Goal: Task Accomplishment & Management: Use online tool/utility

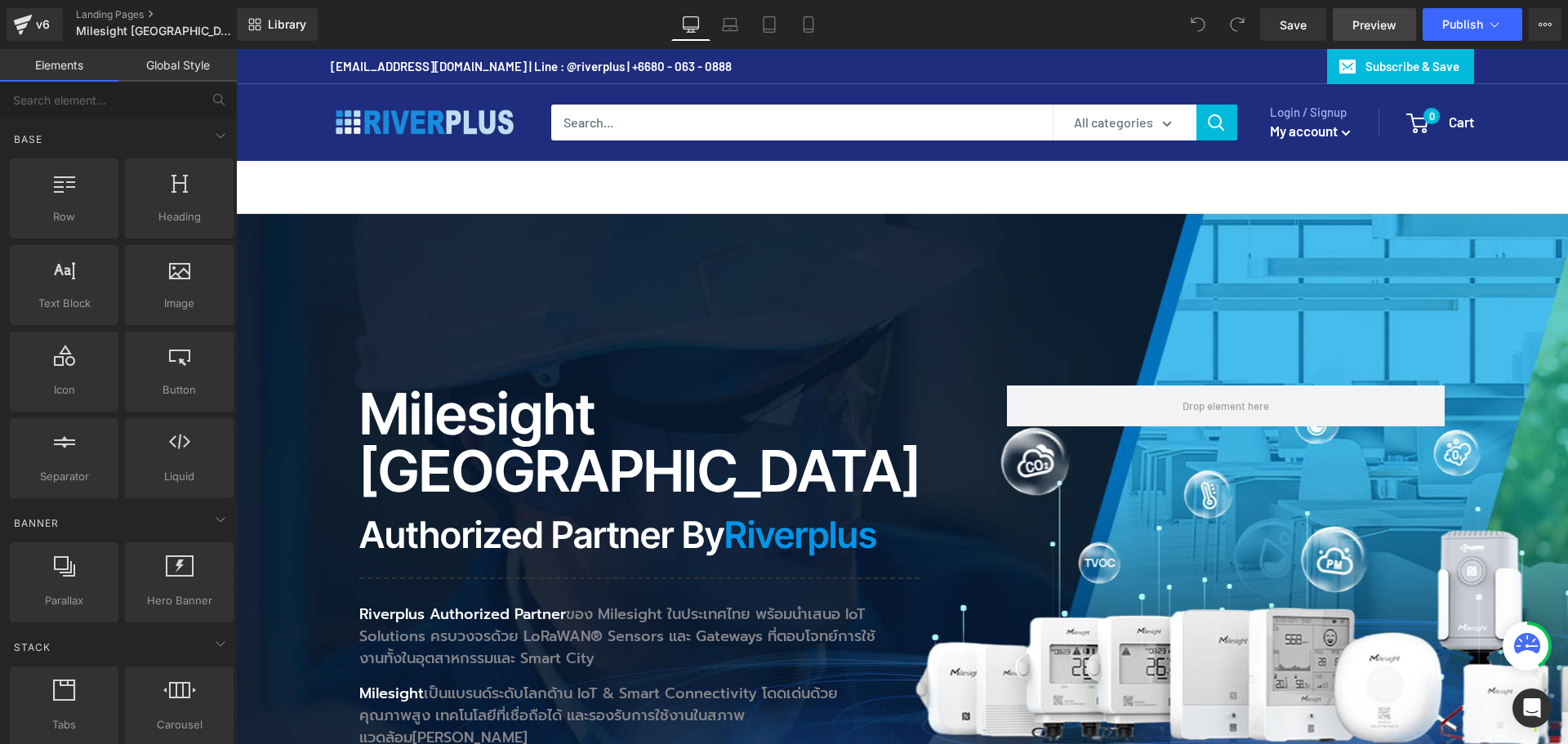
click at [1377, 25] on span "Preview" at bounding box center [1374, 25] width 45 height 17
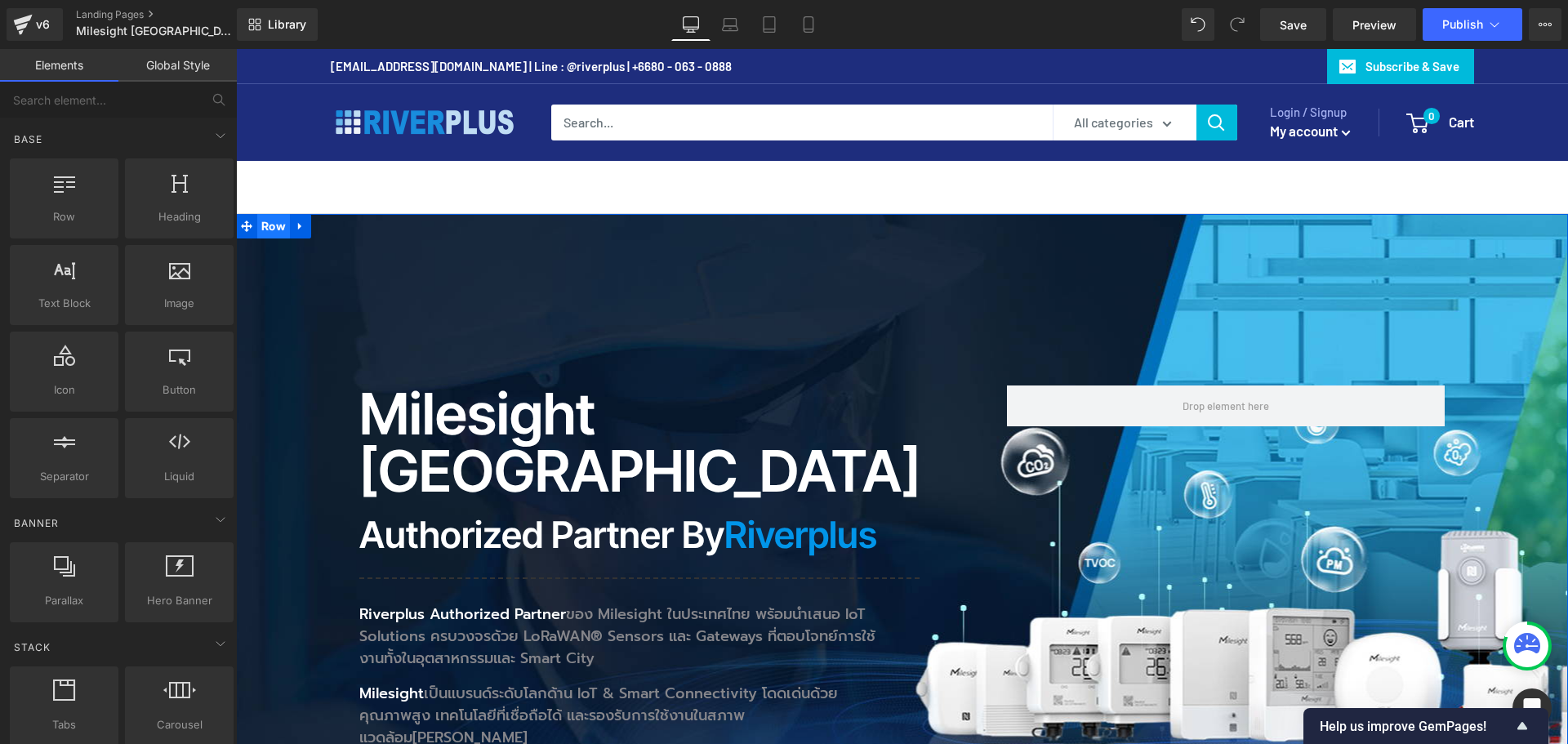
click at [258, 224] on span "Row" at bounding box center [273, 225] width 33 height 25
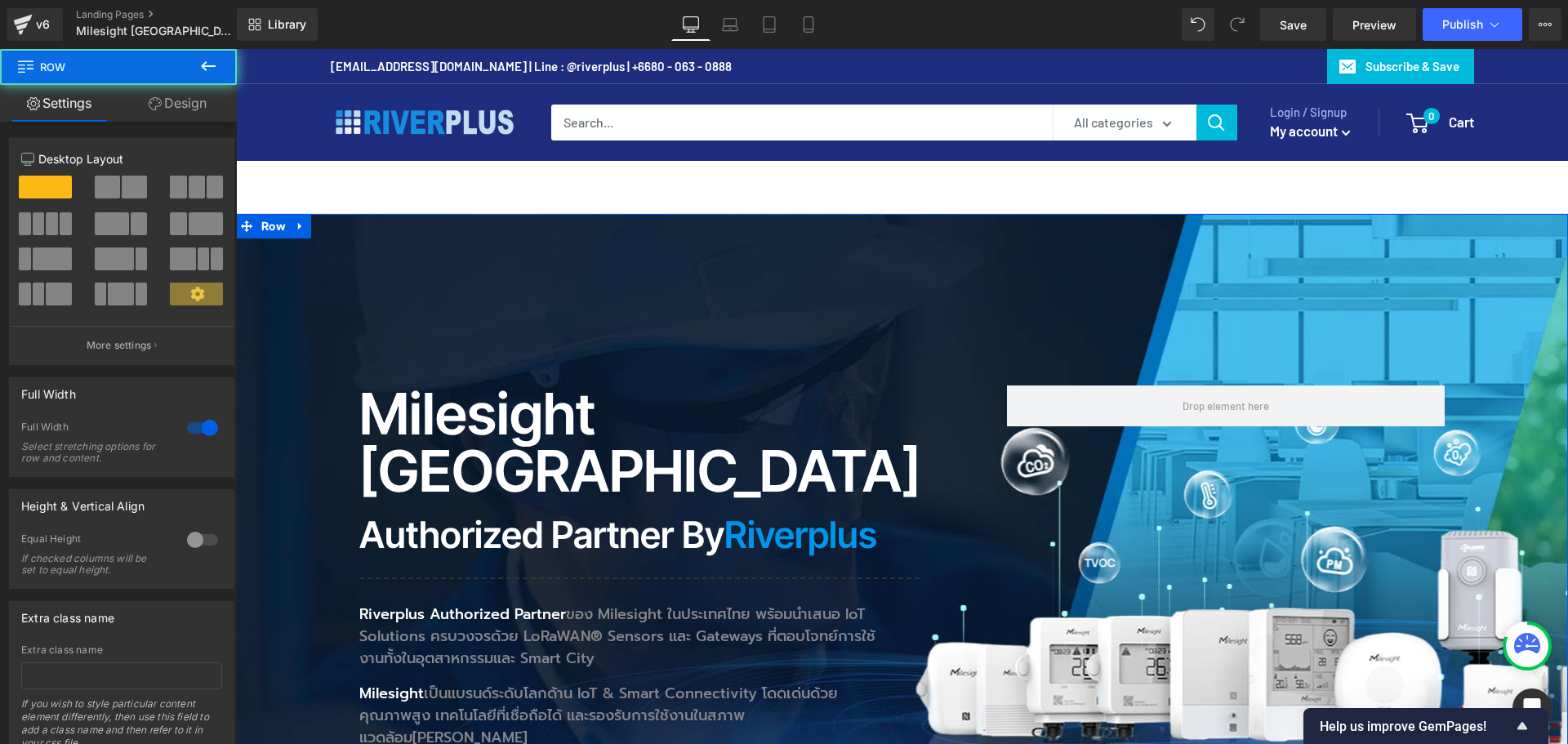
drag, startPoint x: 193, startPoint y: 101, endPoint x: 167, endPoint y: 239, distance: 140.4
click at [193, 101] on link "Design" at bounding box center [177, 103] width 118 height 36
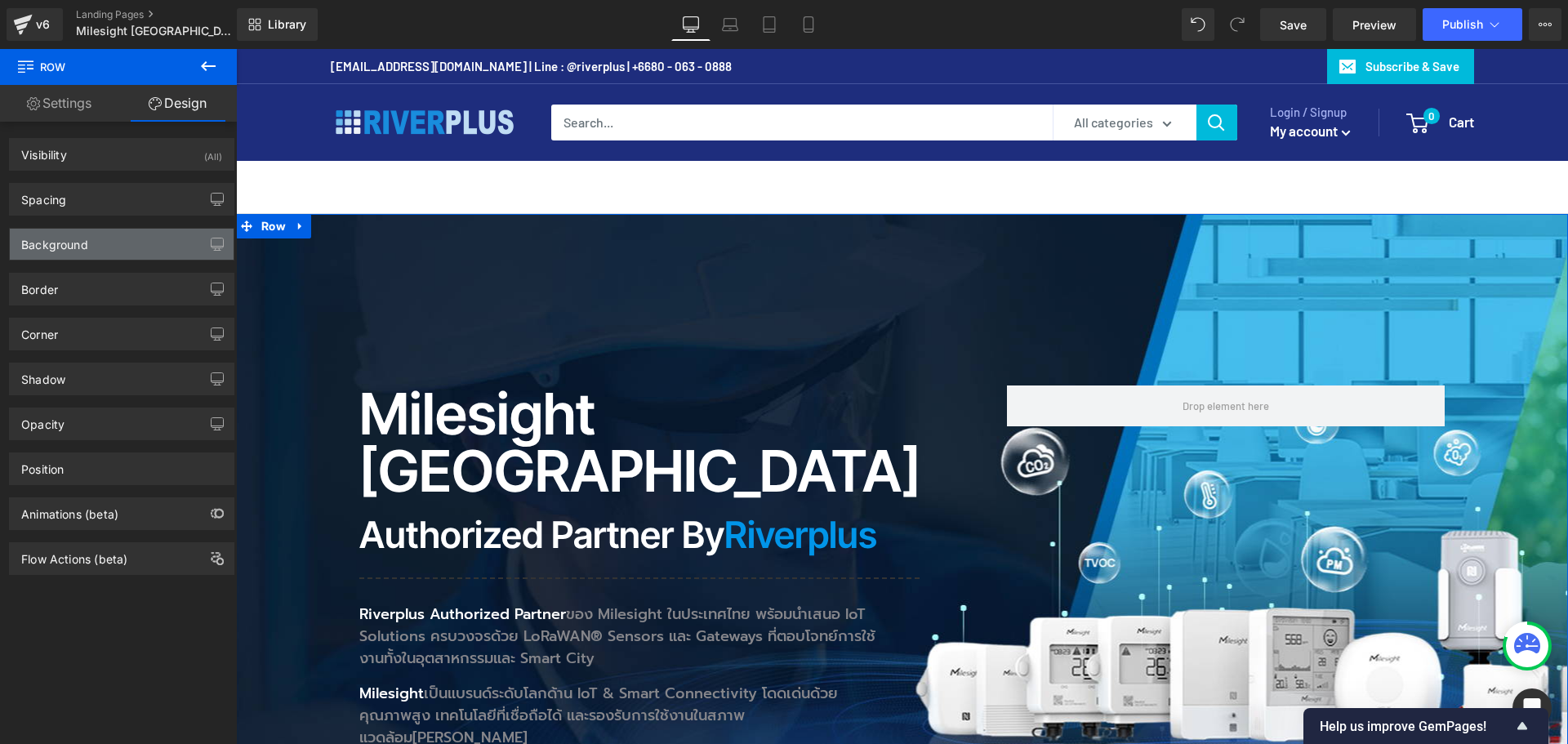
click at [144, 243] on div "Background" at bounding box center [122, 244] width 223 height 31
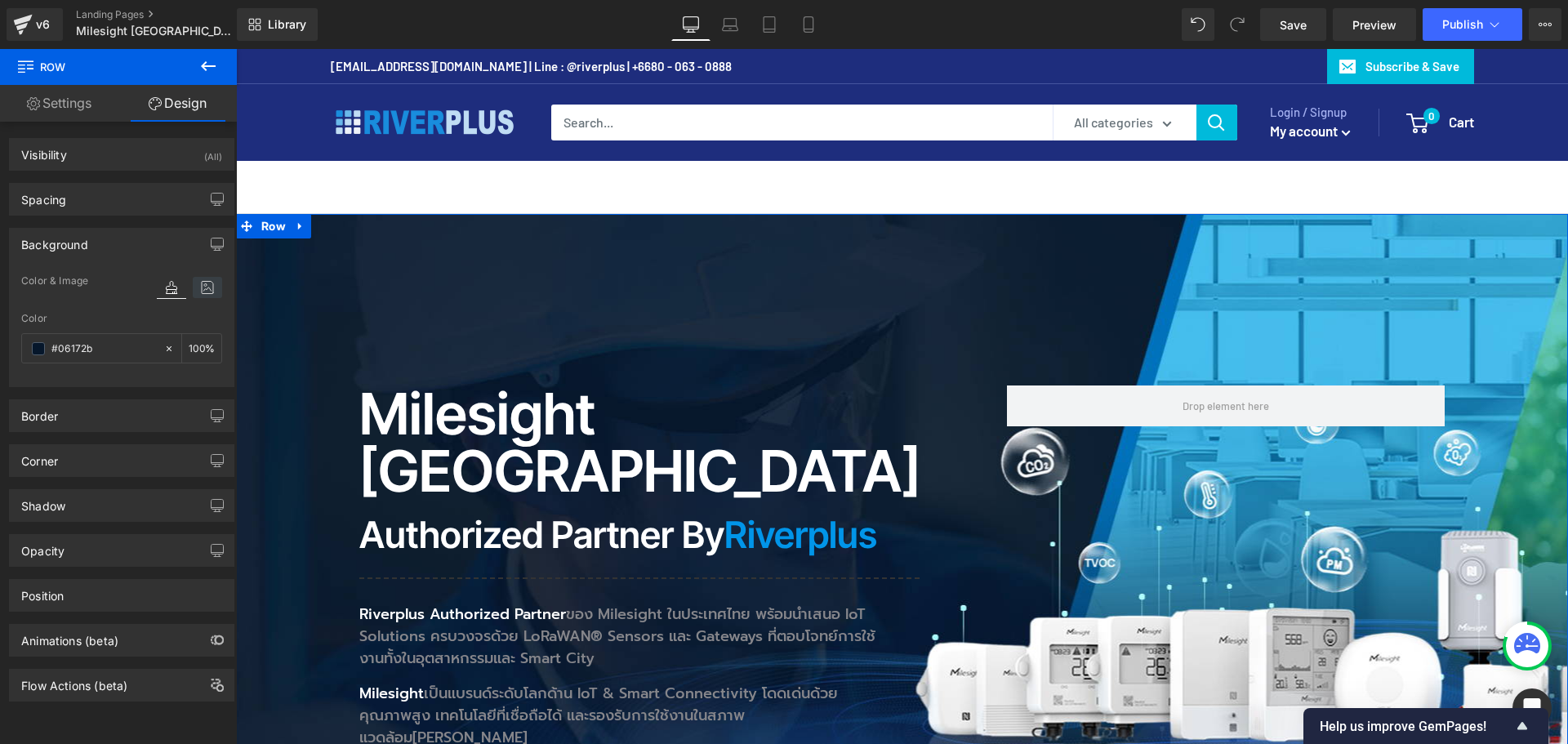
click at [208, 287] on icon at bounding box center [207, 287] width 29 height 21
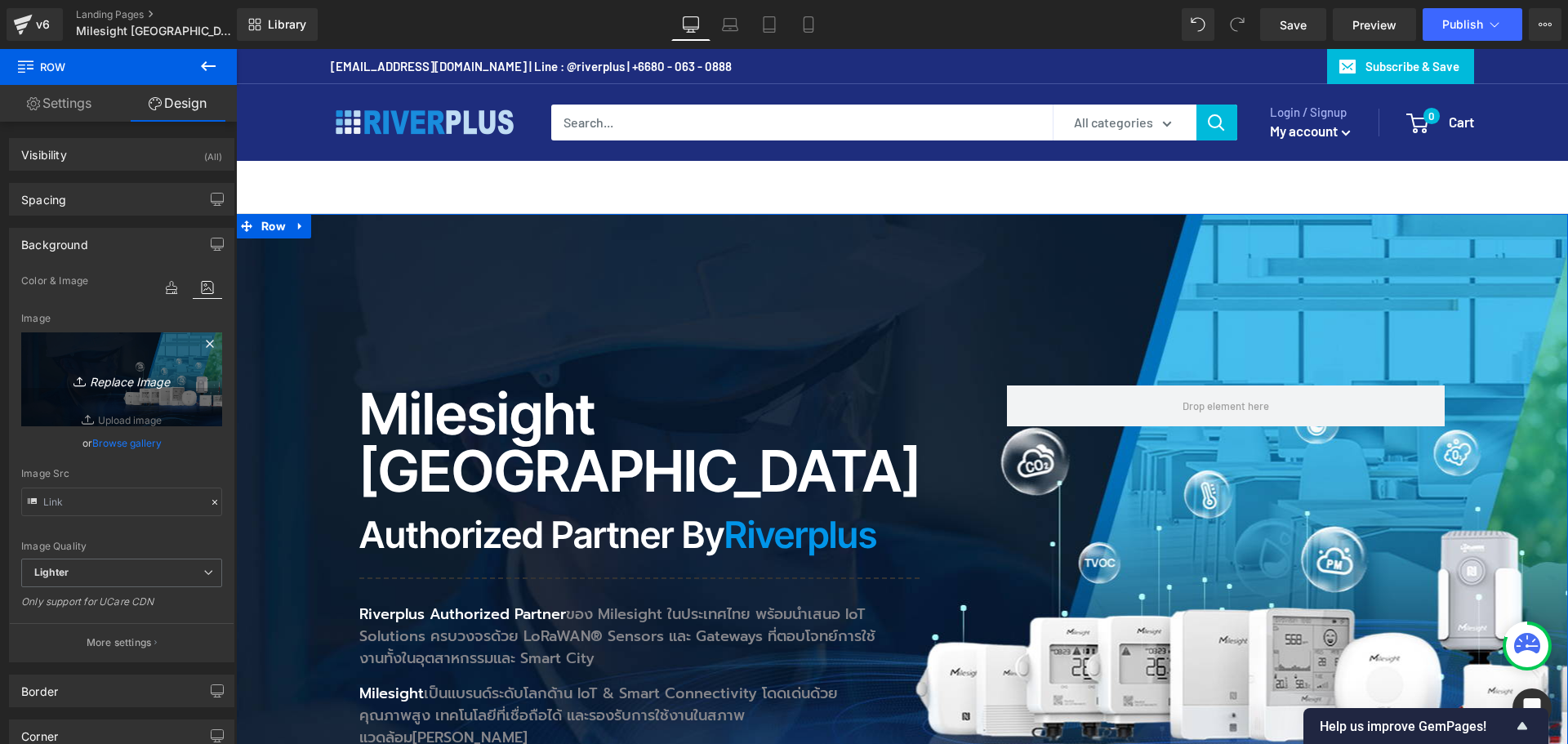
click at [123, 380] on icon "Replace Image" at bounding box center [122, 379] width 131 height 20
type input "C:\fakepath\MTAP_im_Bg03.jpg"
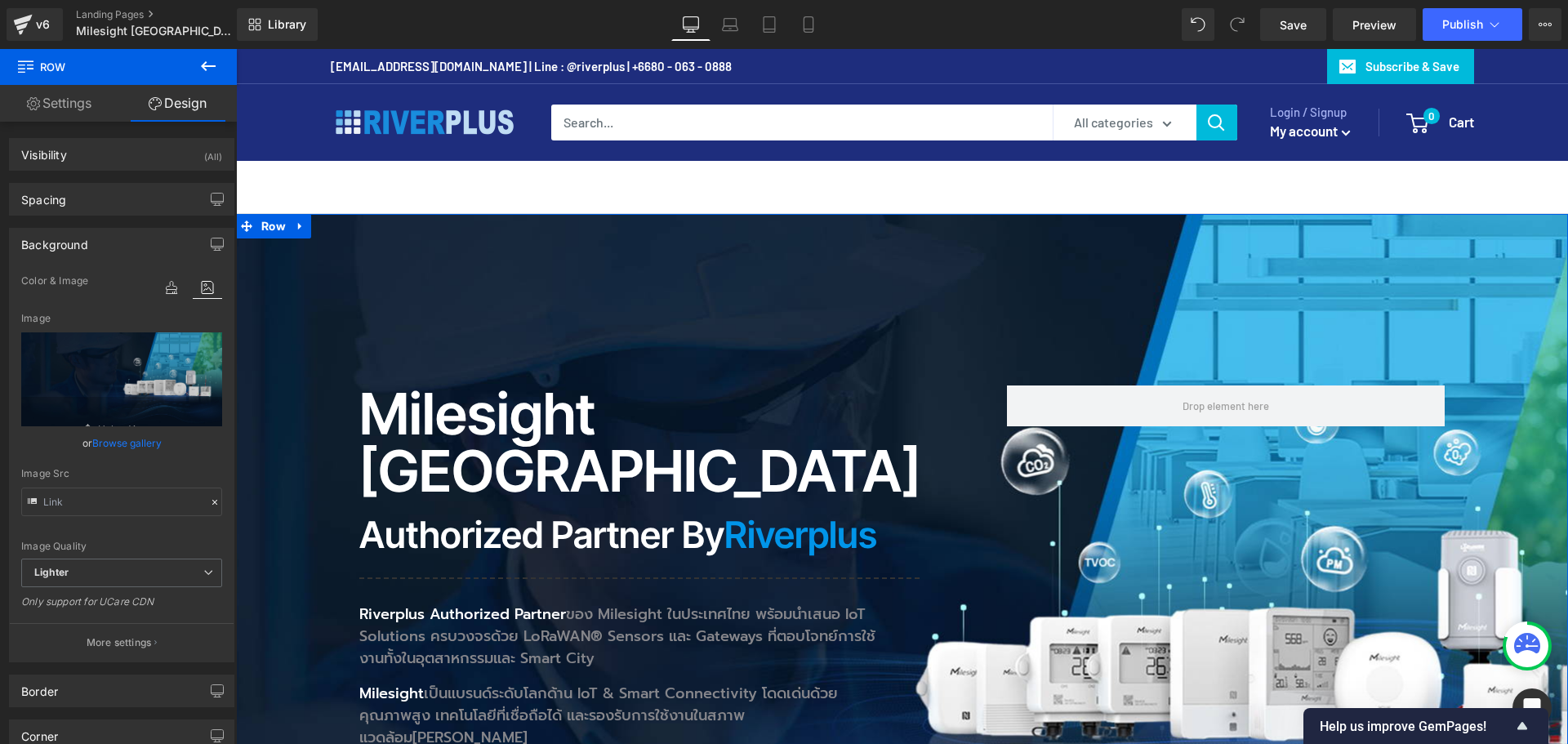
click at [117, 442] on link "Browse gallery" at bounding box center [127, 442] width 69 height 28
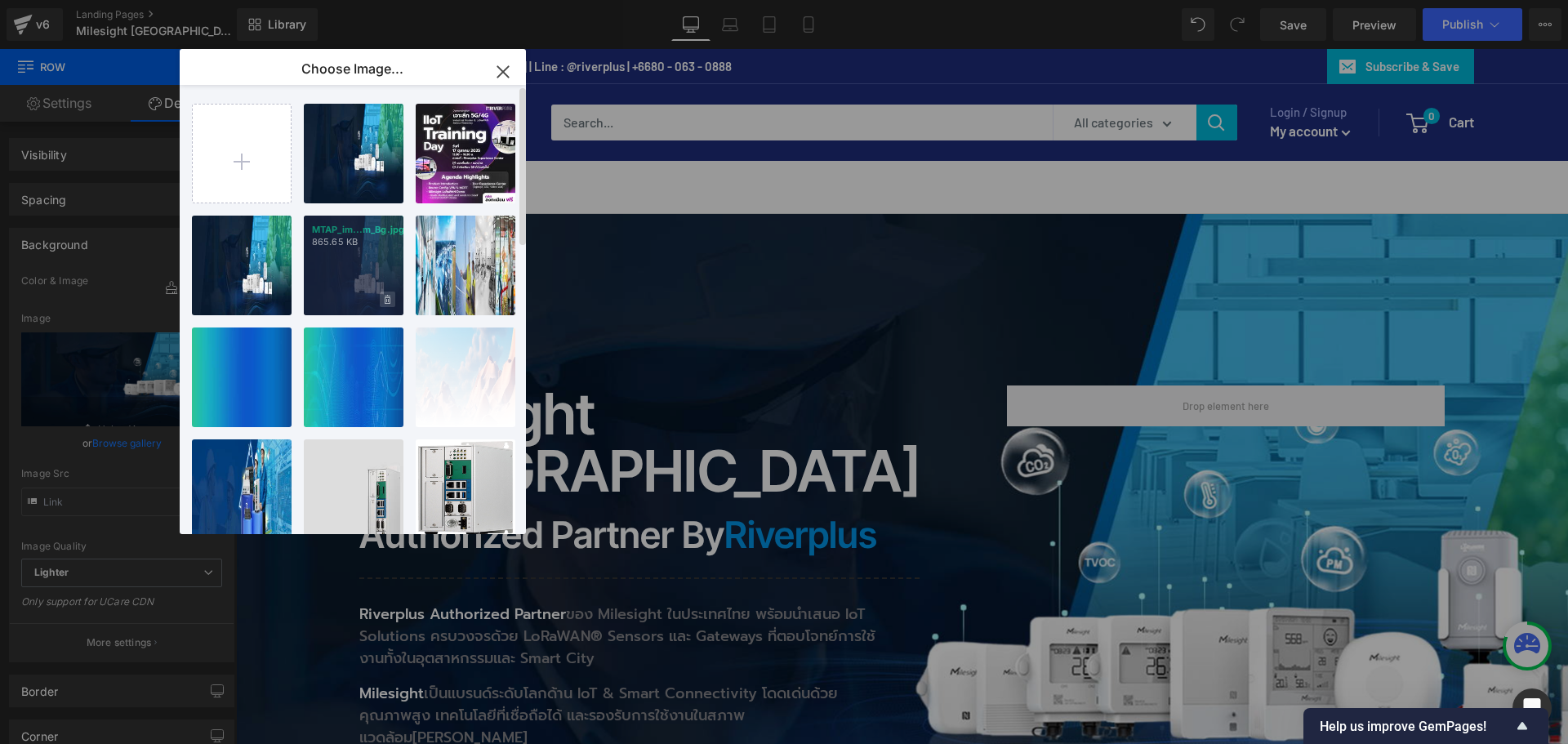
click at [383, 297] on span at bounding box center [387, 299] width 15 height 15
click at [334, 296] on span "Yes" at bounding box center [332, 299] width 41 height 17
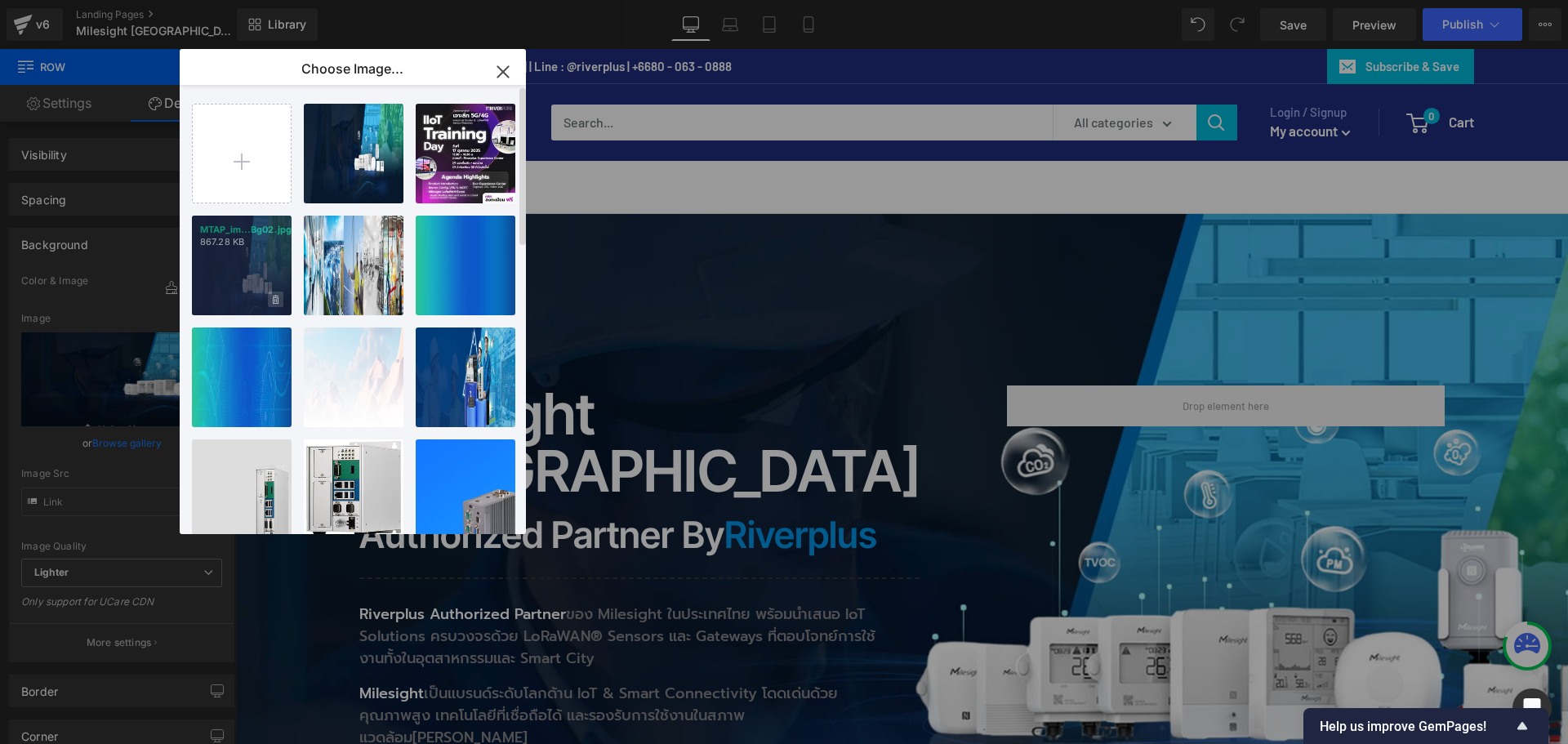
click at [280, 298] on span at bounding box center [275, 299] width 15 height 15
click at [220, 298] on span "Yes" at bounding box center [220, 299] width 41 height 17
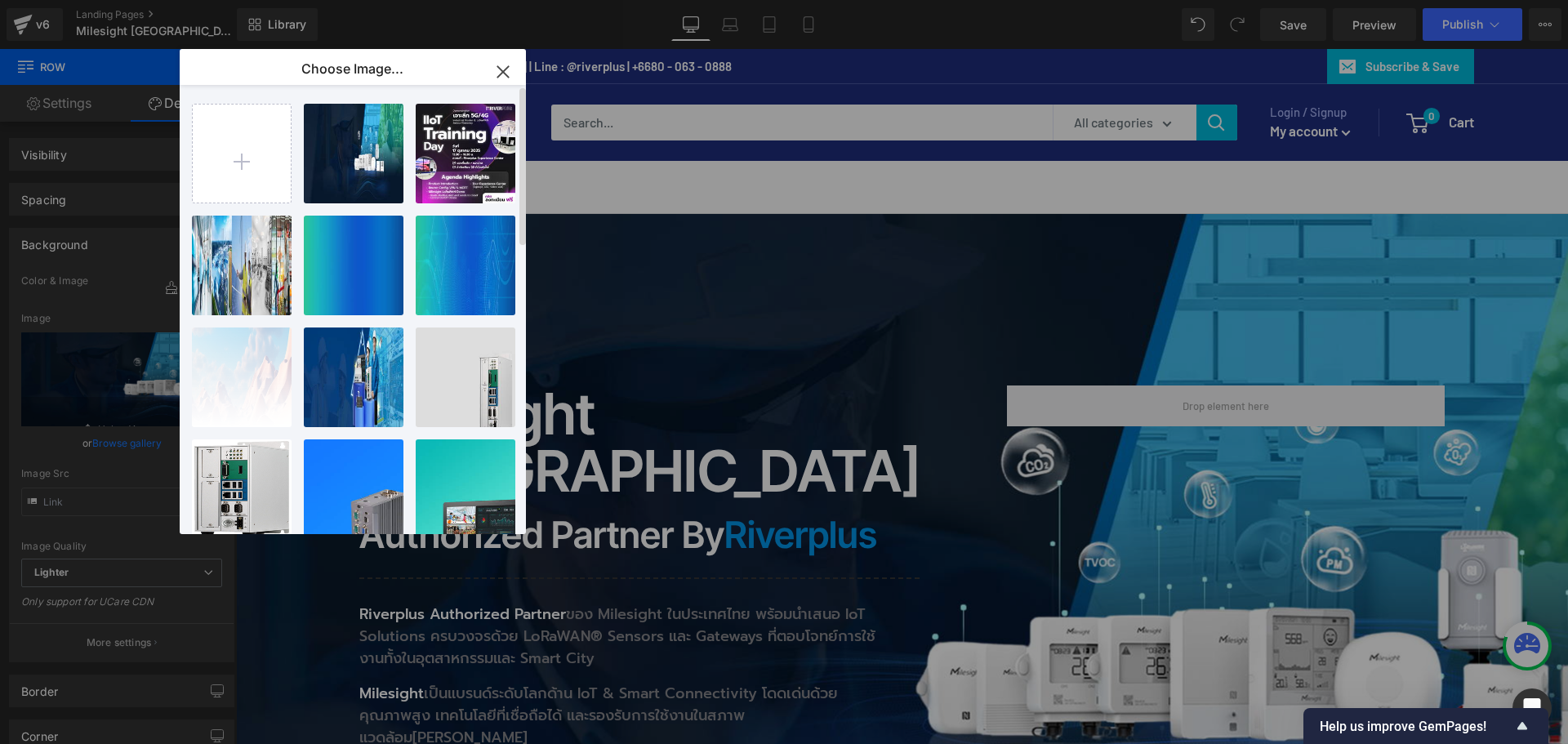
click at [504, 67] on icon "button" at bounding box center [502, 72] width 26 height 26
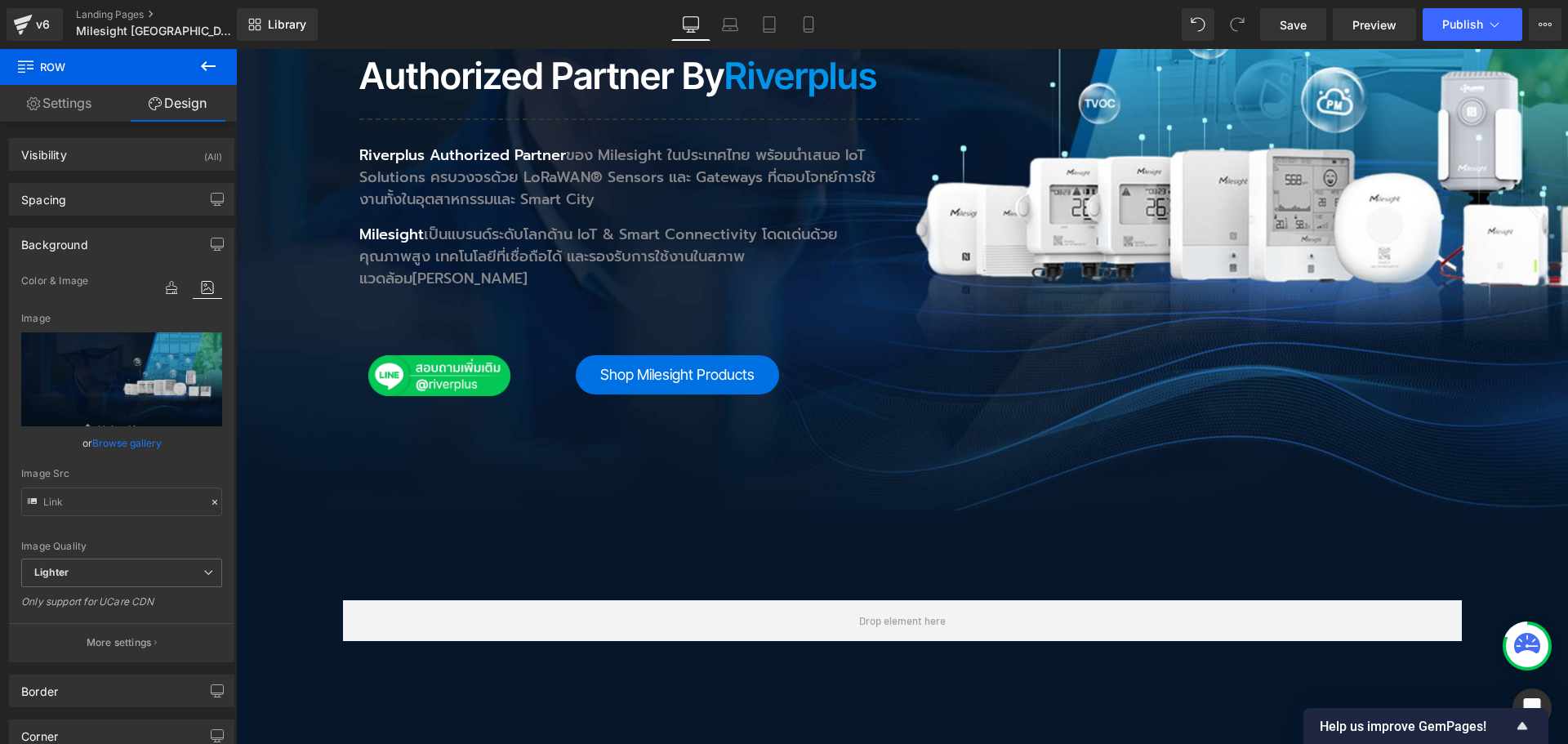
scroll to position [571, 0]
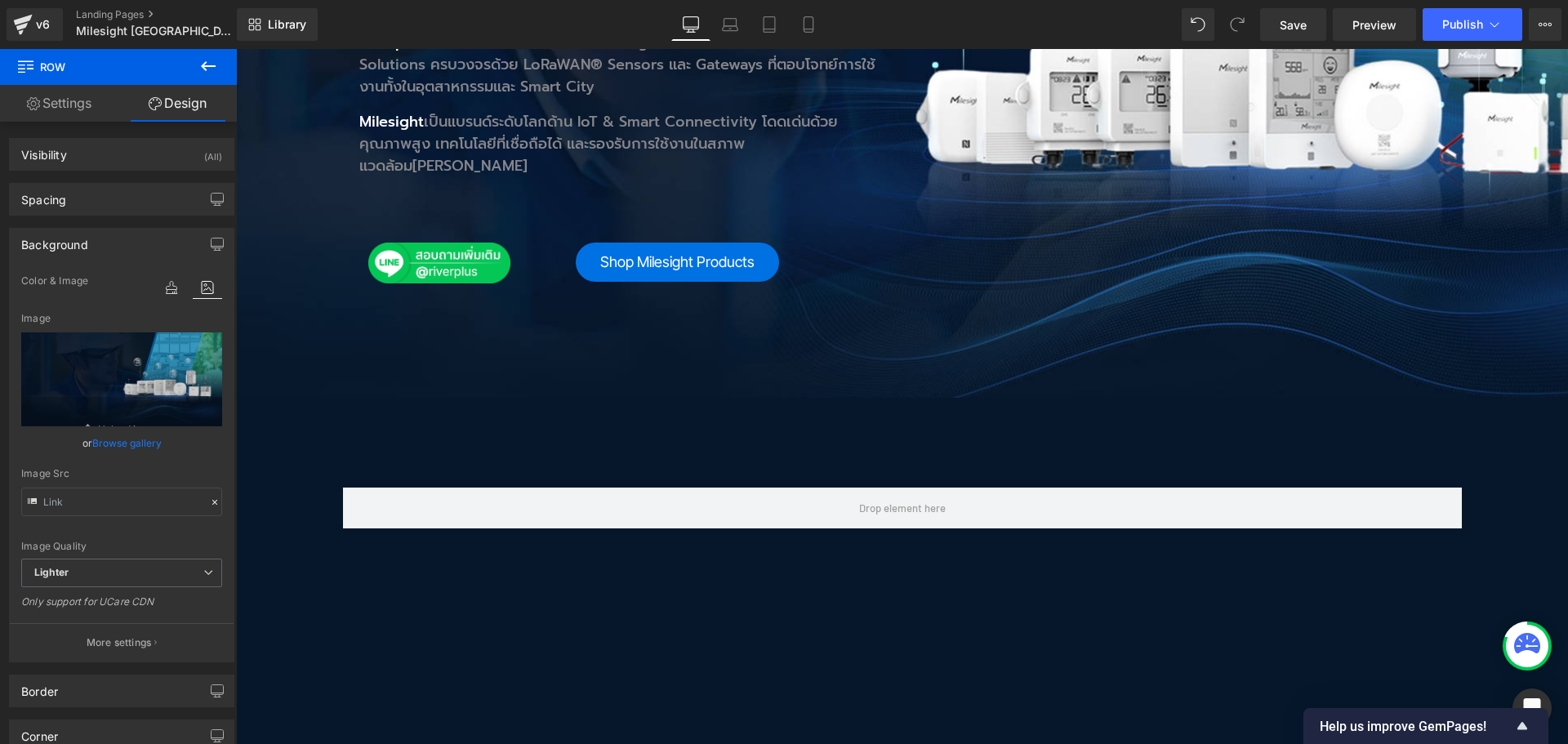
click at [681, 253] on div "Milesight Thailand Heading Authorized Partner by Riverplus Heading Separator Ri…" at bounding box center [902, 20] width 1332 height 756
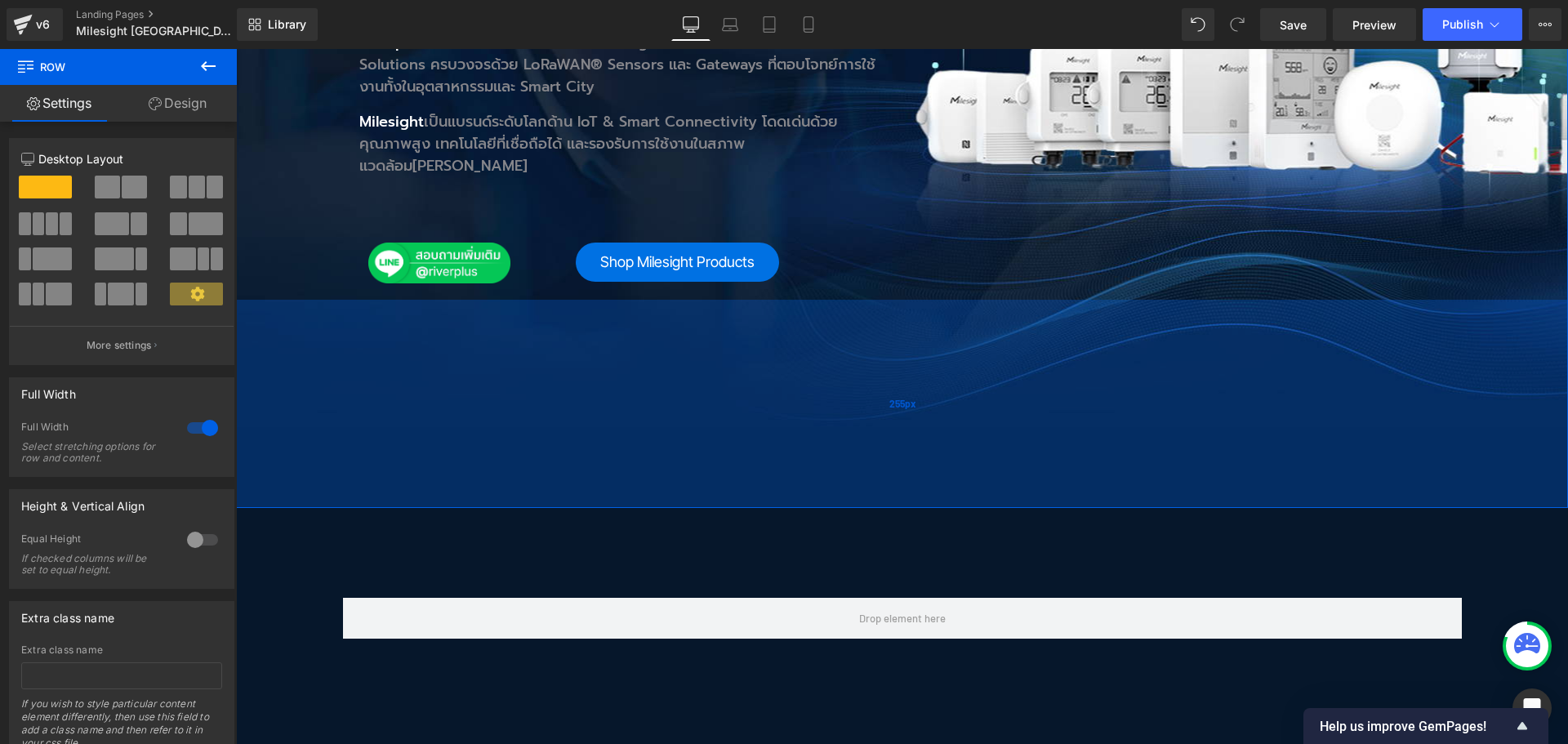
drag, startPoint x: 669, startPoint y: 307, endPoint x: 650, endPoint y: 417, distance: 111.6
click at [650, 417] on div "255px" at bounding box center [902, 403] width 1332 height 208
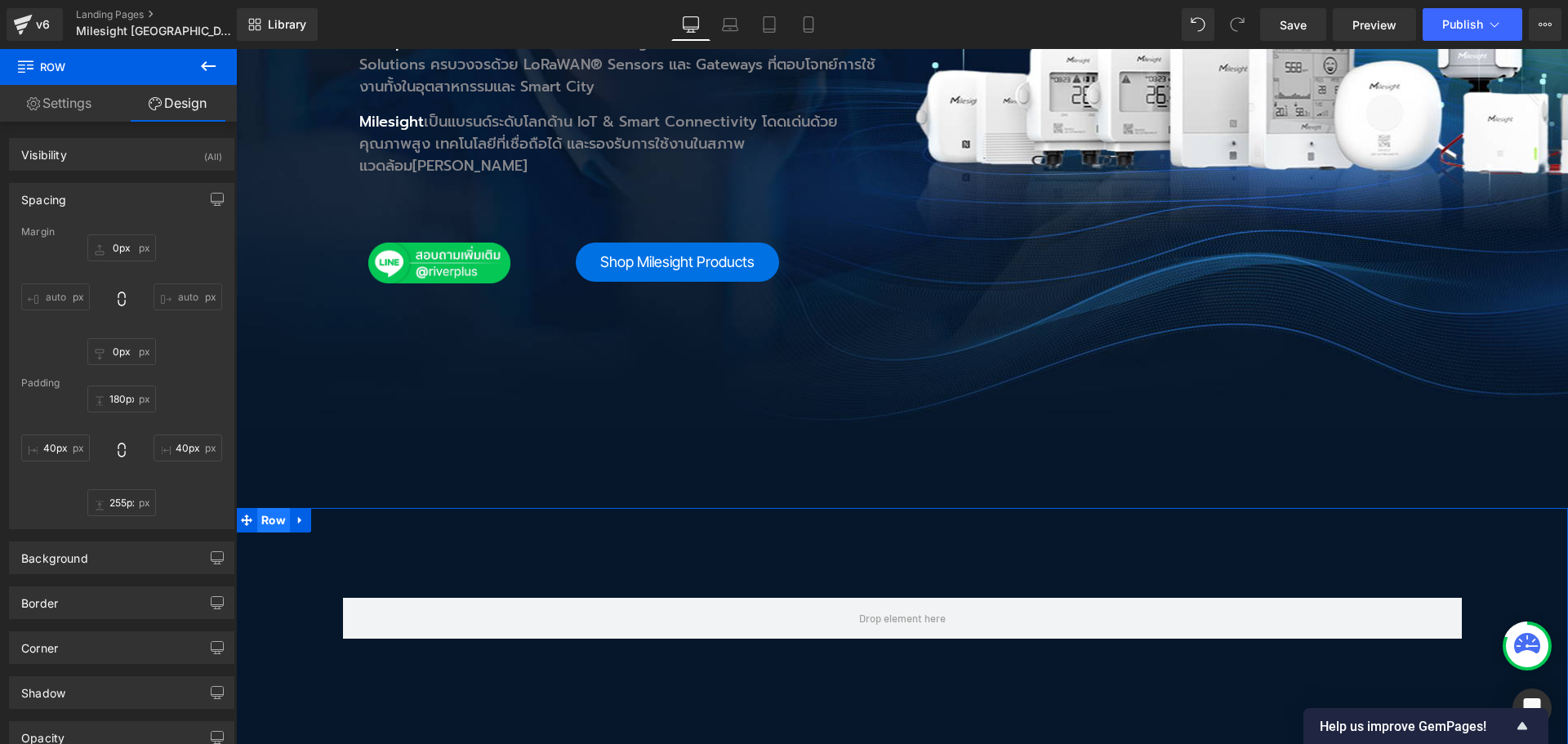
click at [269, 508] on span "Row" at bounding box center [273, 520] width 33 height 25
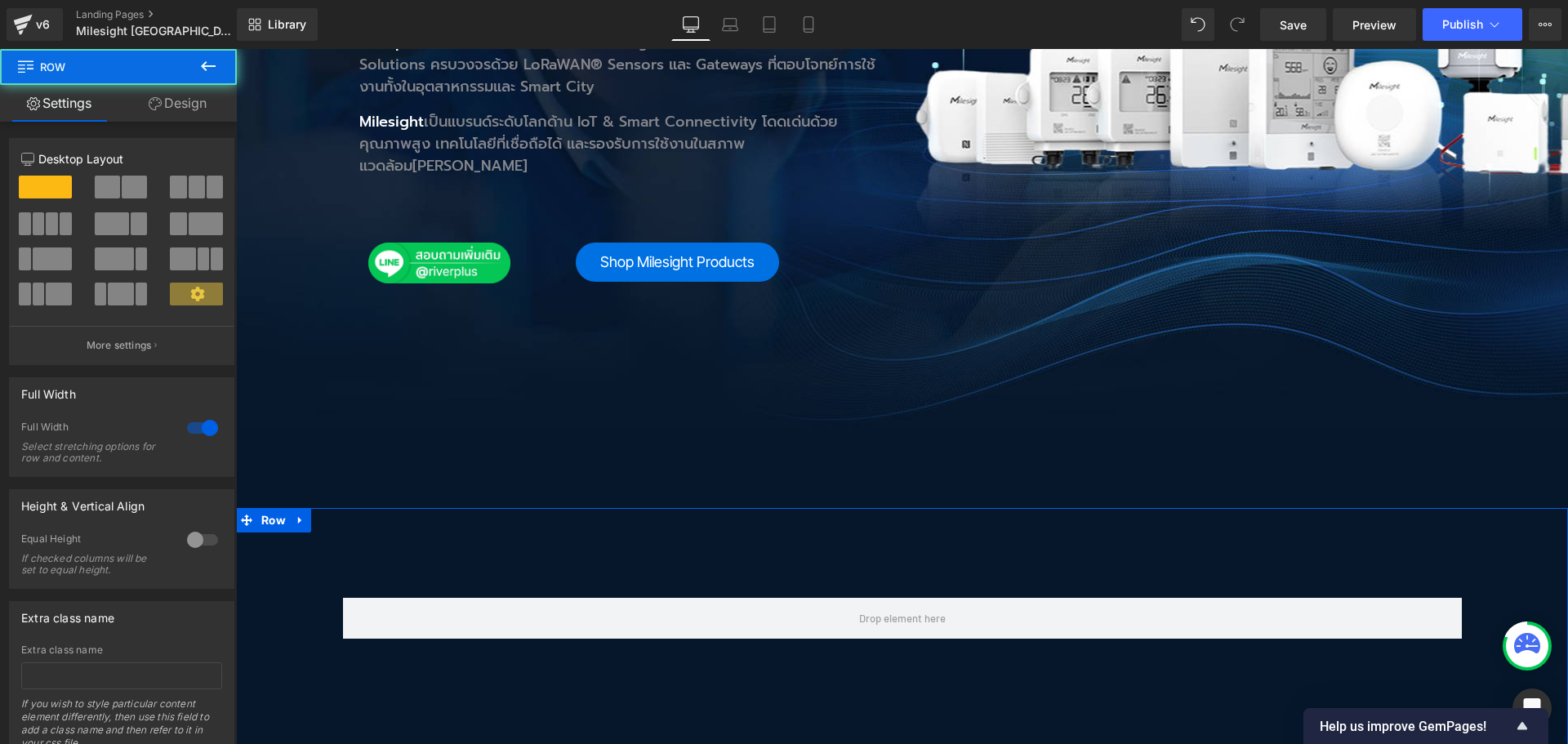
click at [183, 101] on link "Design" at bounding box center [177, 103] width 118 height 36
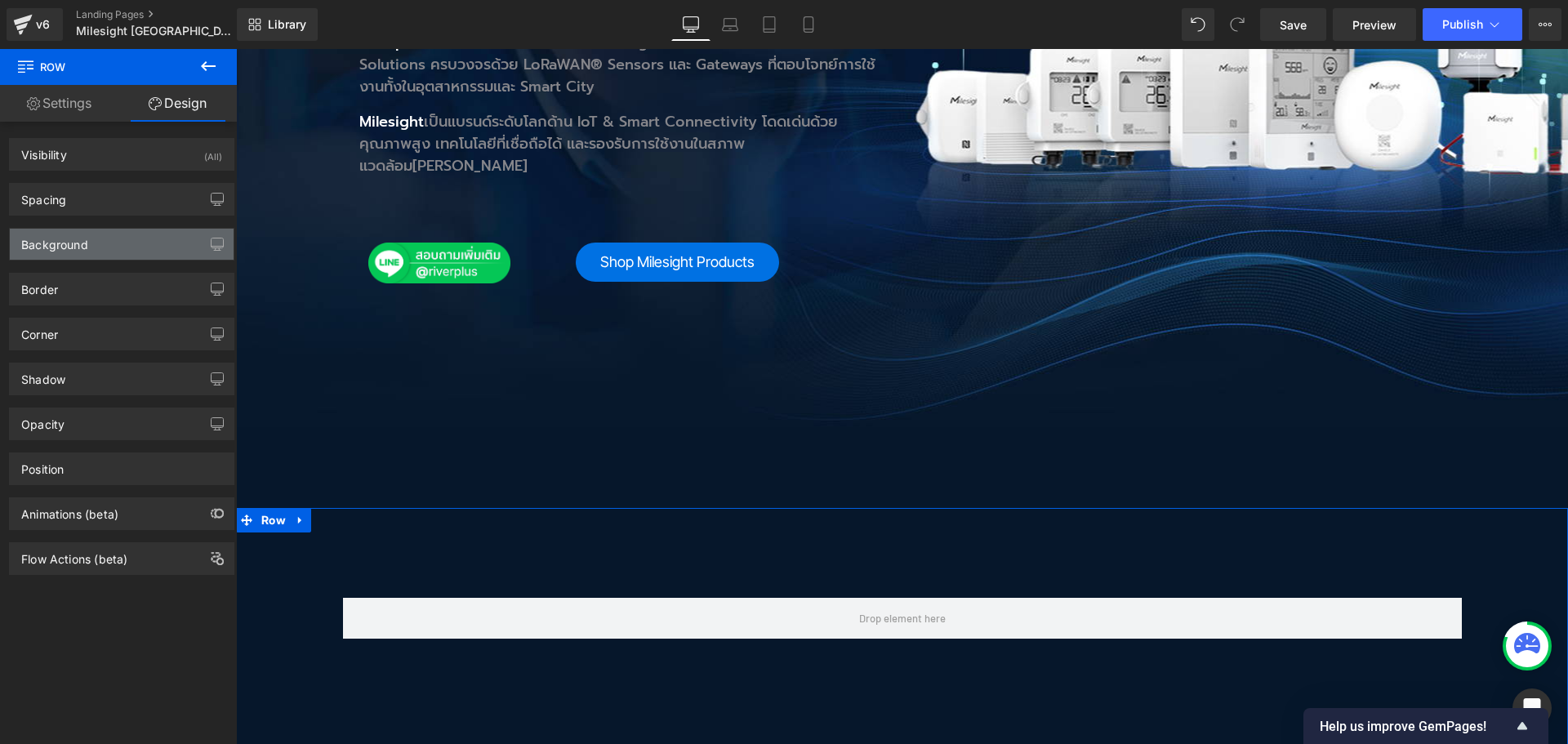
click at [84, 252] on div "Background" at bounding box center [122, 244] width 223 height 31
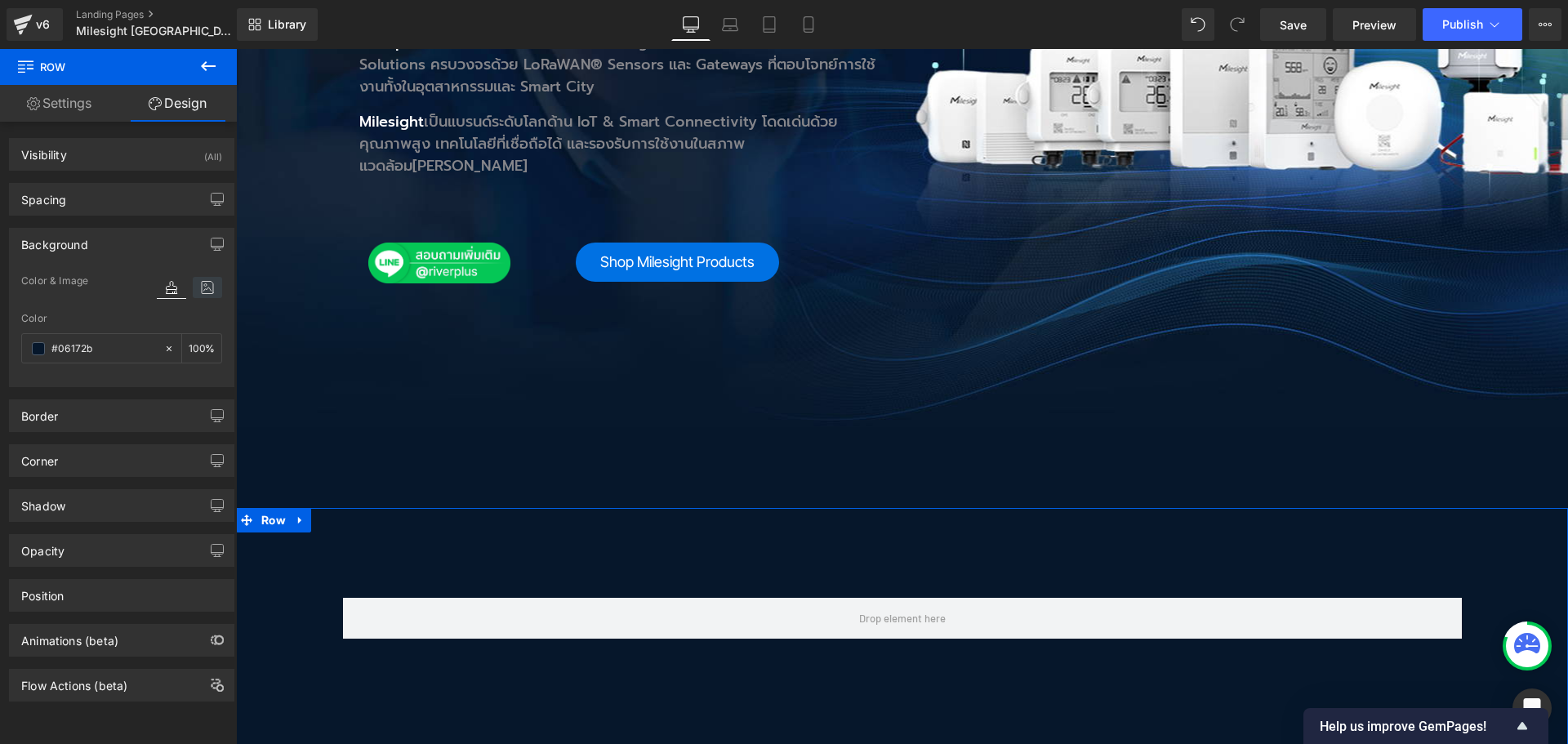
click at [202, 289] on icon at bounding box center [207, 287] width 29 height 21
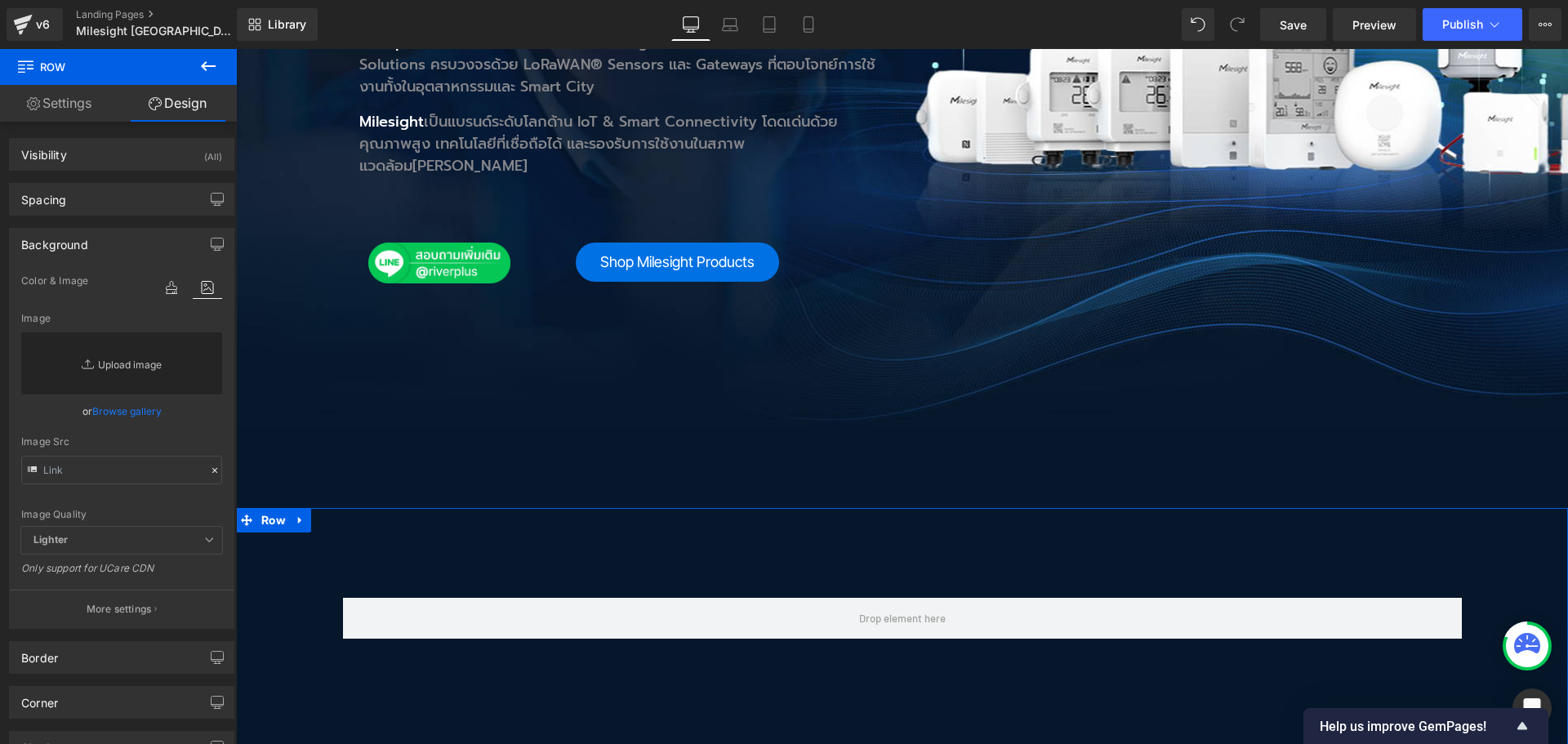
click at [118, 368] on link "Replace Image" at bounding box center [121, 363] width 201 height 62
type input "C:\fakepath\MTAP_im_Bg04.jpg"
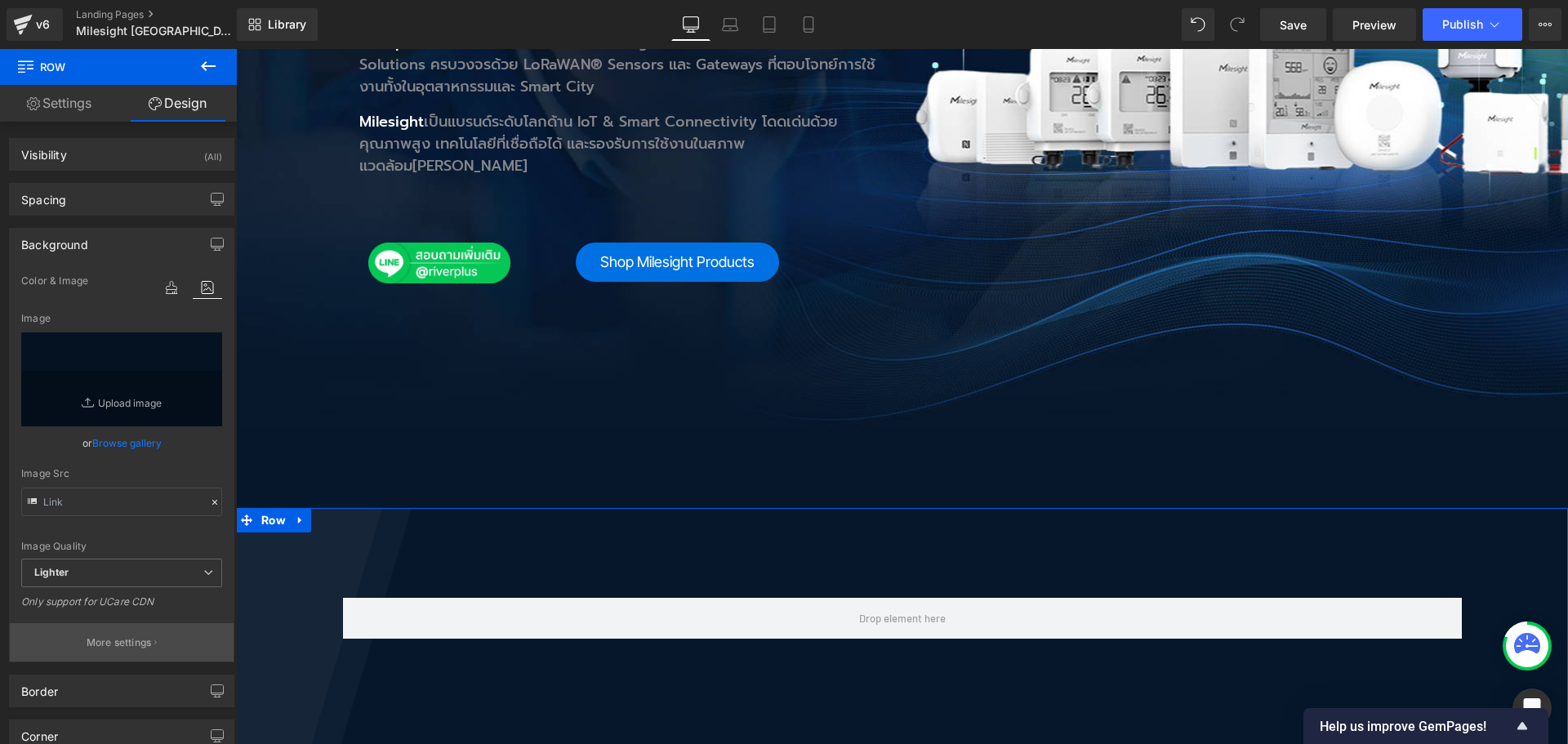
click at [109, 627] on button "More settings" at bounding box center [122, 642] width 223 height 38
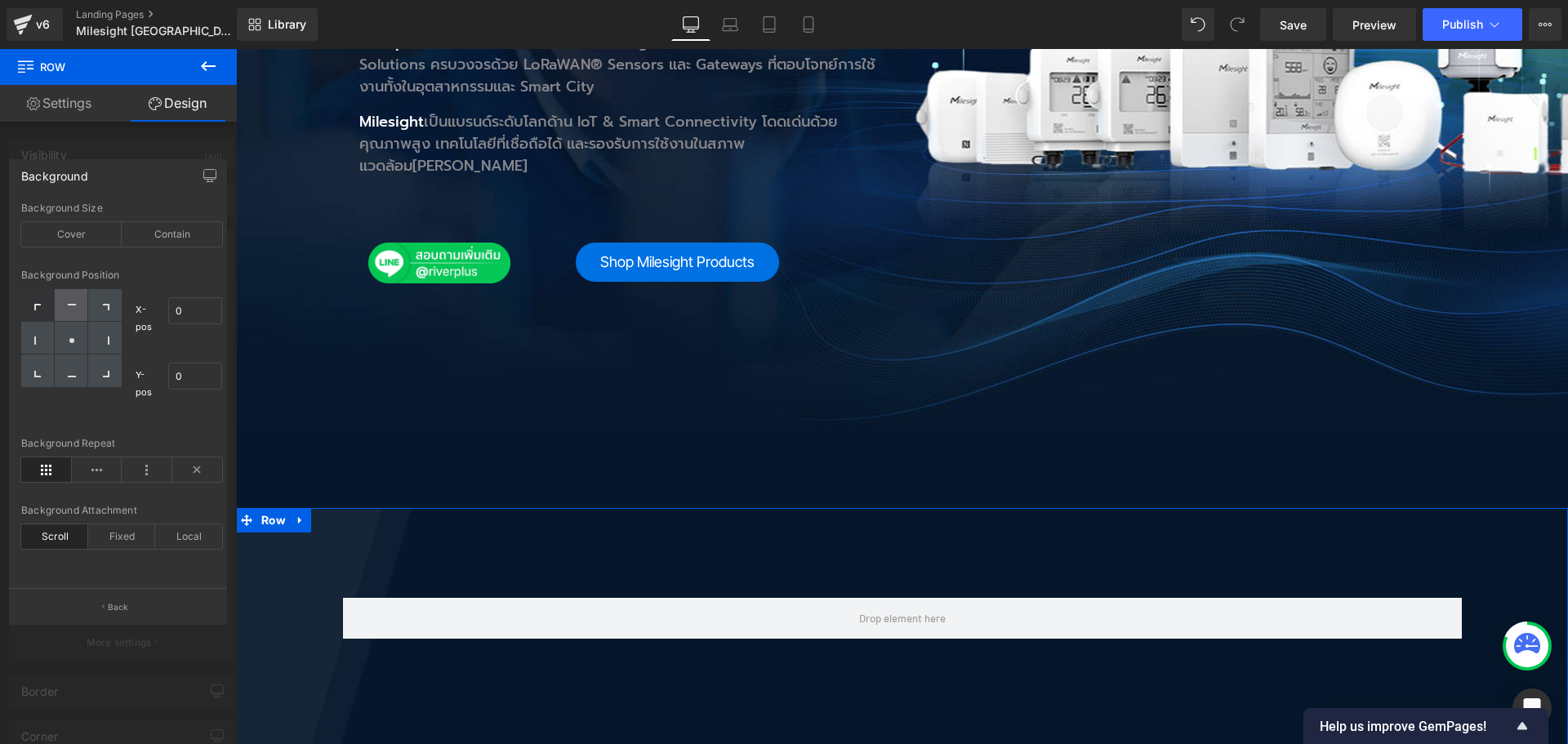
click at [77, 302] on div at bounding box center [71, 305] width 34 height 33
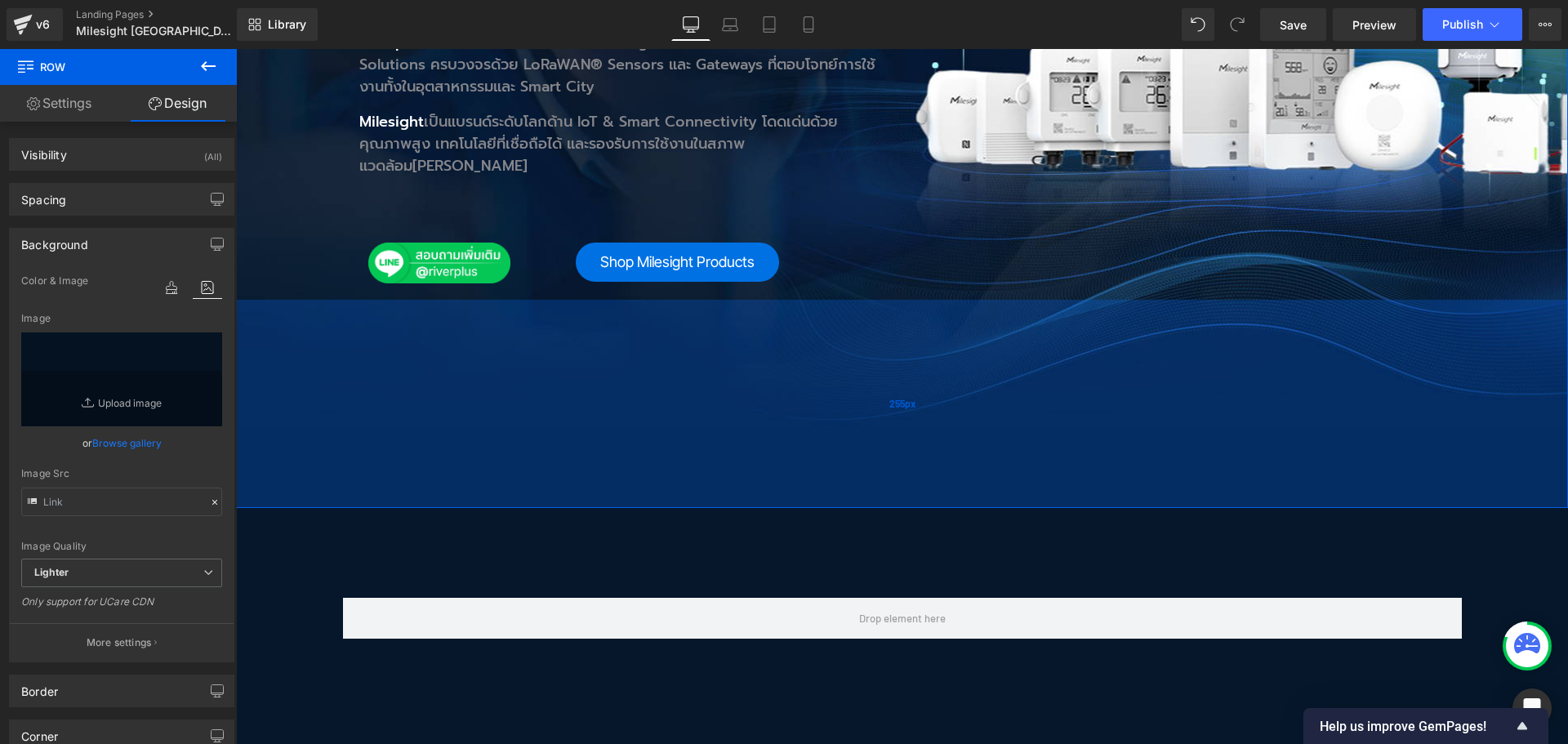
click at [657, 383] on div "255px" at bounding box center [902, 403] width 1332 height 208
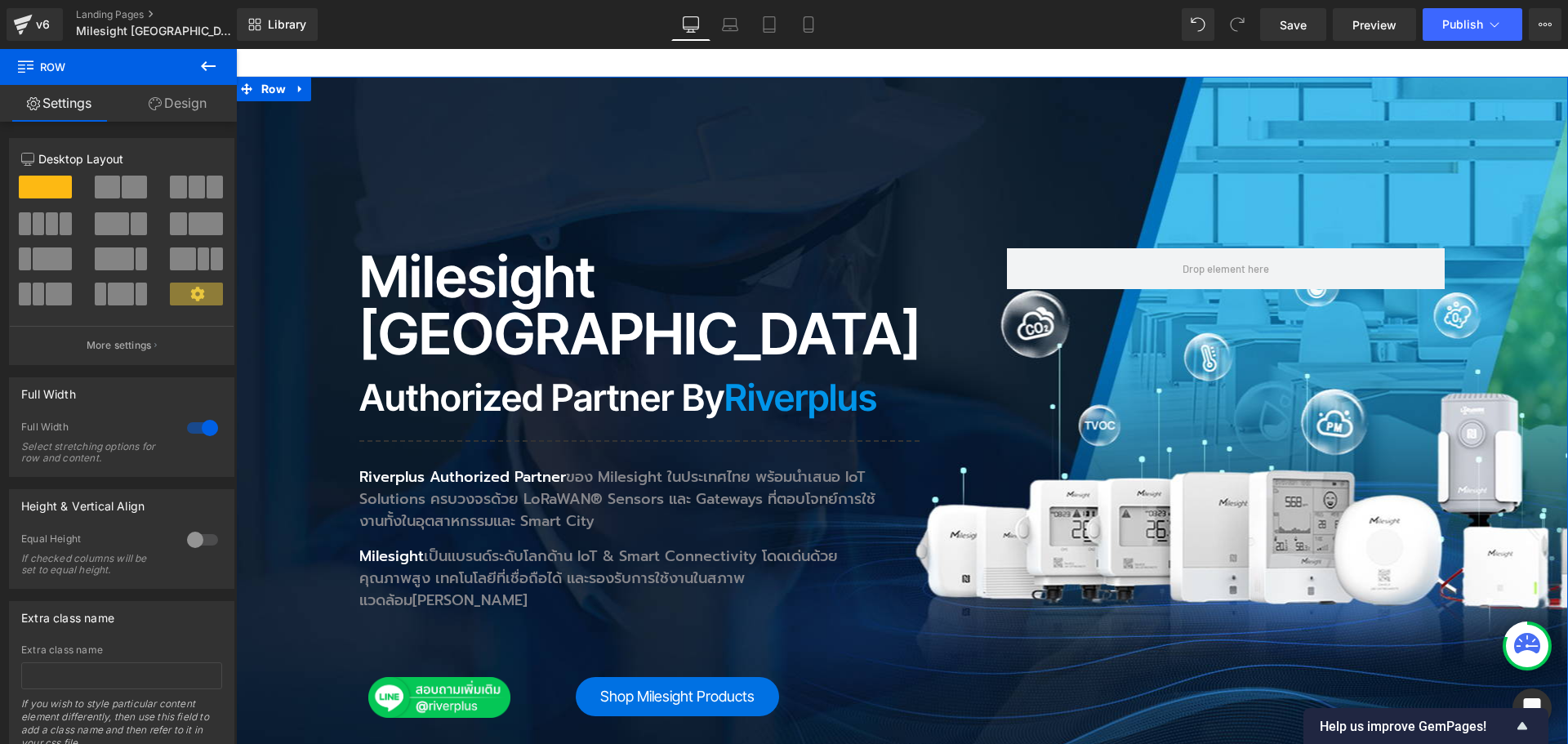
scroll to position [0, 0]
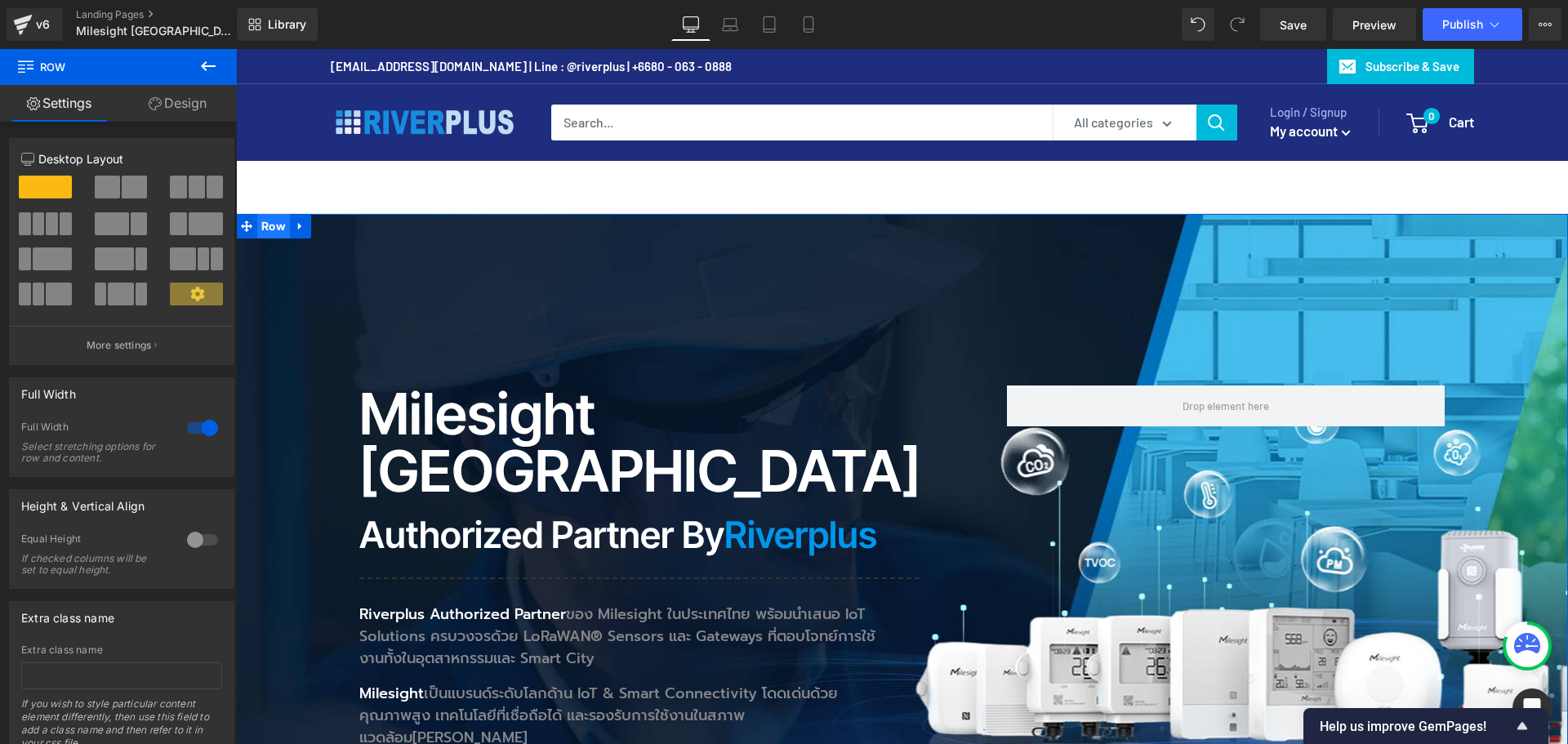
click at [270, 230] on span "Row" at bounding box center [273, 225] width 33 height 25
click at [184, 110] on link "Design" at bounding box center [177, 103] width 118 height 36
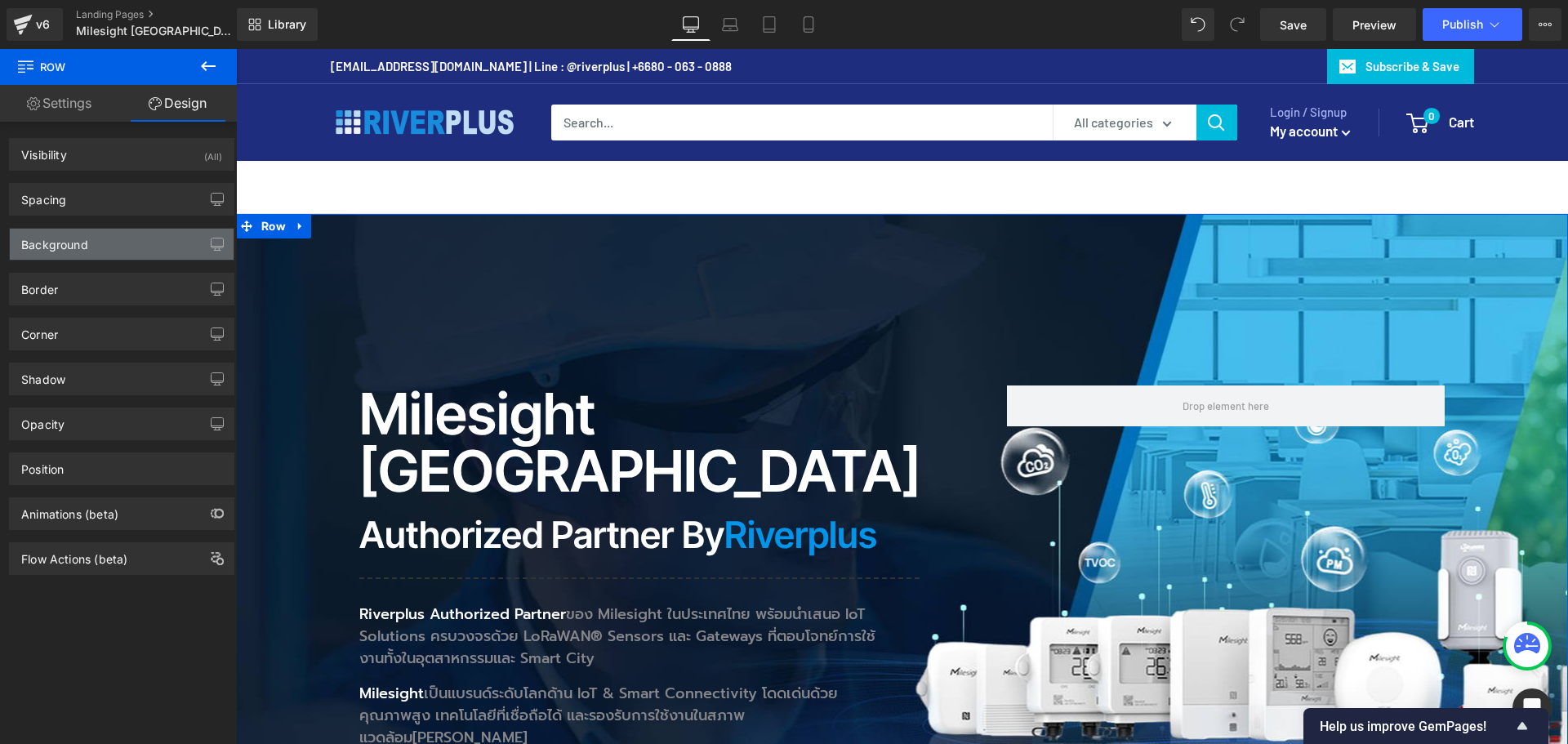
click at [75, 239] on div "Background" at bounding box center [55, 240] width 67 height 23
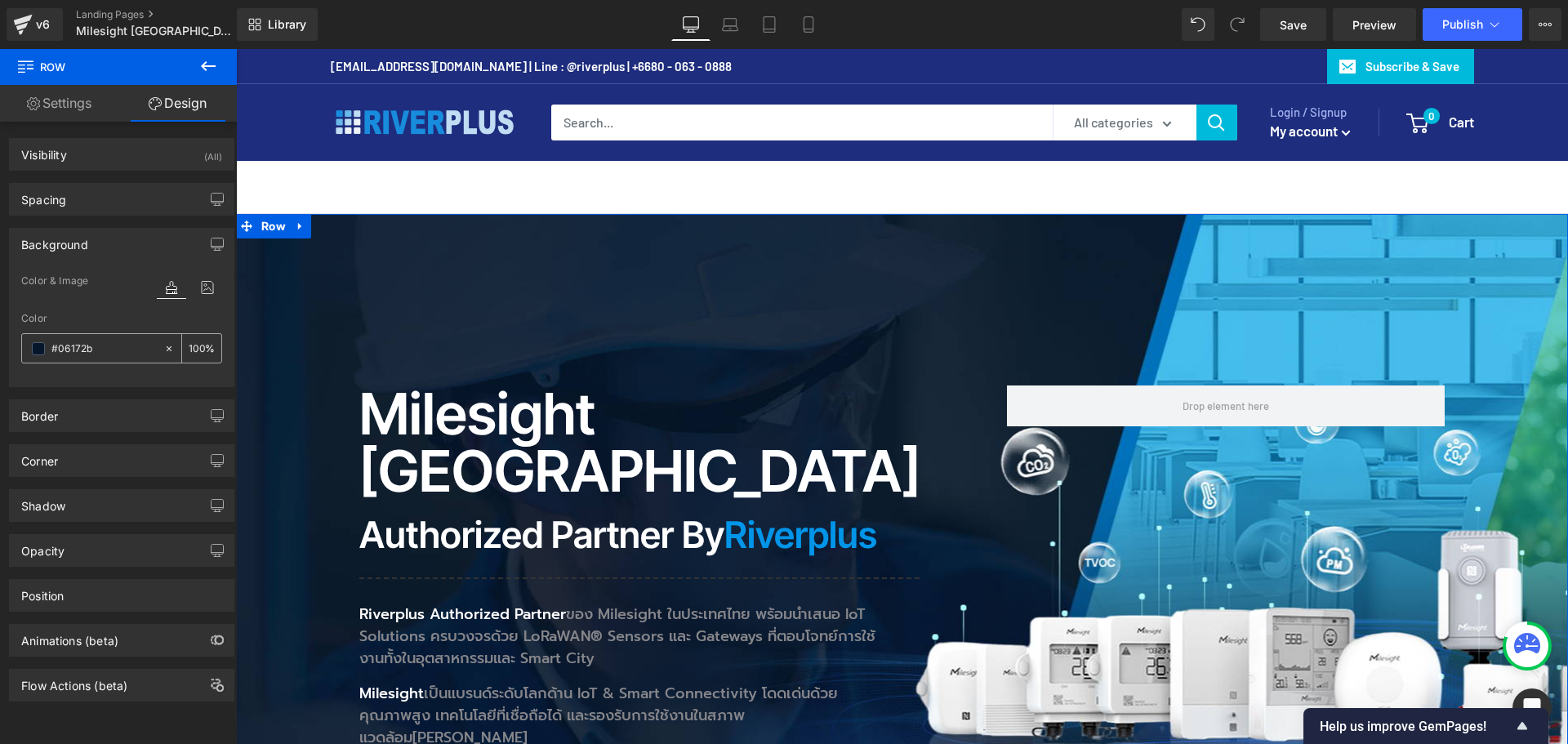
click at [164, 346] on icon at bounding box center [169, 348] width 12 height 12
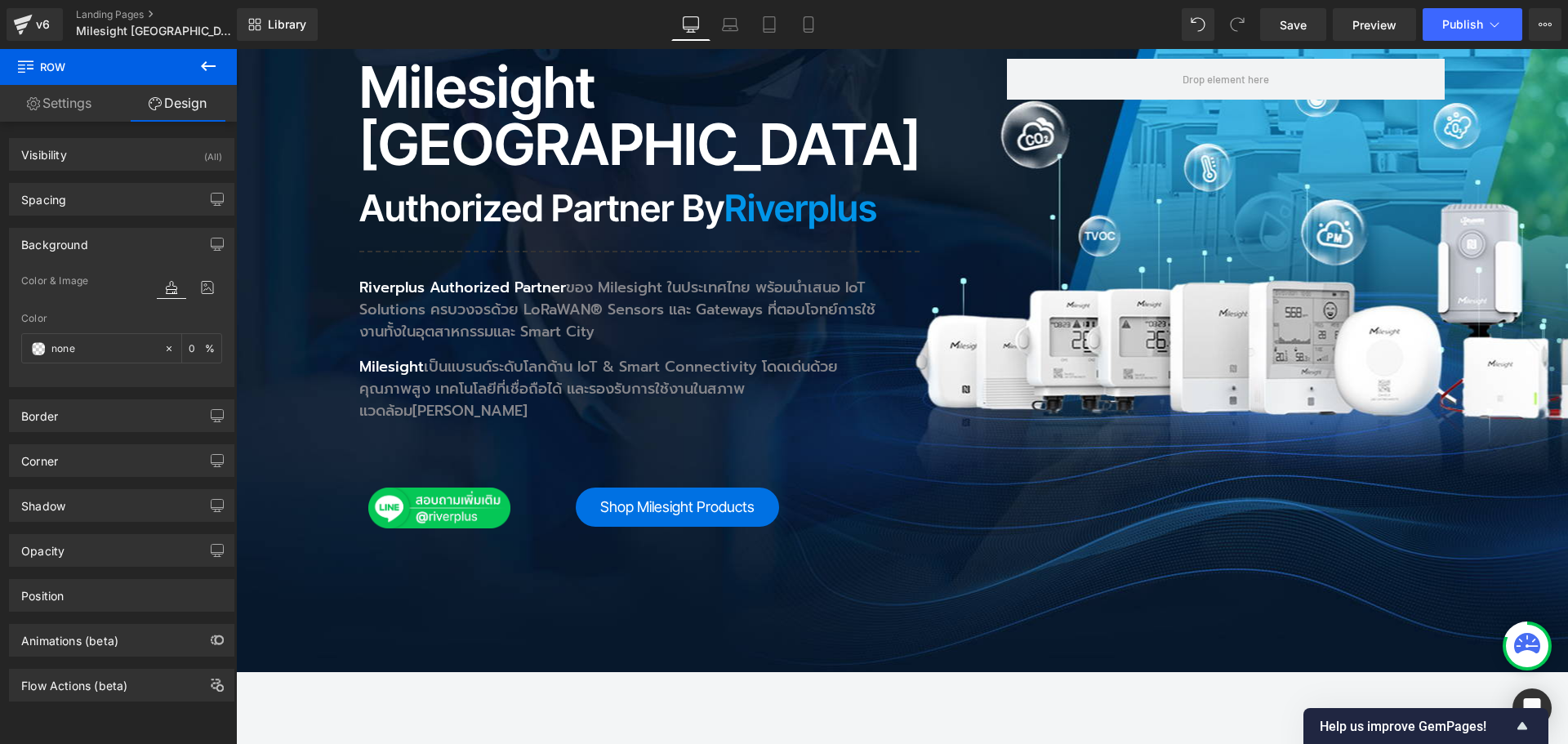
scroll to position [653, 0]
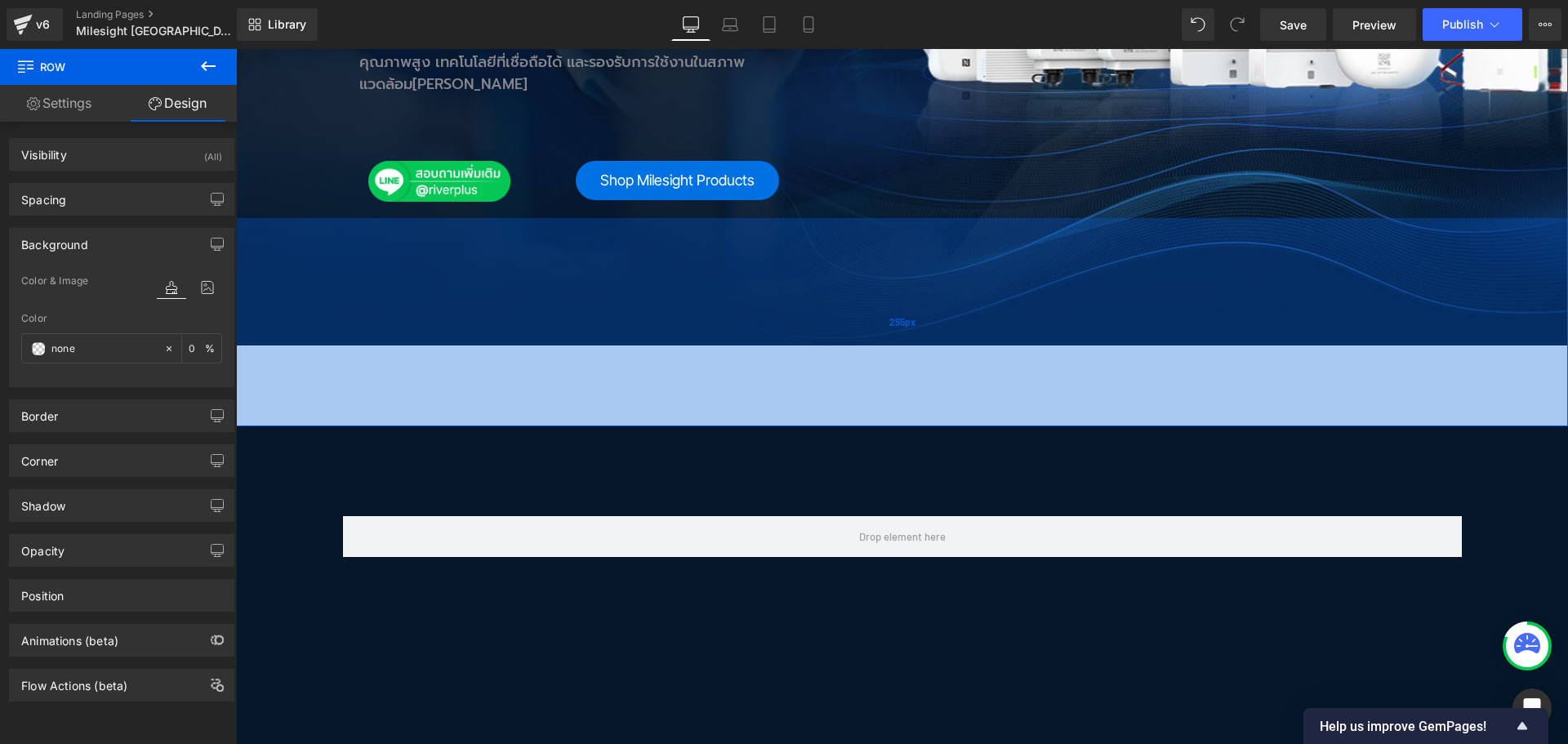
click at [496, 260] on div "255px" at bounding box center [902, 322] width 1332 height 208
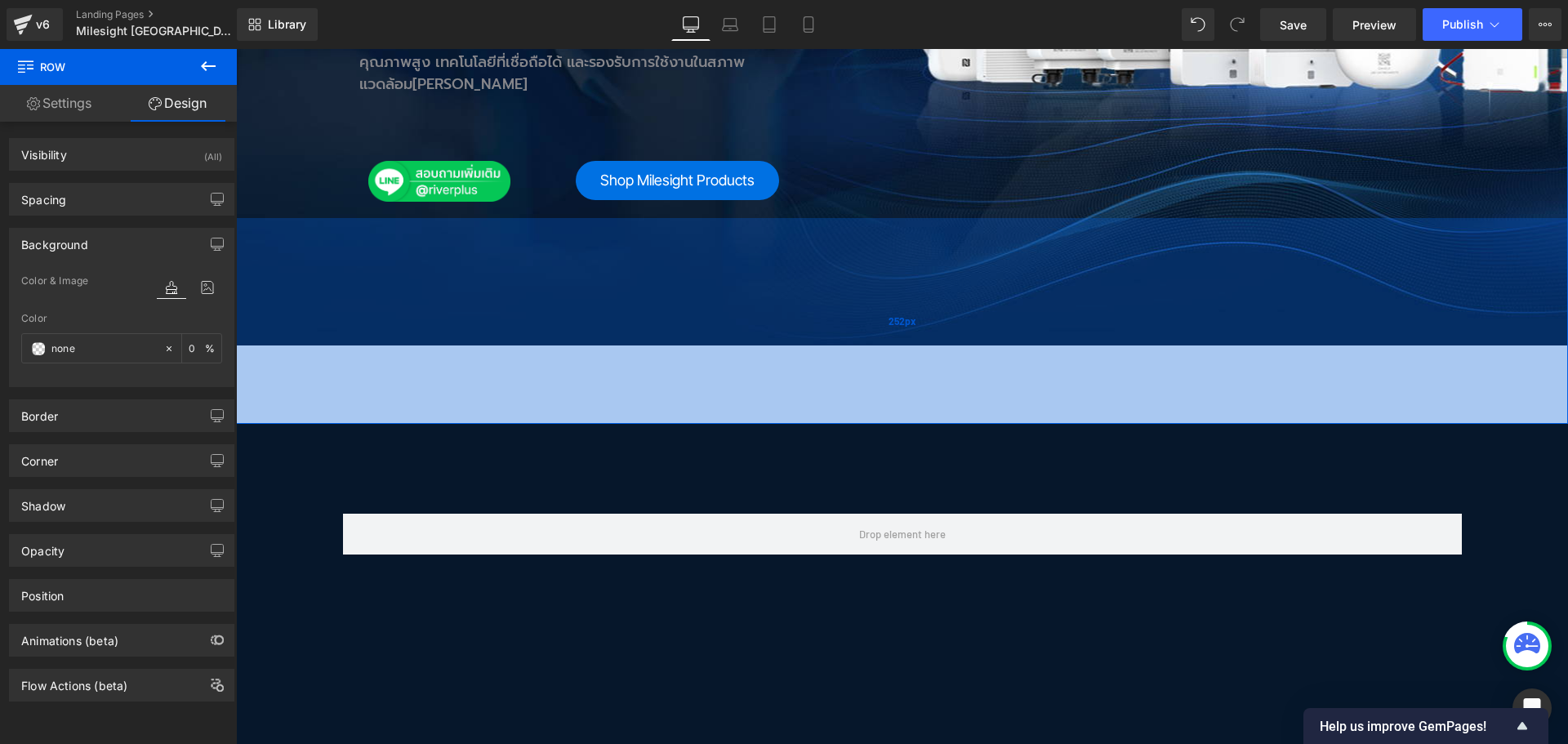
click at [600, 299] on div "252px" at bounding box center [902, 321] width 1332 height 205
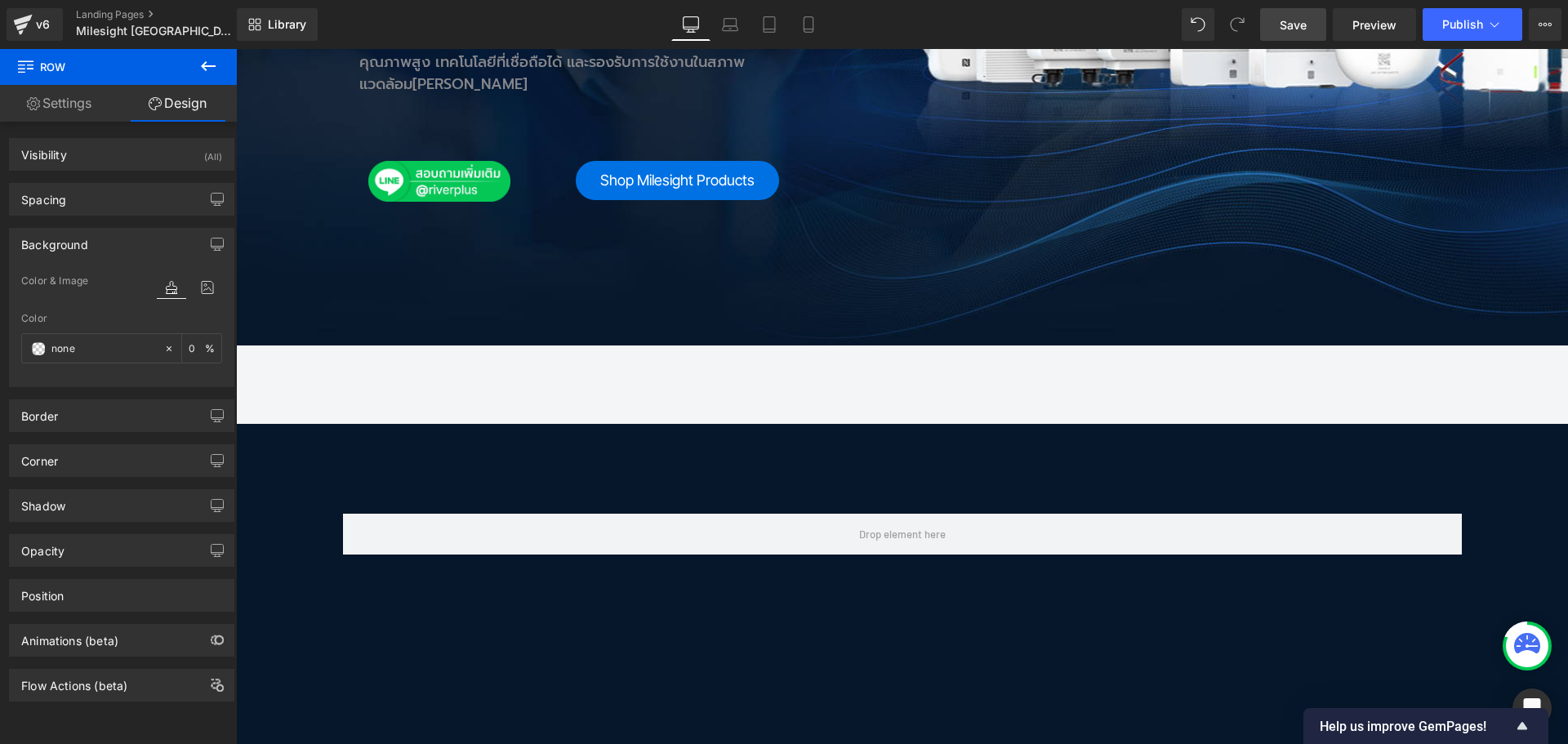
click at [1303, 23] on span "Save" at bounding box center [1293, 25] width 27 height 17
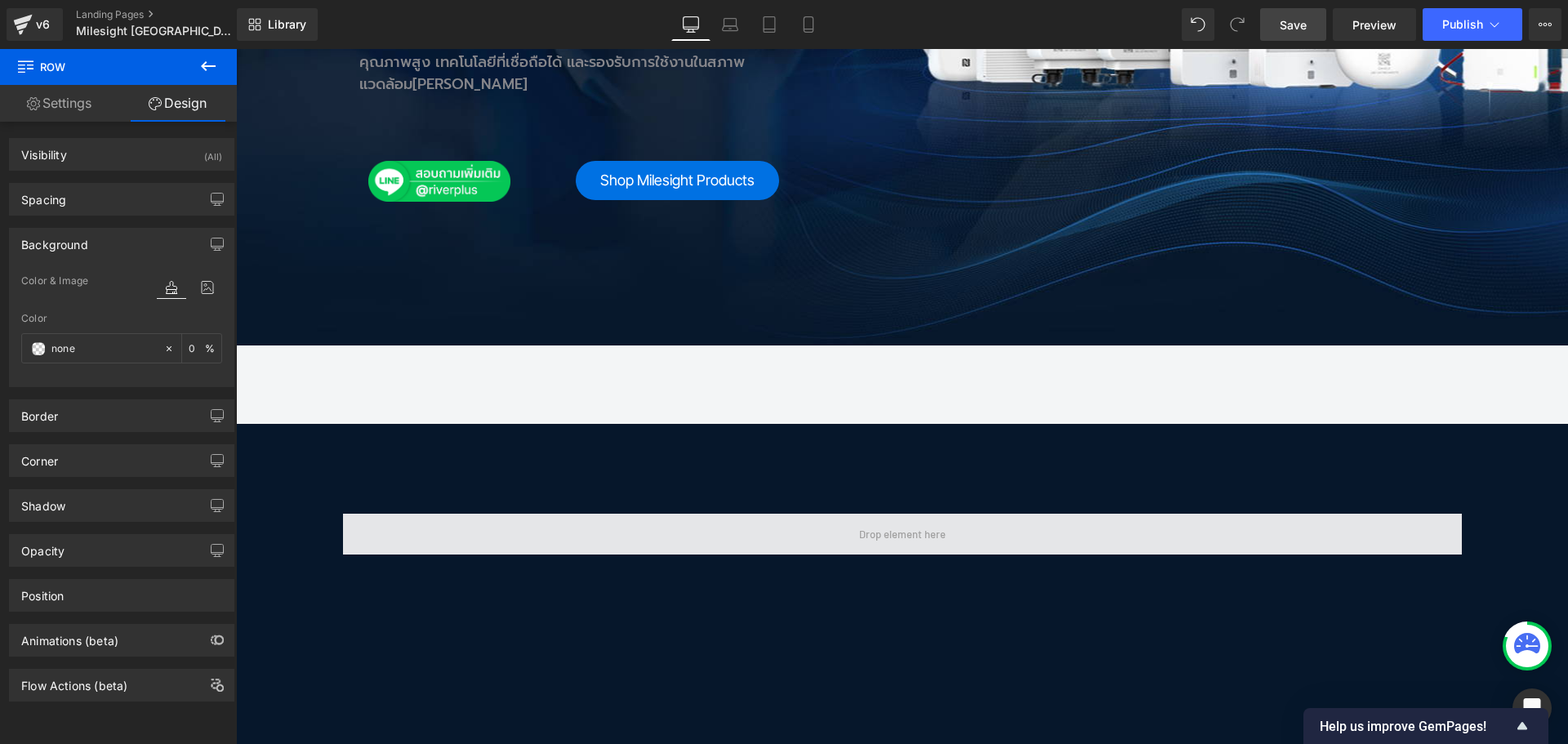
scroll to position [980, 0]
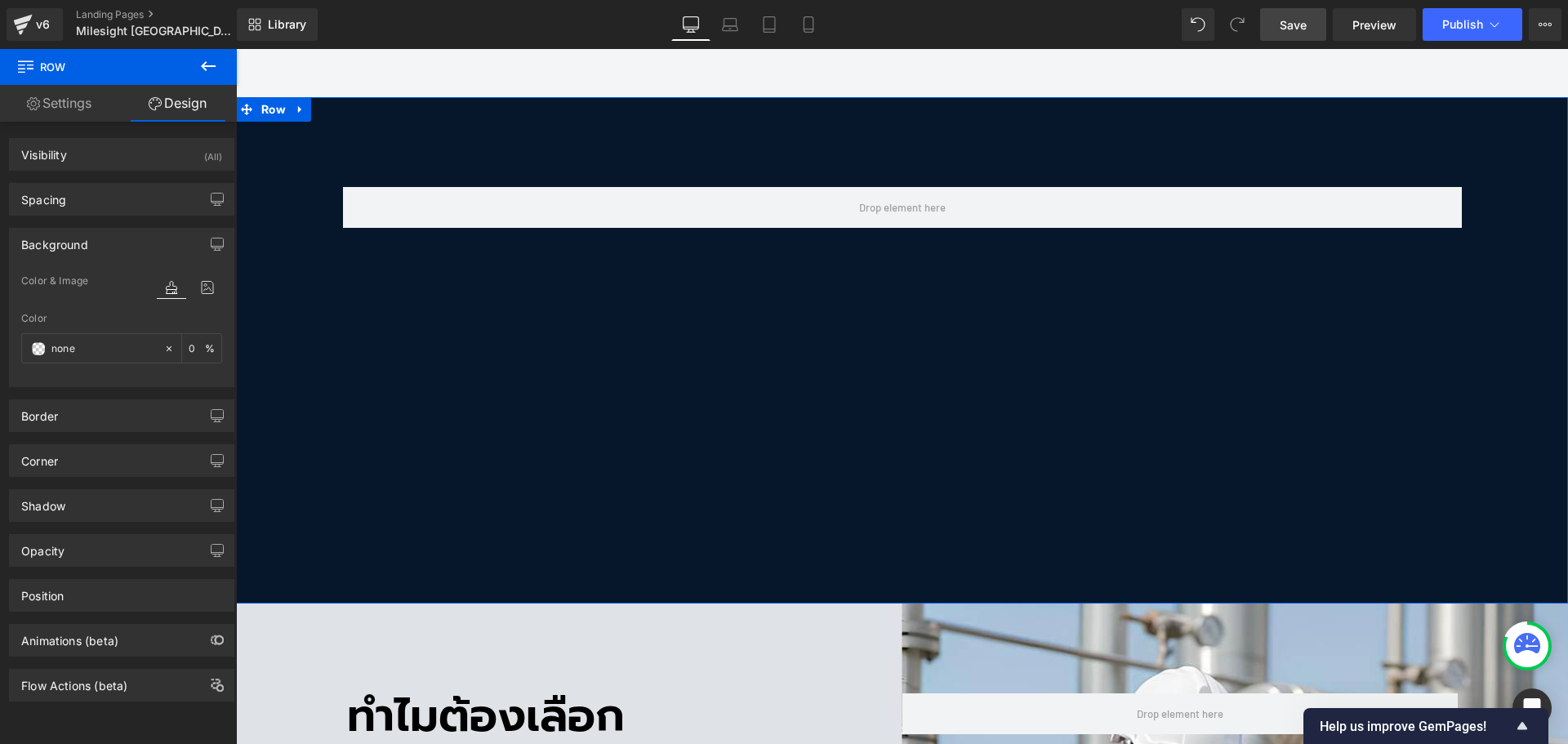
click at [661, 293] on div "Row Row 80px" at bounding box center [902, 350] width 1332 height 506
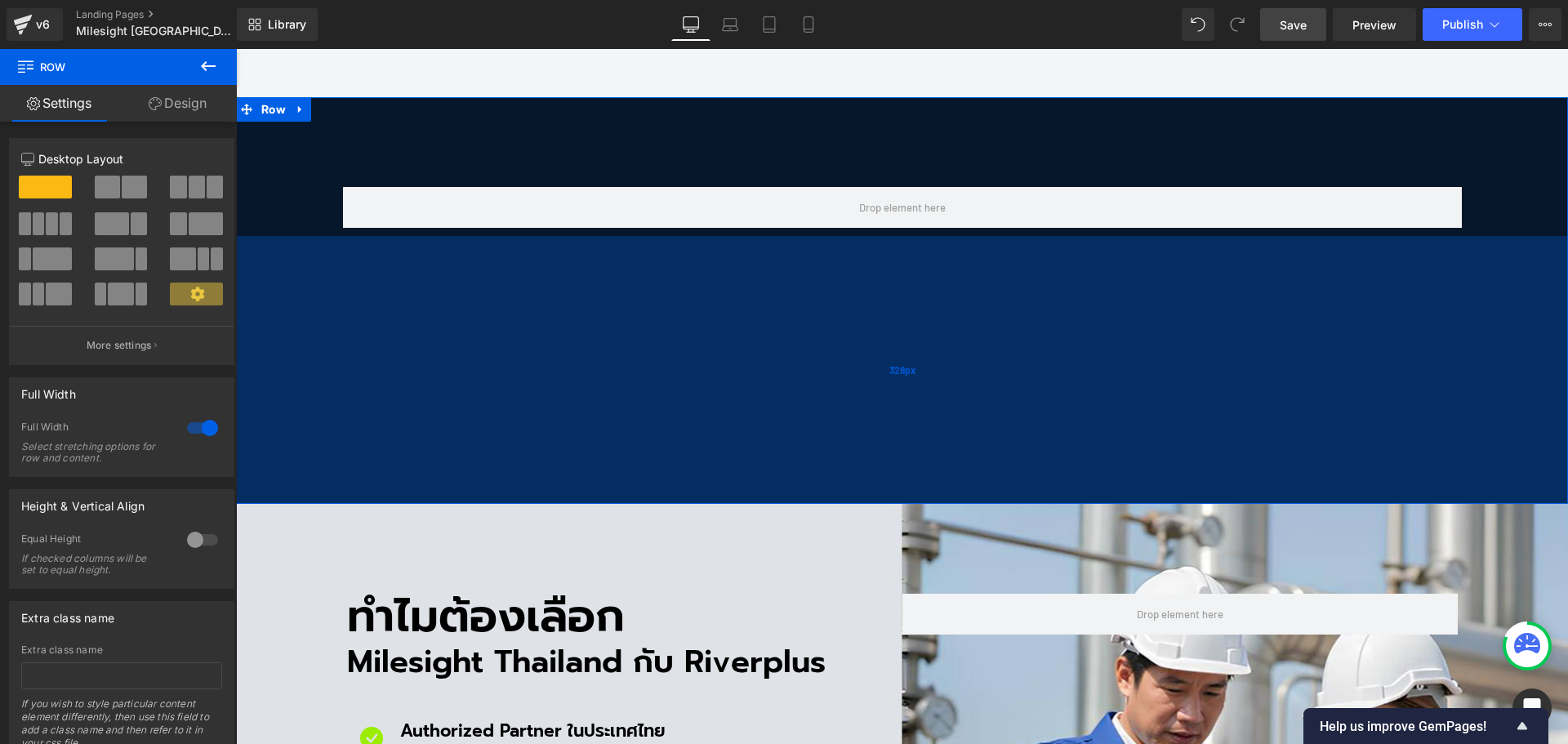
drag, startPoint x: 672, startPoint y: 521, endPoint x: 684, endPoint y: 421, distance: 100.7
click at [684, 421] on div "328px" at bounding box center [902, 370] width 1332 height 268
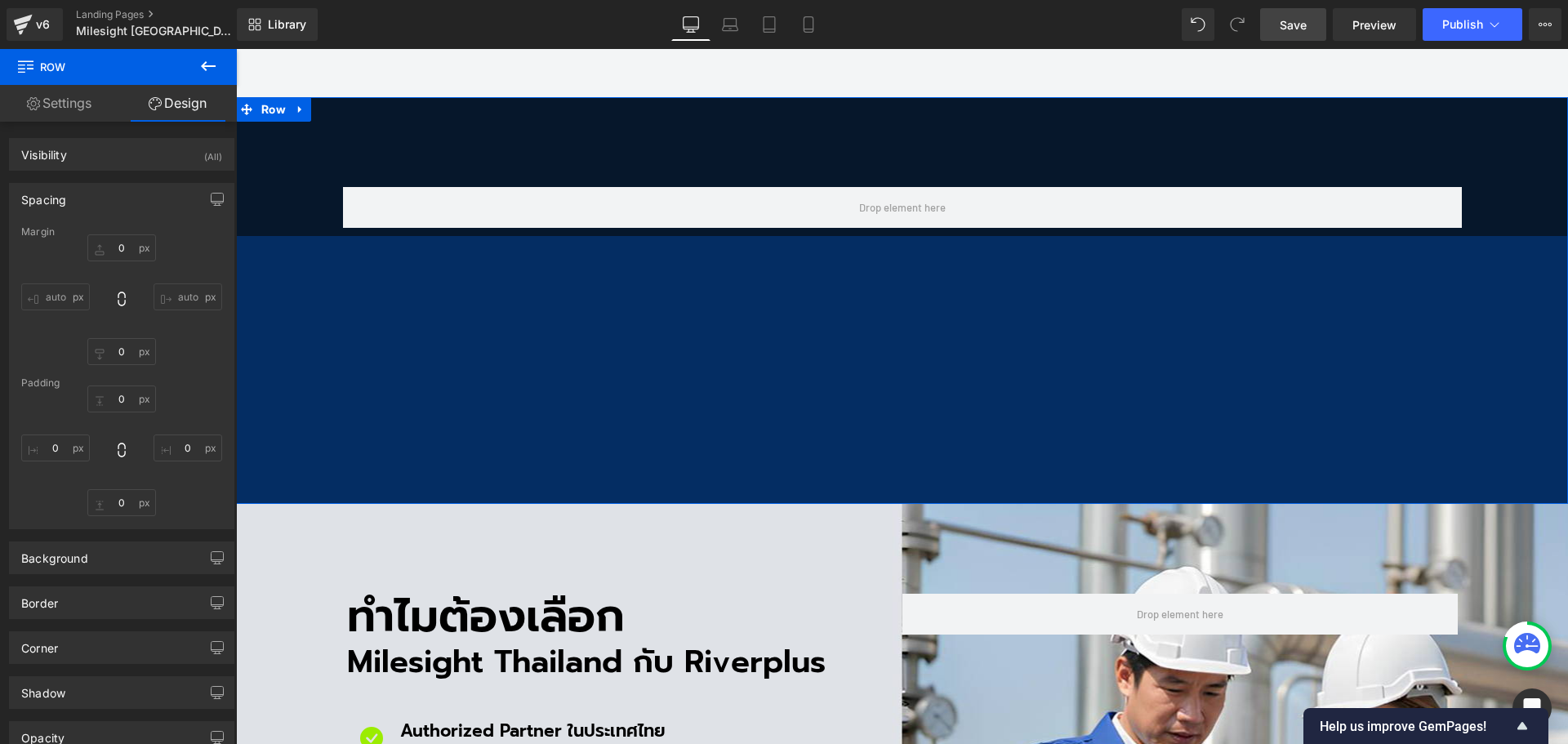
scroll to position [817, 0]
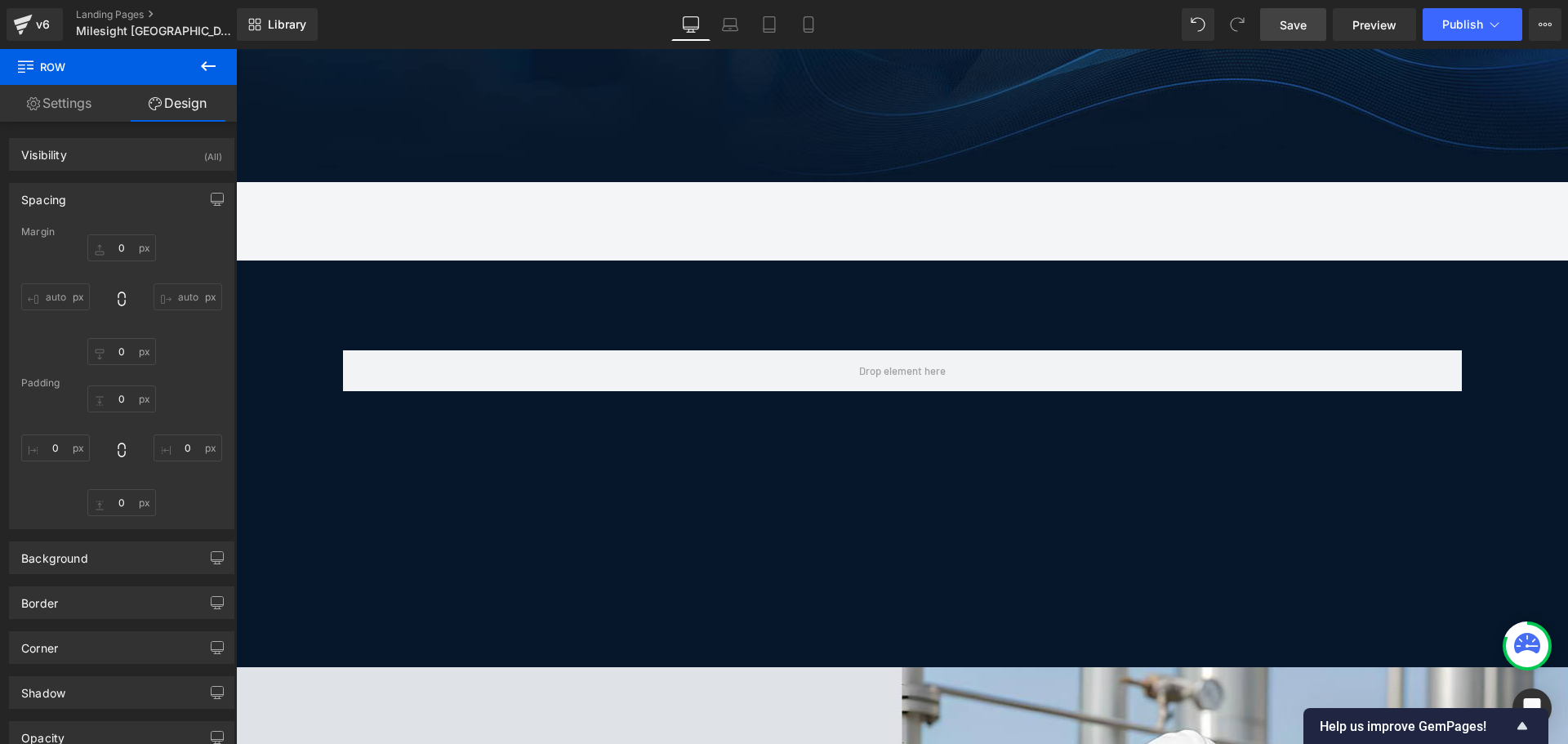
click at [1284, 27] on span "Save" at bounding box center [1293, 25] width 27 height 17
click at [300, 267] on icon at bounding box center [300, 273] width 12 height 12
click at [342, 267] on icon at bounding box center [342, 273] width 12 height 12
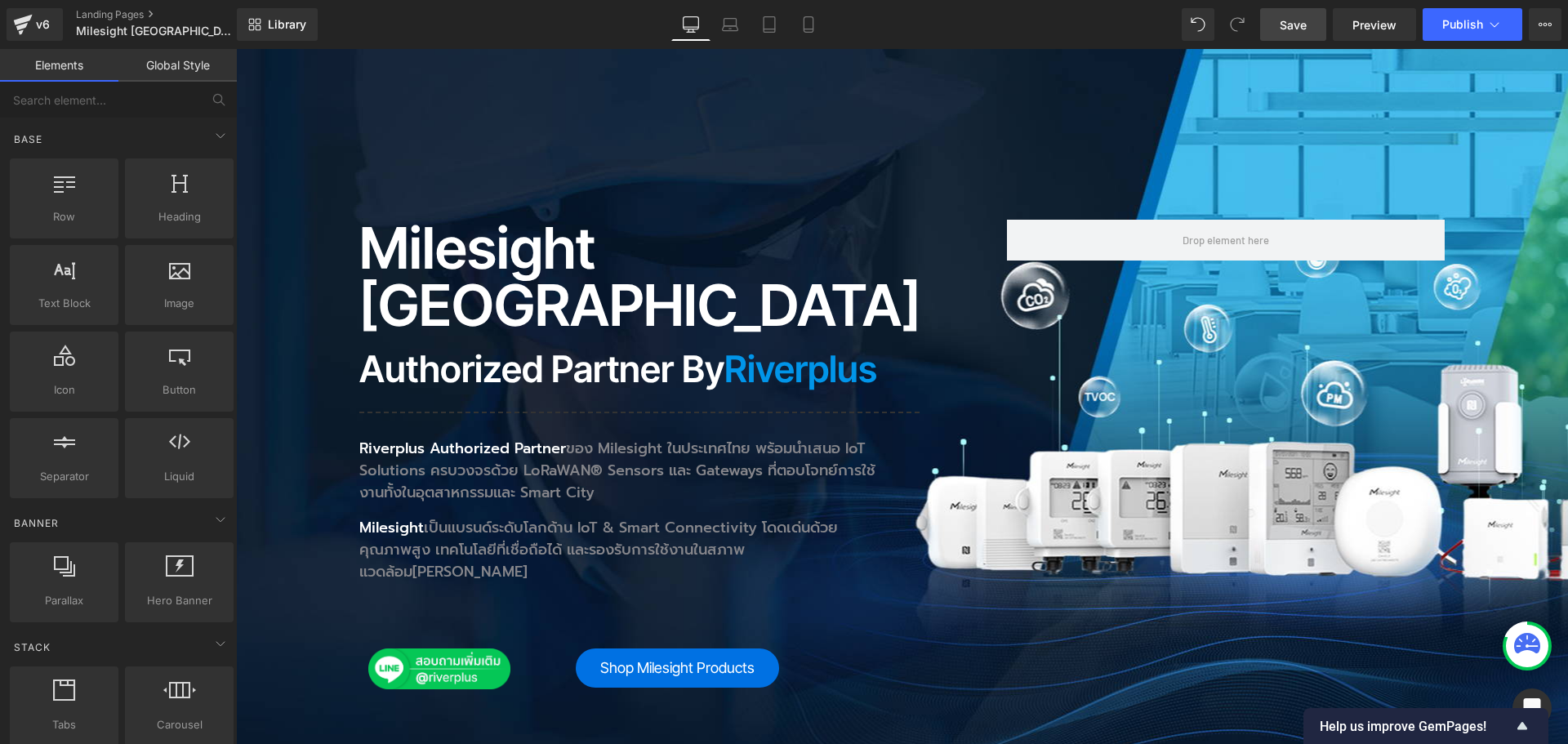
scroll to position [164, 0]
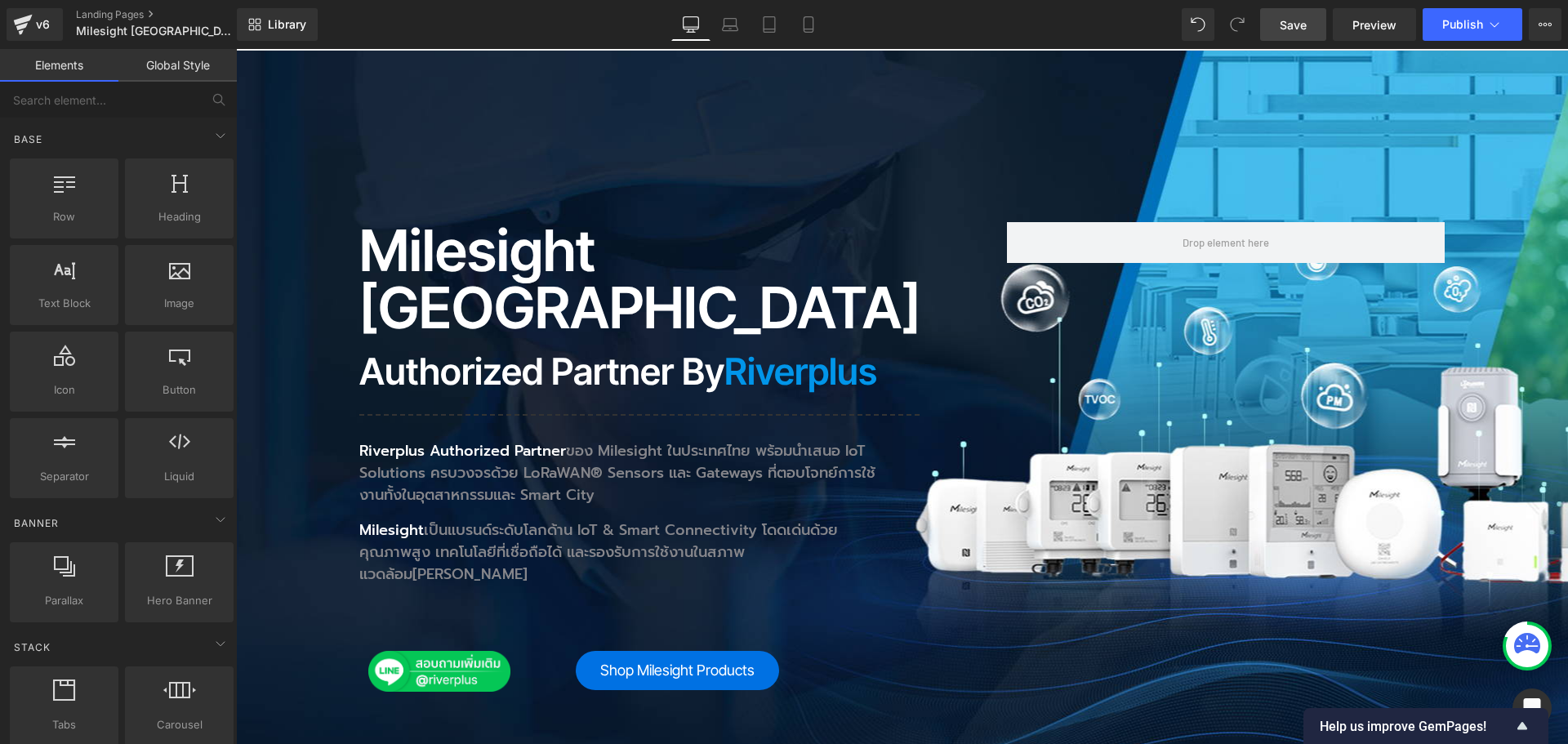
click at [278, 116] on div "Milesight Thailand Heading Authorized Partner by Riverplus Heading Separator Ri…" at bounding box center [902, 482] width 1332 height 864
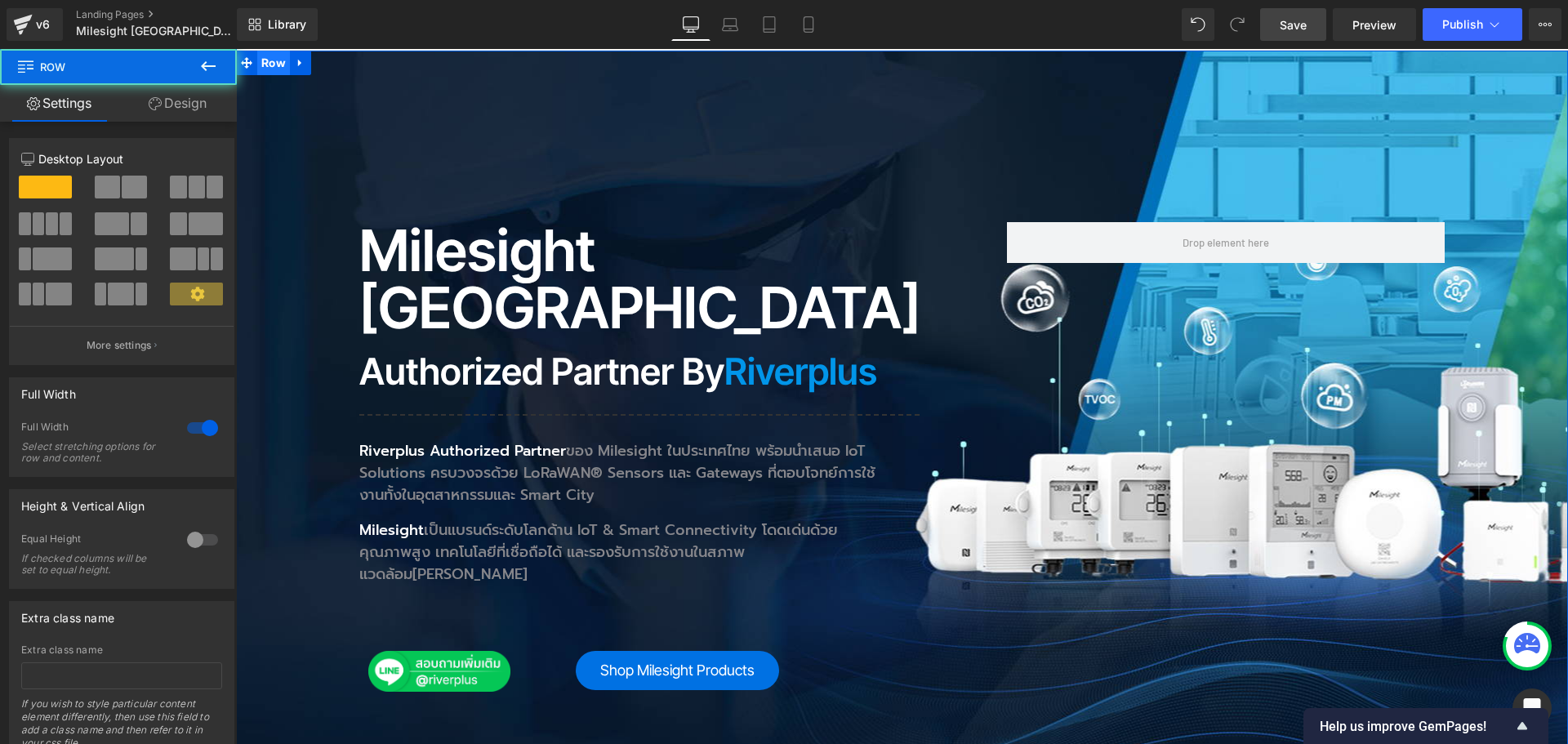
click at [272, 71] on span "Row" at bounding box center [273, 63] width 33 height 25
drag, startPoint x: 188, startPoint y: 101, endPoint x: 179, endPoint y: 131, distance: 31.3
click at [188, 101] on link "Design" at bounding box center [177, 103] width 118 height 36
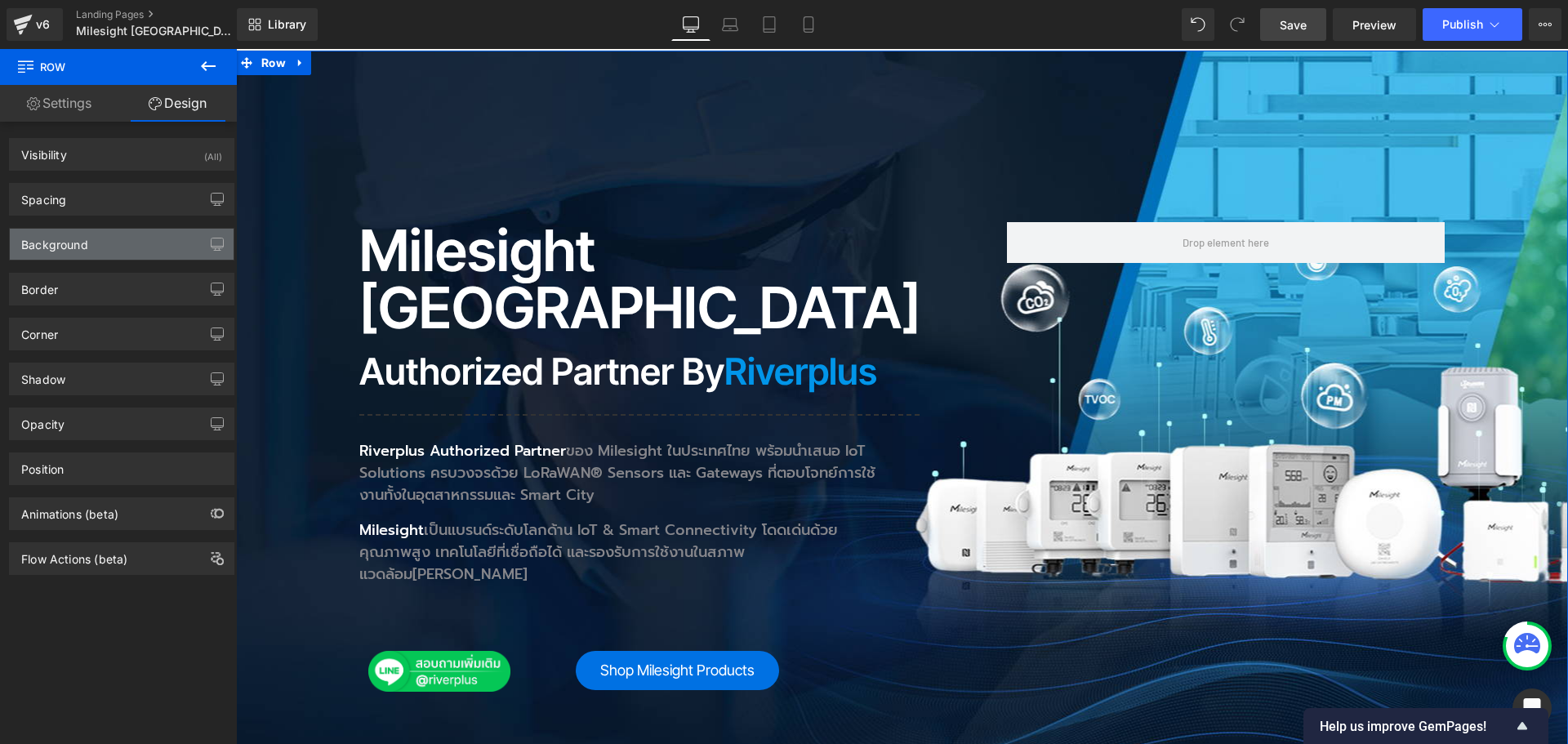
drag, startPoint x: 93, startPoint y: 246, endPoint x: 142, endPoint y: 246, distance: 49.0
click at [93, 245] on div "Background" at bounding box center [122, 244] width 223 height 31
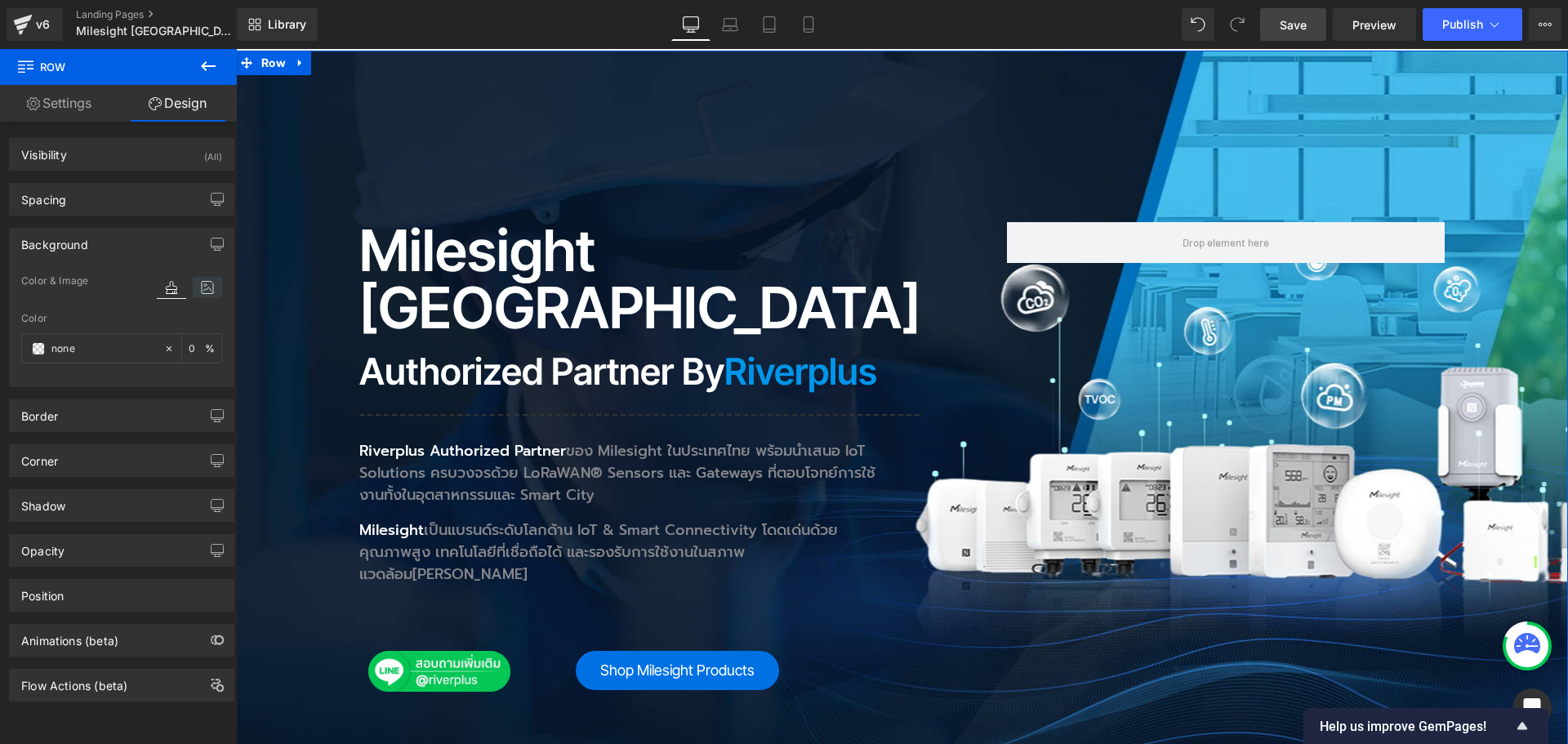
click at [209, 283] on icon at bounding box center [207, 287] width 29 height 21
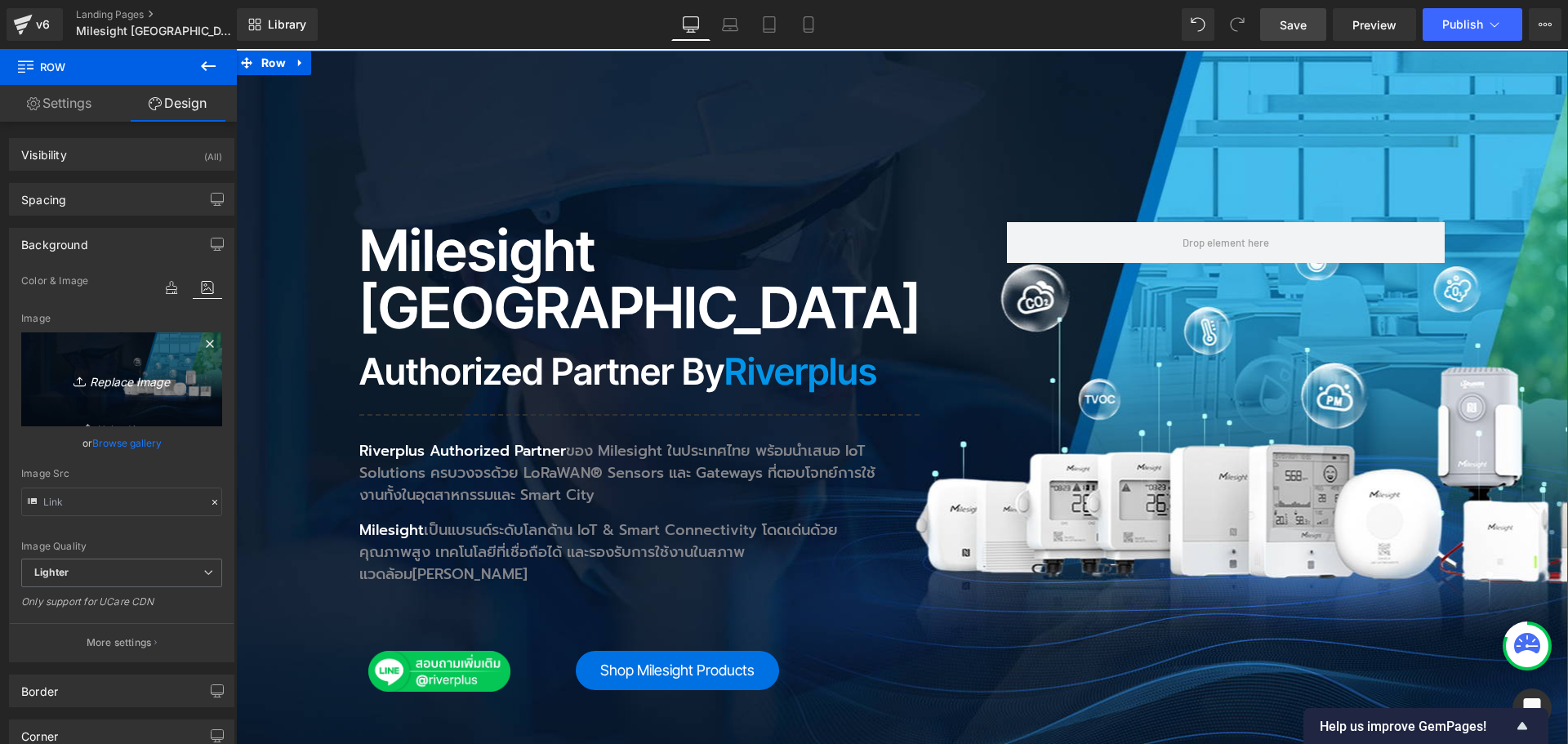
click at [125, 386] on icon "Replace Image" at bounding box center [122, 379] width 131 height 20
type input "C:\fakepath\MTAP_im_Bg05.jpg"
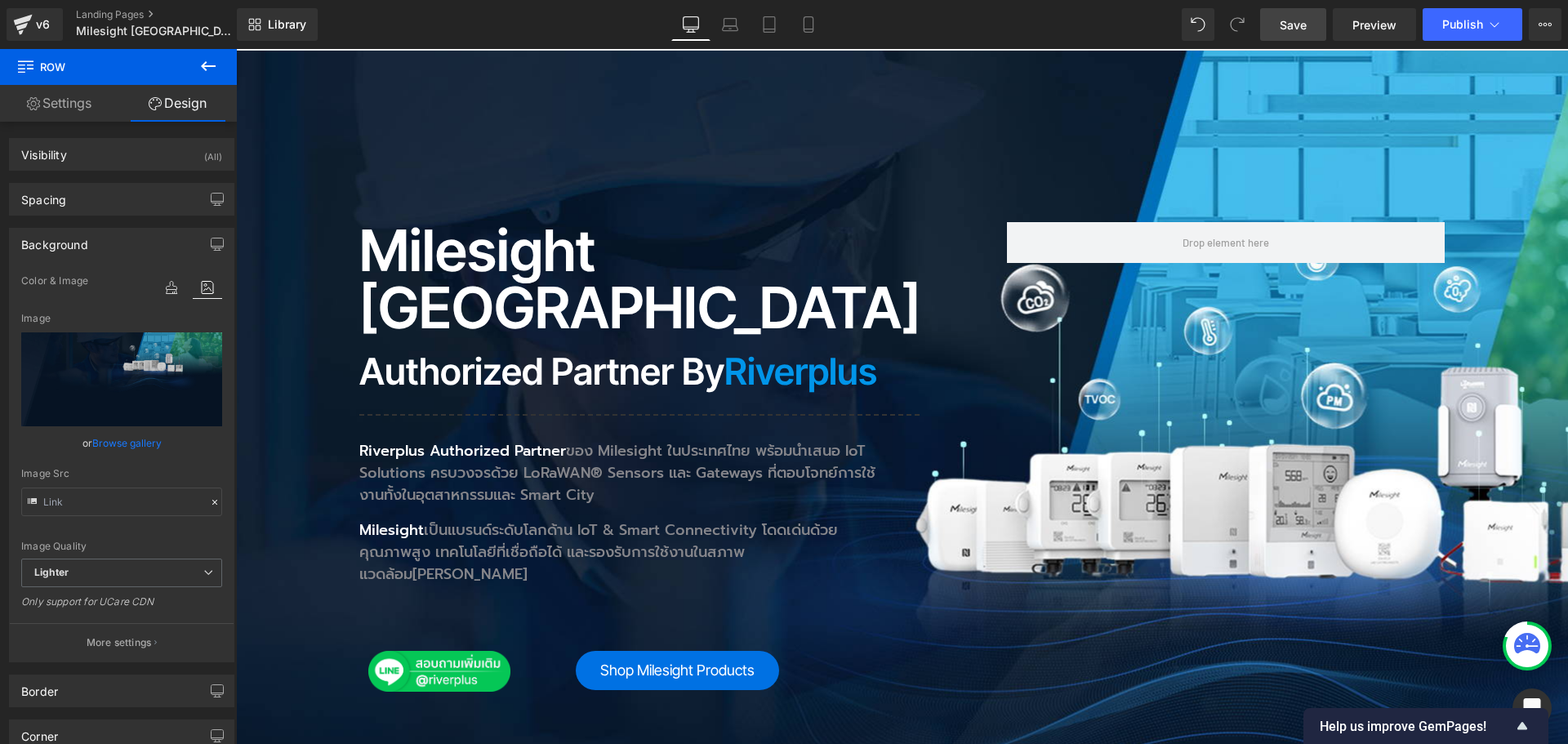
click at [1310, 32] on link "Save" at bounding box center [1293, 25] width 66 height 33
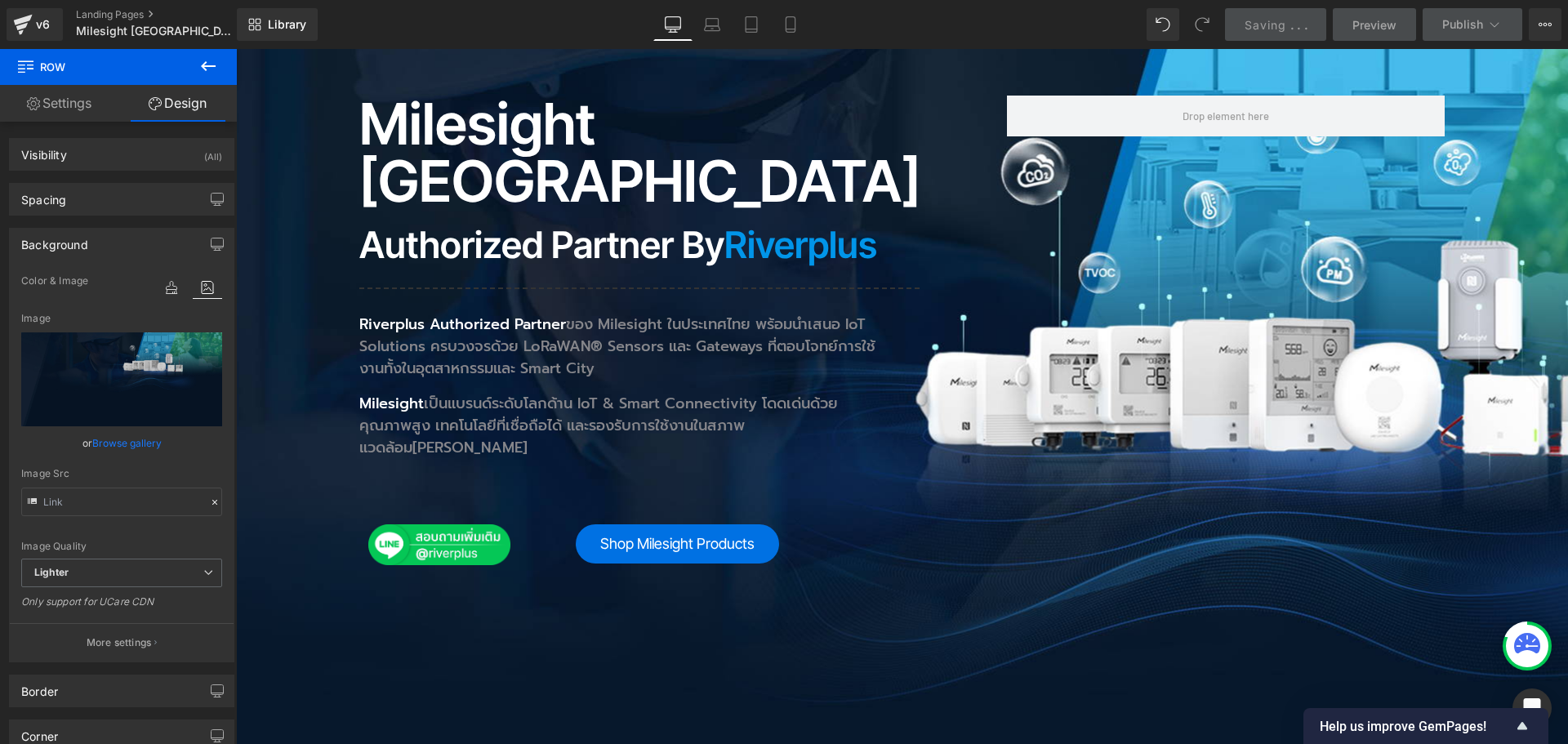
scroll to position [490, 0]
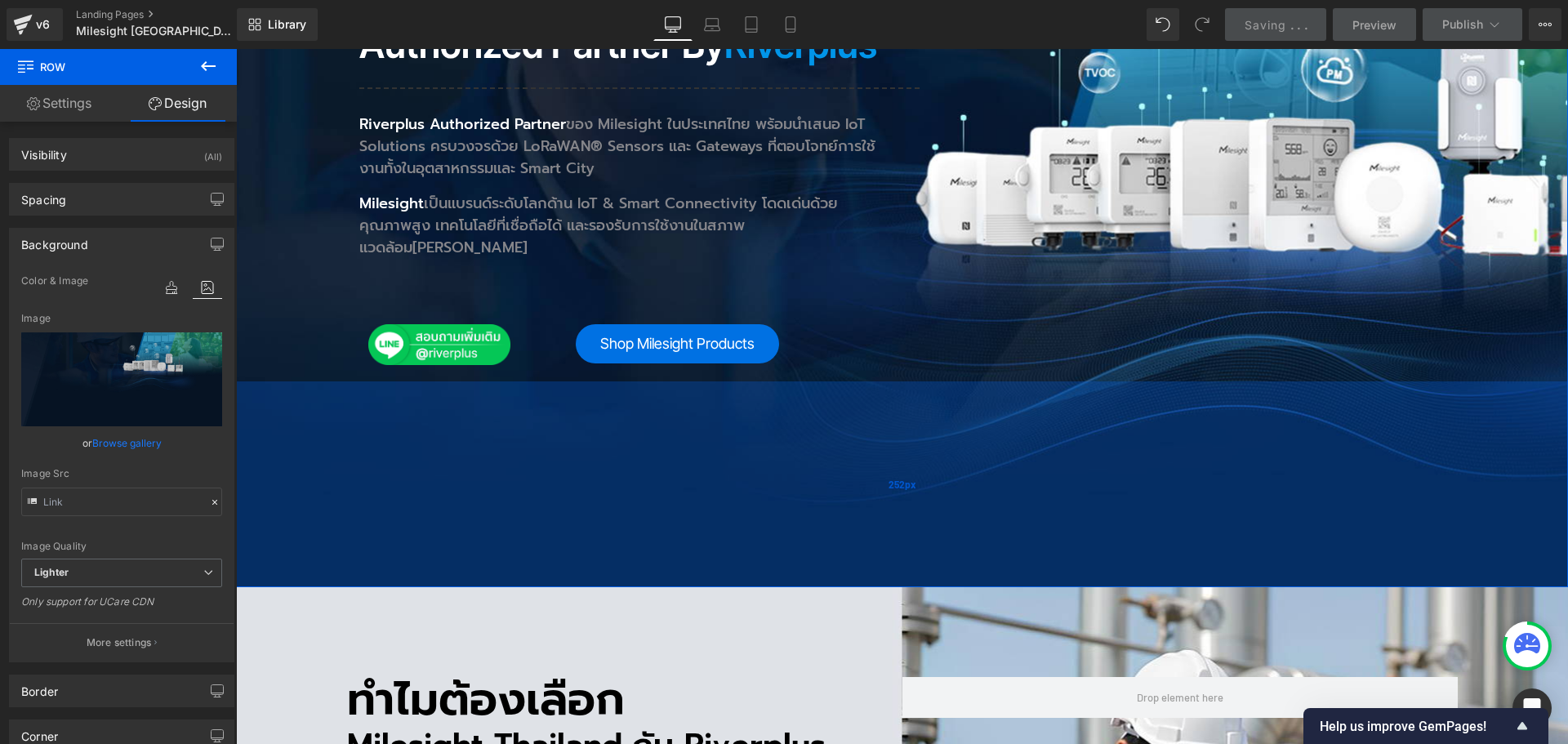
click at [599, 425] on div "252px" at bounding box center [902, 484] width 1332 height 205
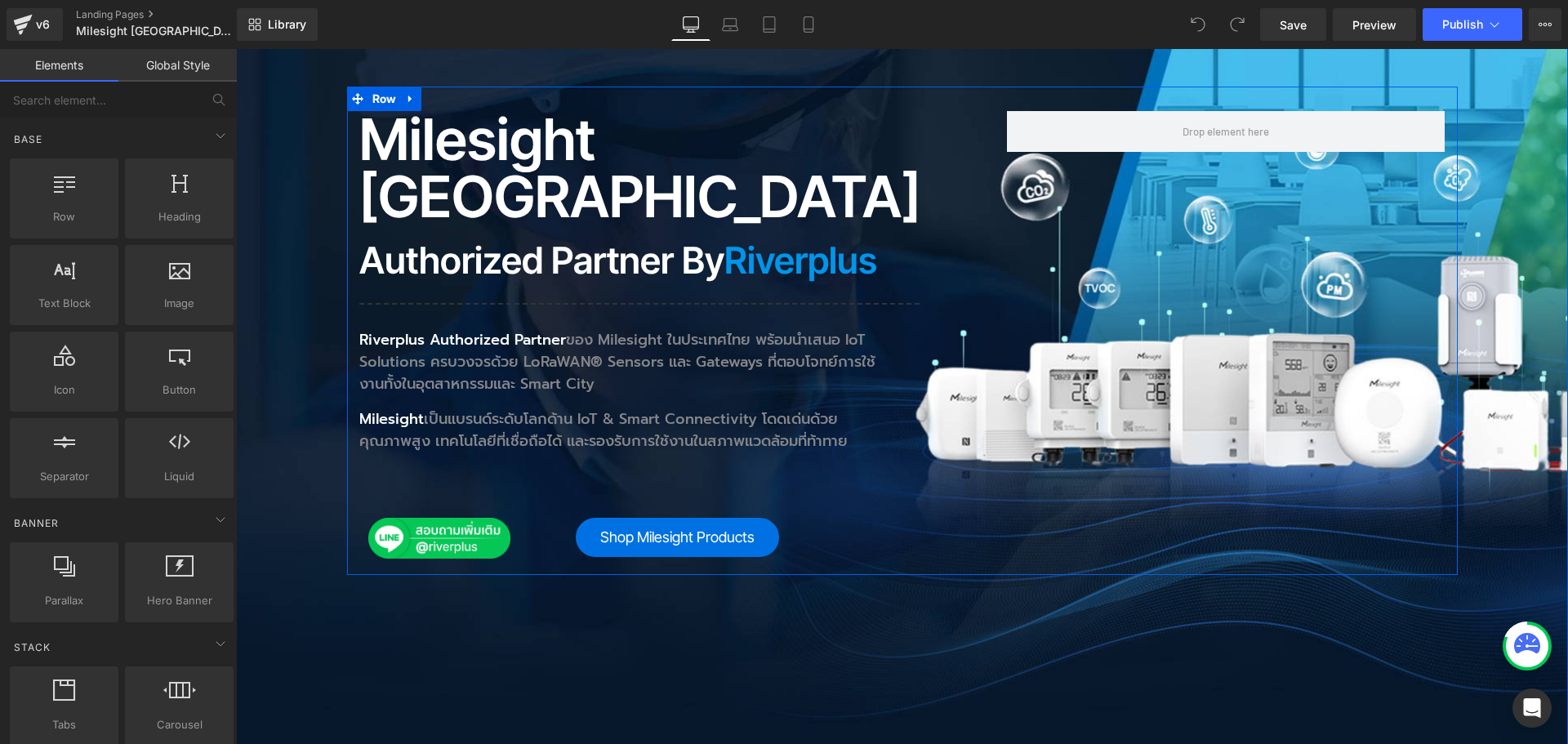
scroll to position [82, 0]
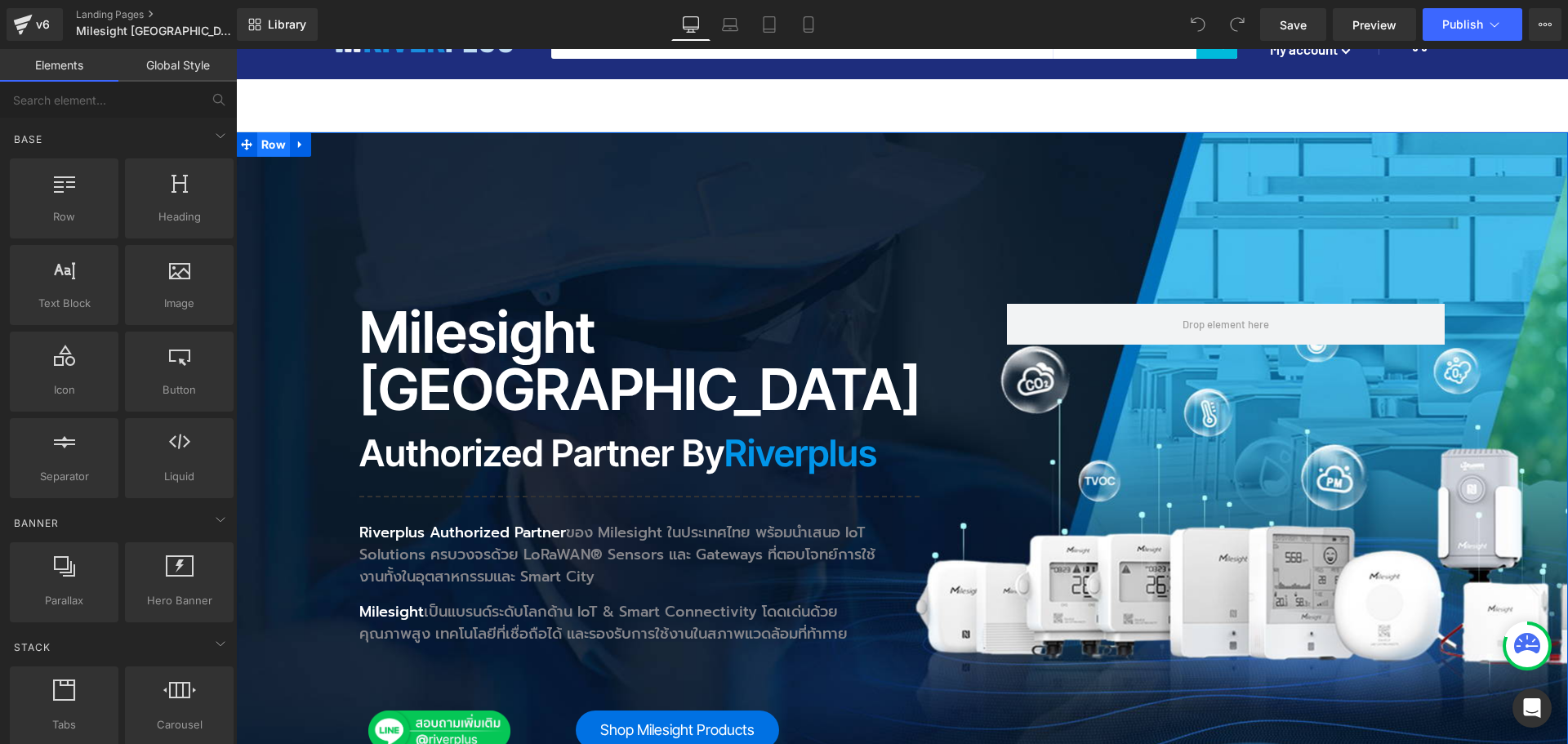
click at [271, 145] on span "Row" at bounding box center [273, 144] width 33 height 25
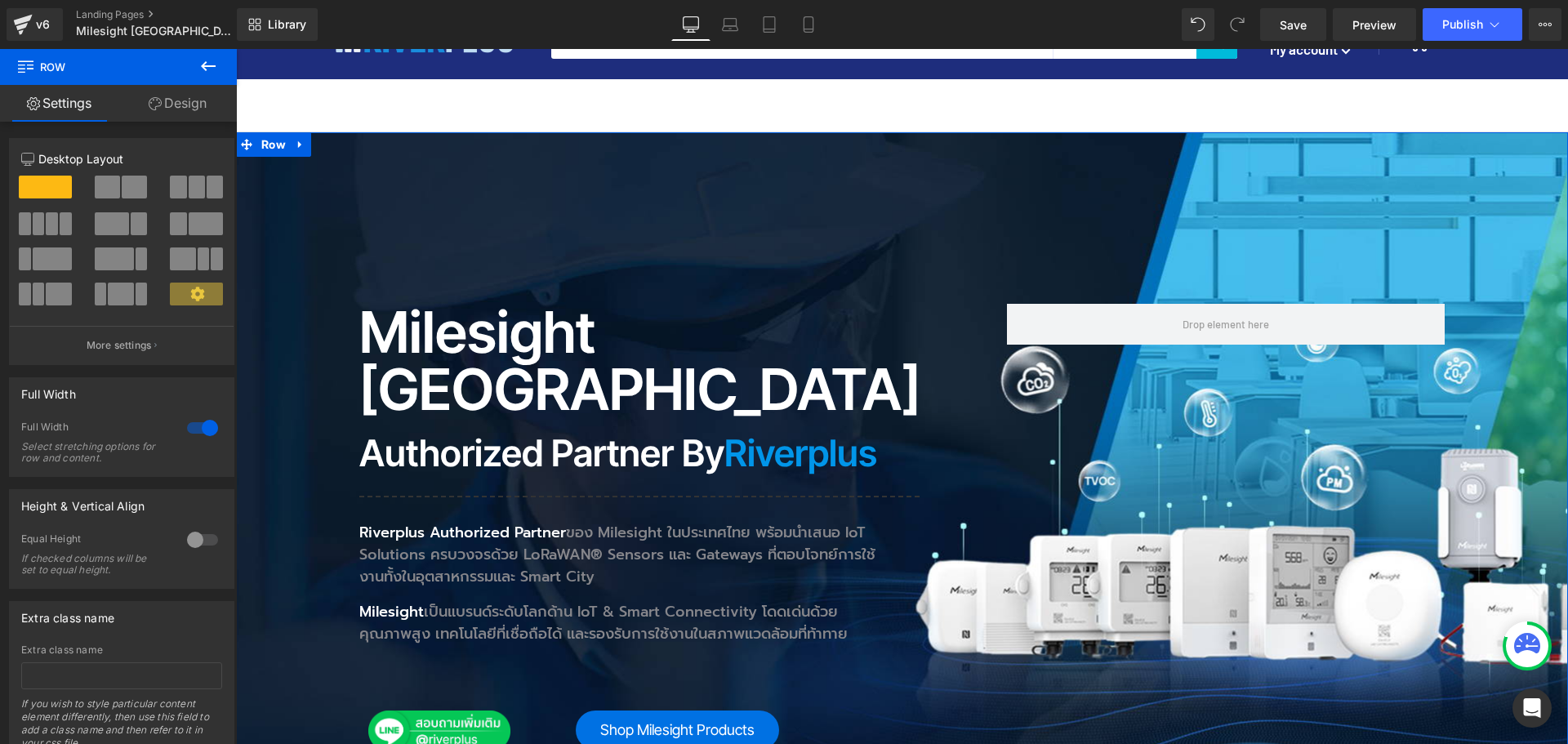
click at [187, 99] on link "Design" at bounding box center [177, 103] width 118 height 36
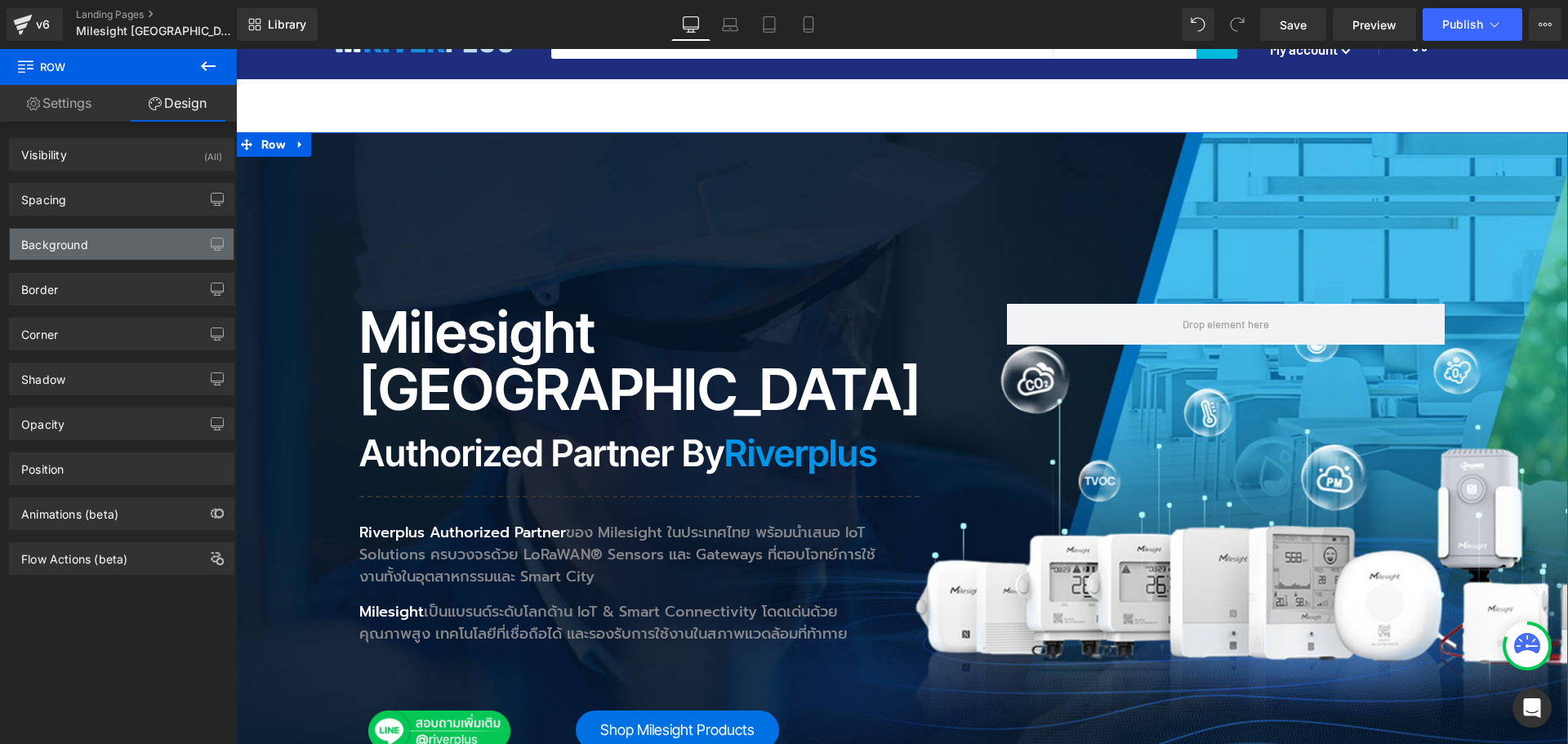
click at [139, 249] on div "Background" at bounding box center [122, 244] width 223 height 31
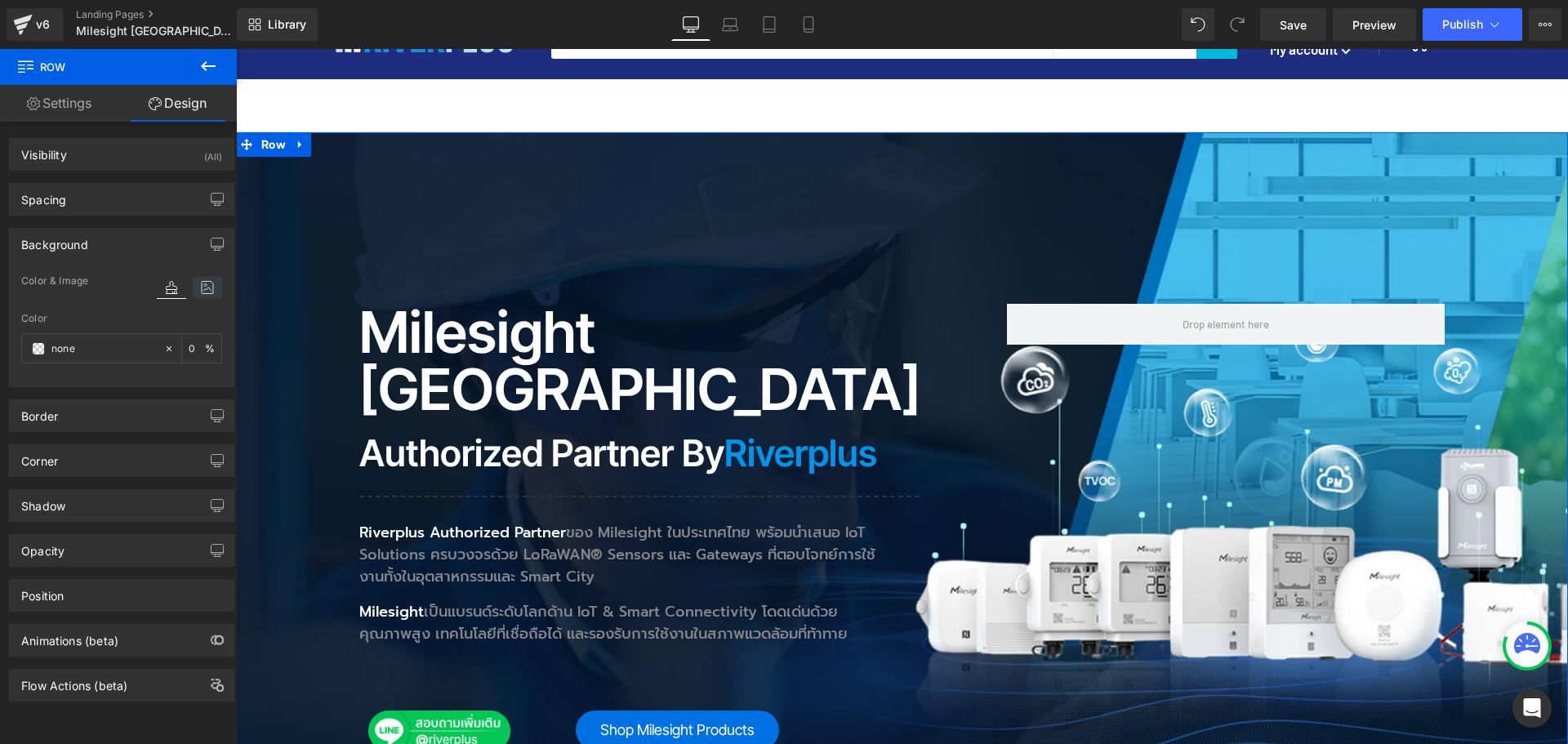
click at [202, 286] on icon at bounding box center [207, 287] width 29 height 21
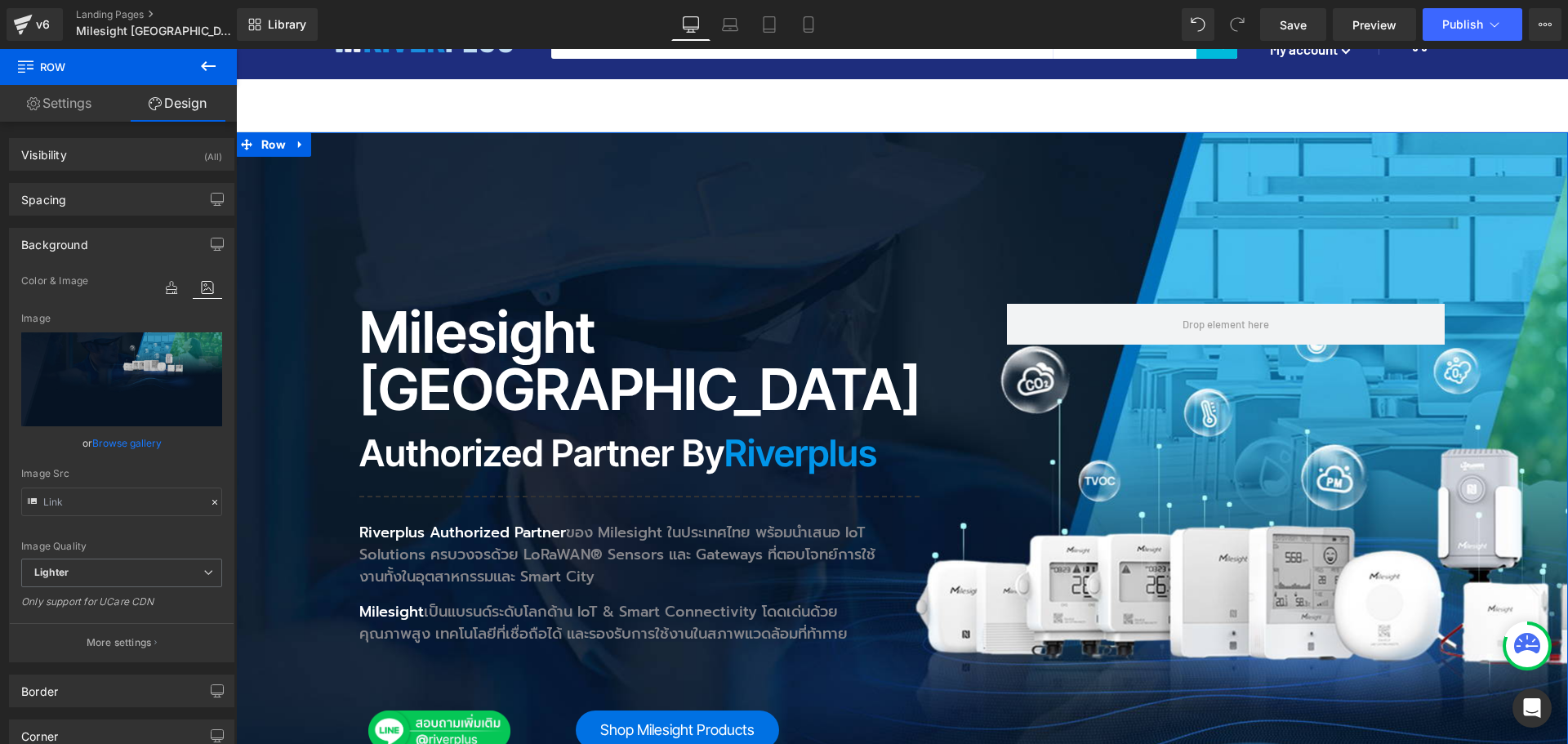
click at [119, 450] on link "Browse gallery" at bounding box center [127, 442] width 69 height 28
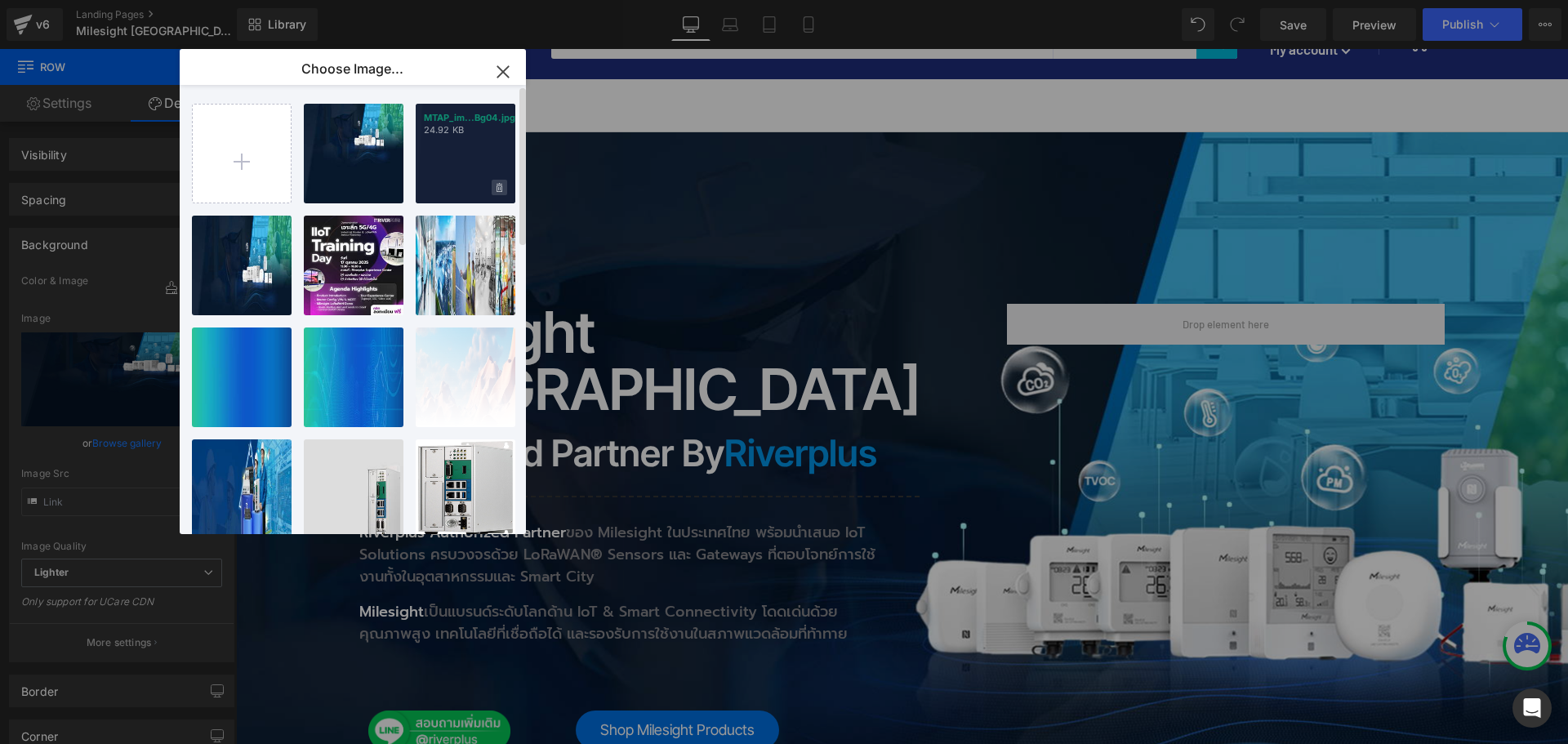
click at [497, 183] on icon at bounding box center [499, 188] width 5 height 11
click at [432, 193] on span "Yes" at bounding box center [443, 187] width 41 height 17
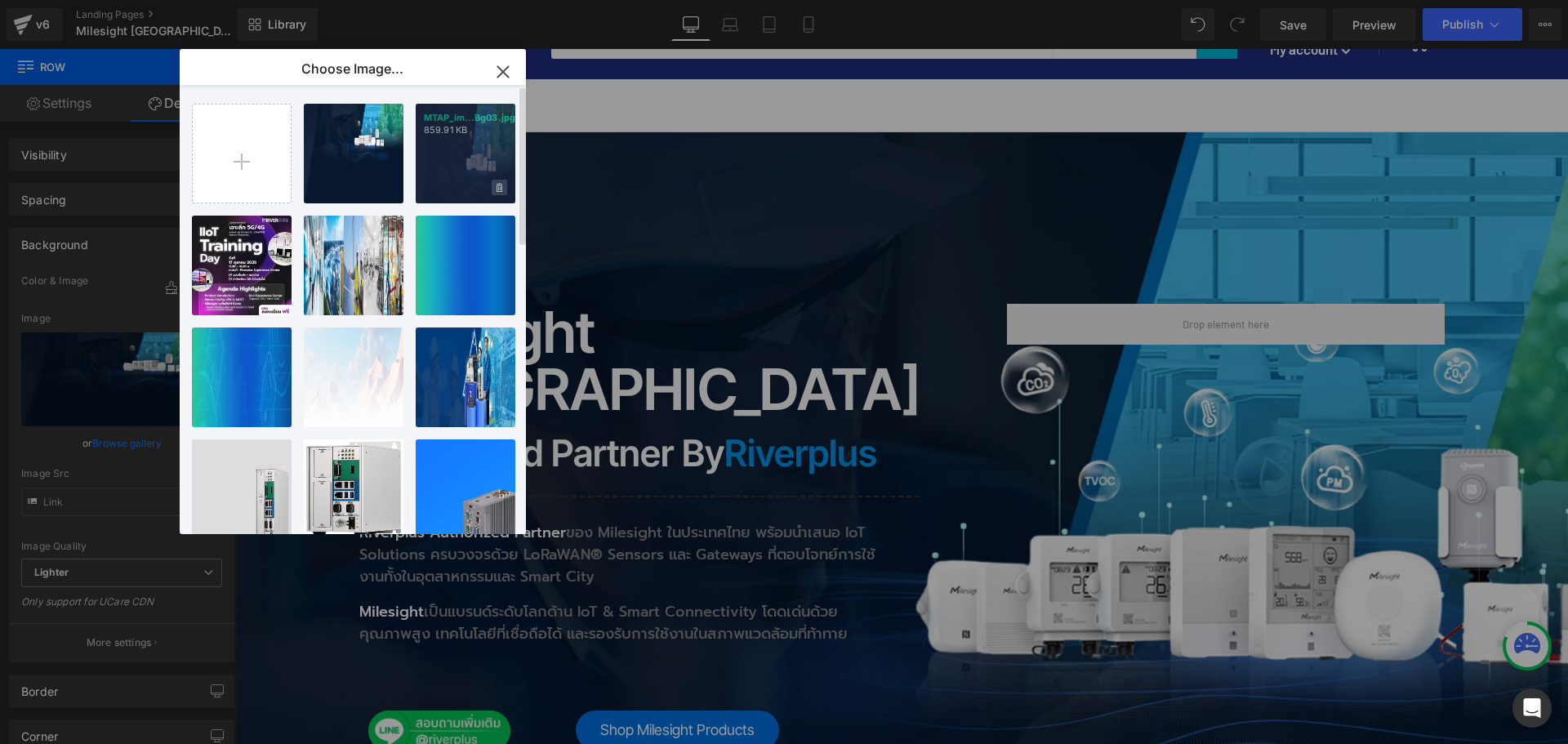
click at [499, 185] on icon at bounding box center [499, 187] width 5 height 9
click at [452, 187] on span "Yes" at bounding box center [443, 187] width 41 height 17
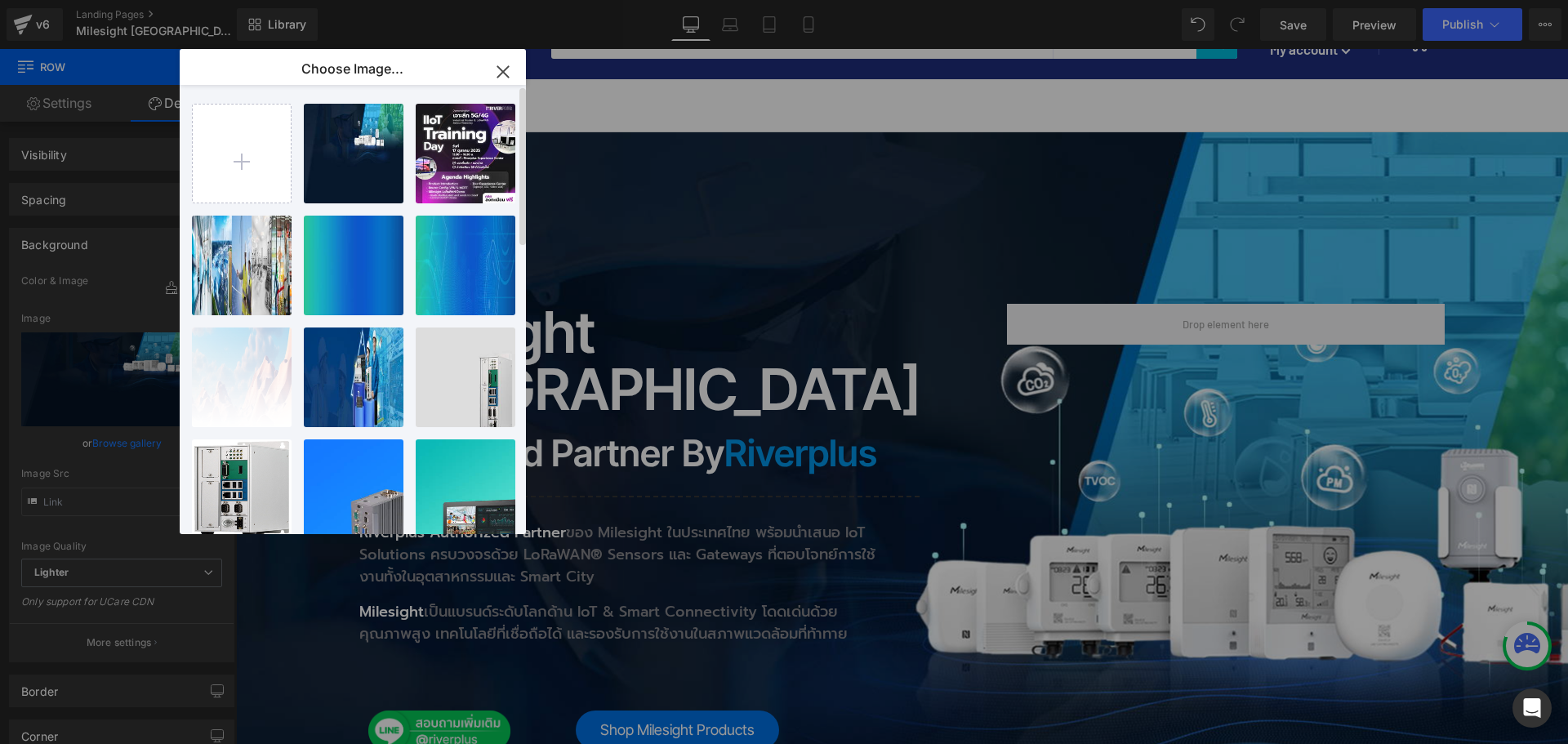
click at [500, 68] on icon "button" at bounding box center [502, 72] width 11 height 11
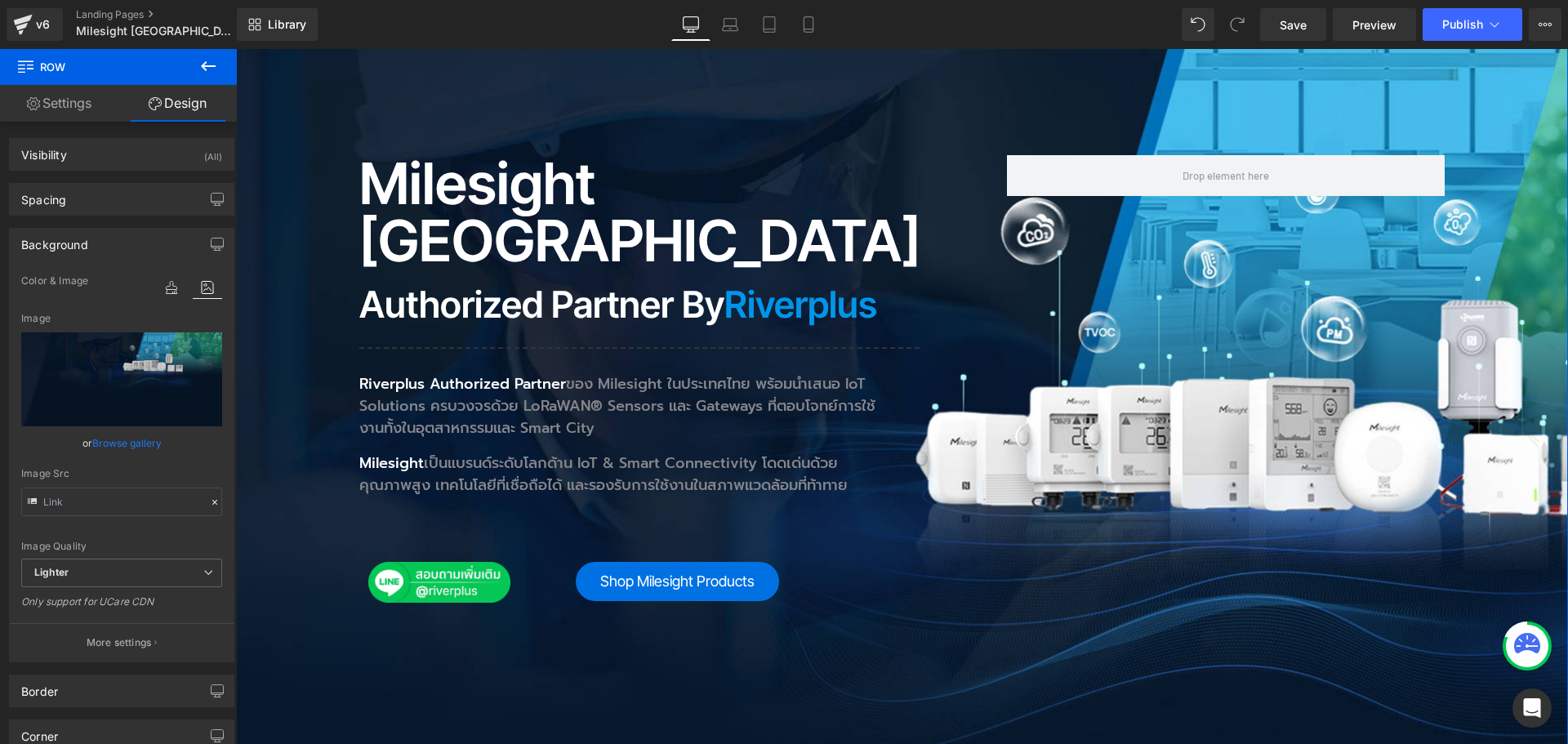
scroll to position [408, 0]
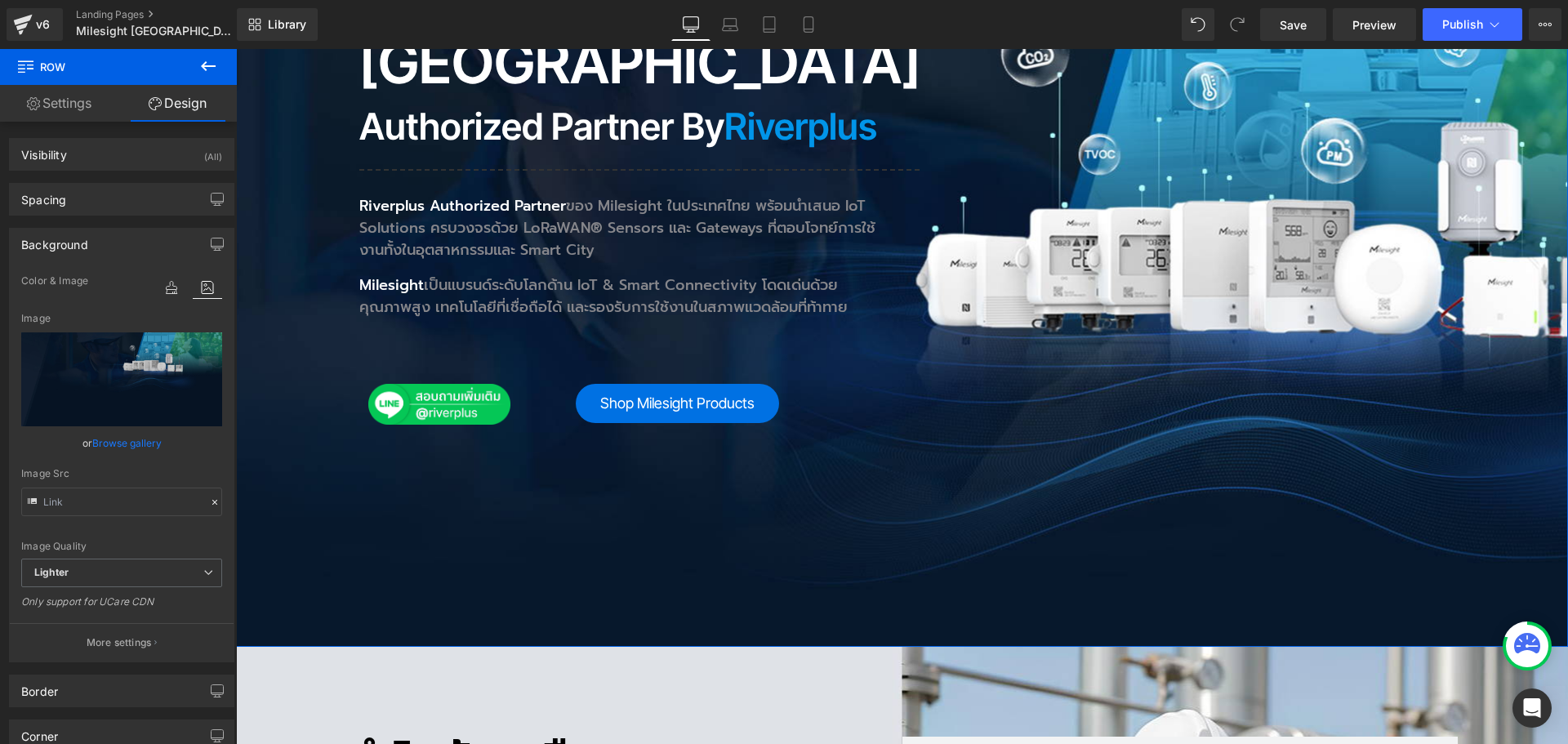
click at [574, 487] on div "Milesight Thailand Heading Authorized Partner by Riverplus Heading Separator Ri…" at bounding box center [902, 226] width 1332 height 842
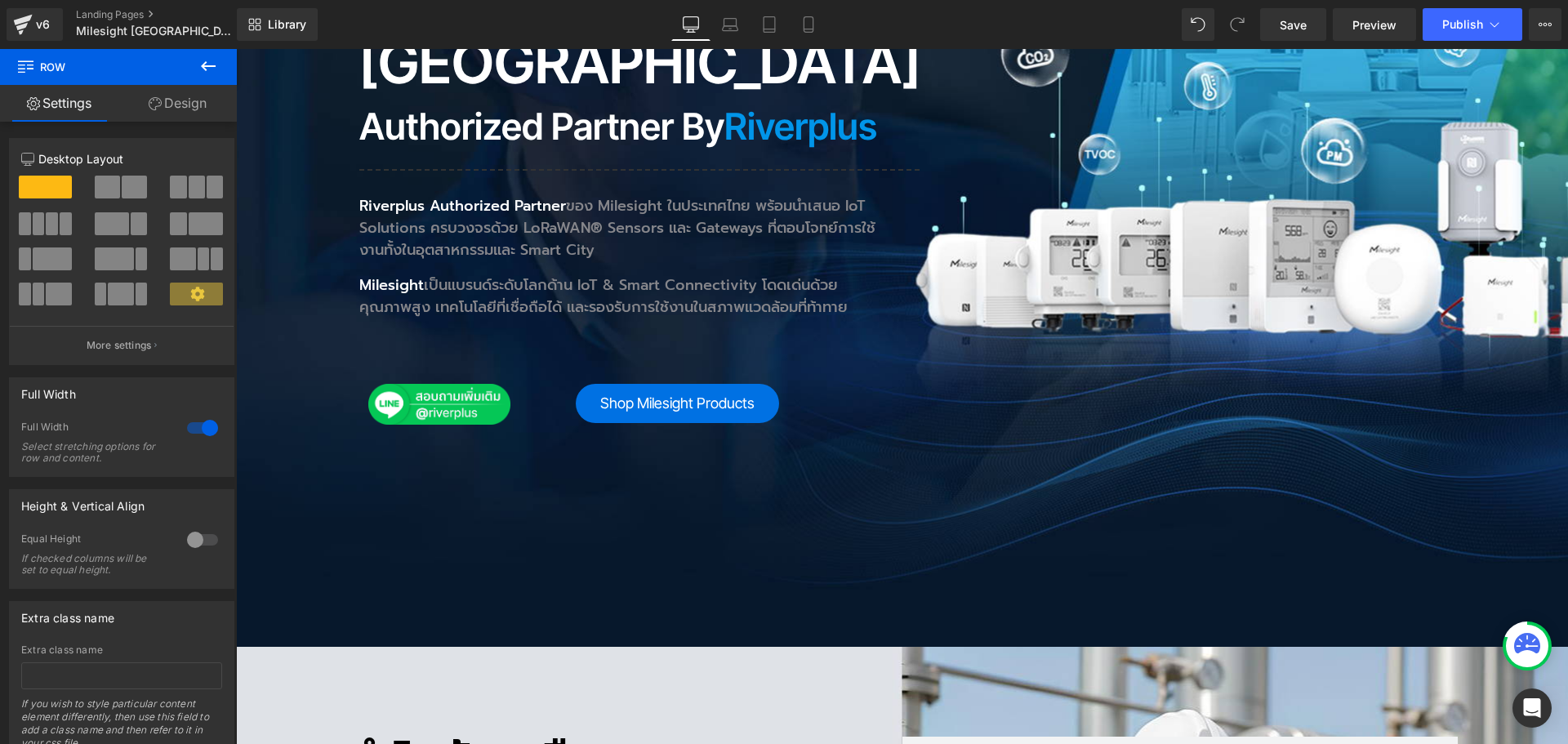
click at [207, 68] on icon at bounding box center [208, 66] width 20 height 20
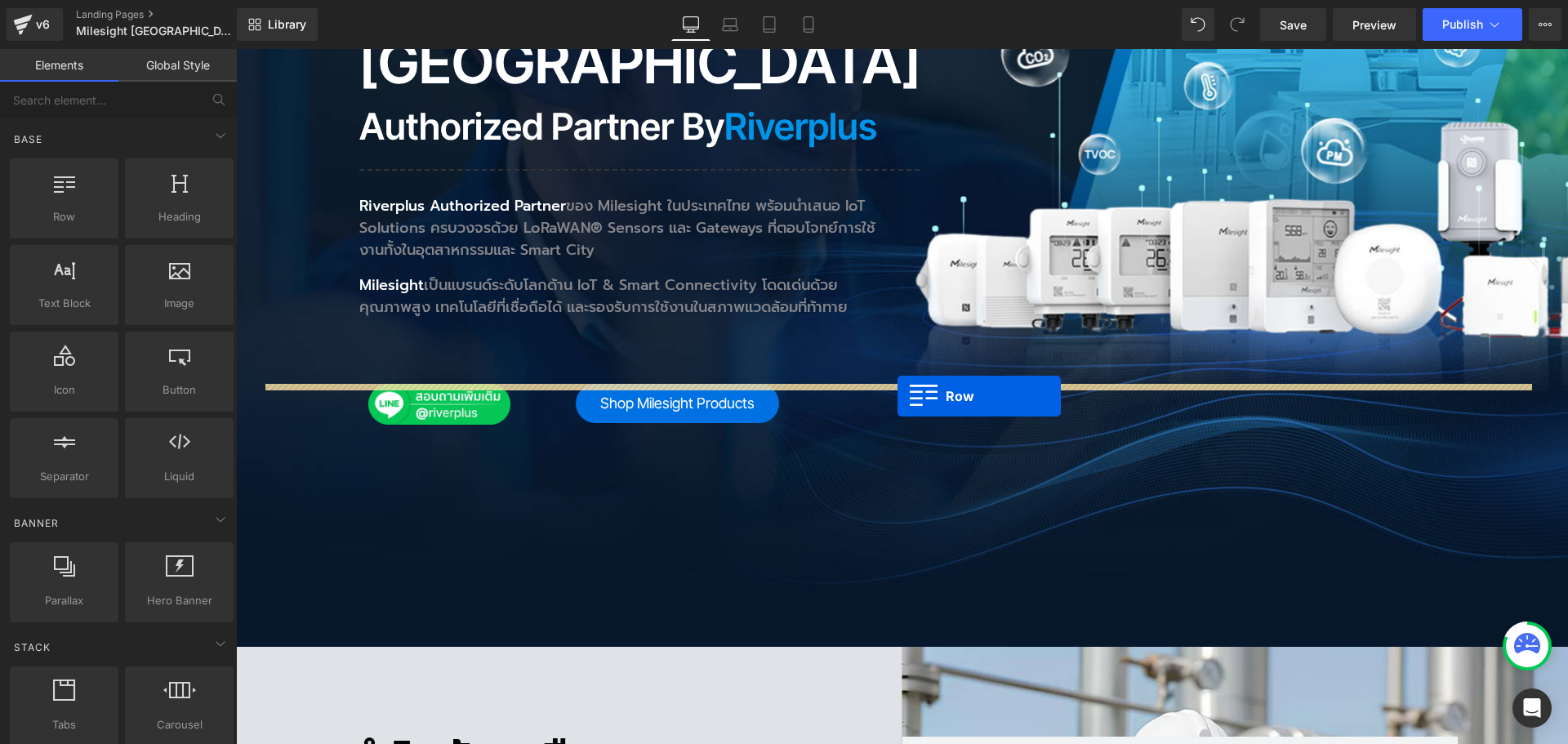
drag, startPoint x: 289, startPoint y: 246, endPoint x: 898, endPoint y: 396, distance: 627.2
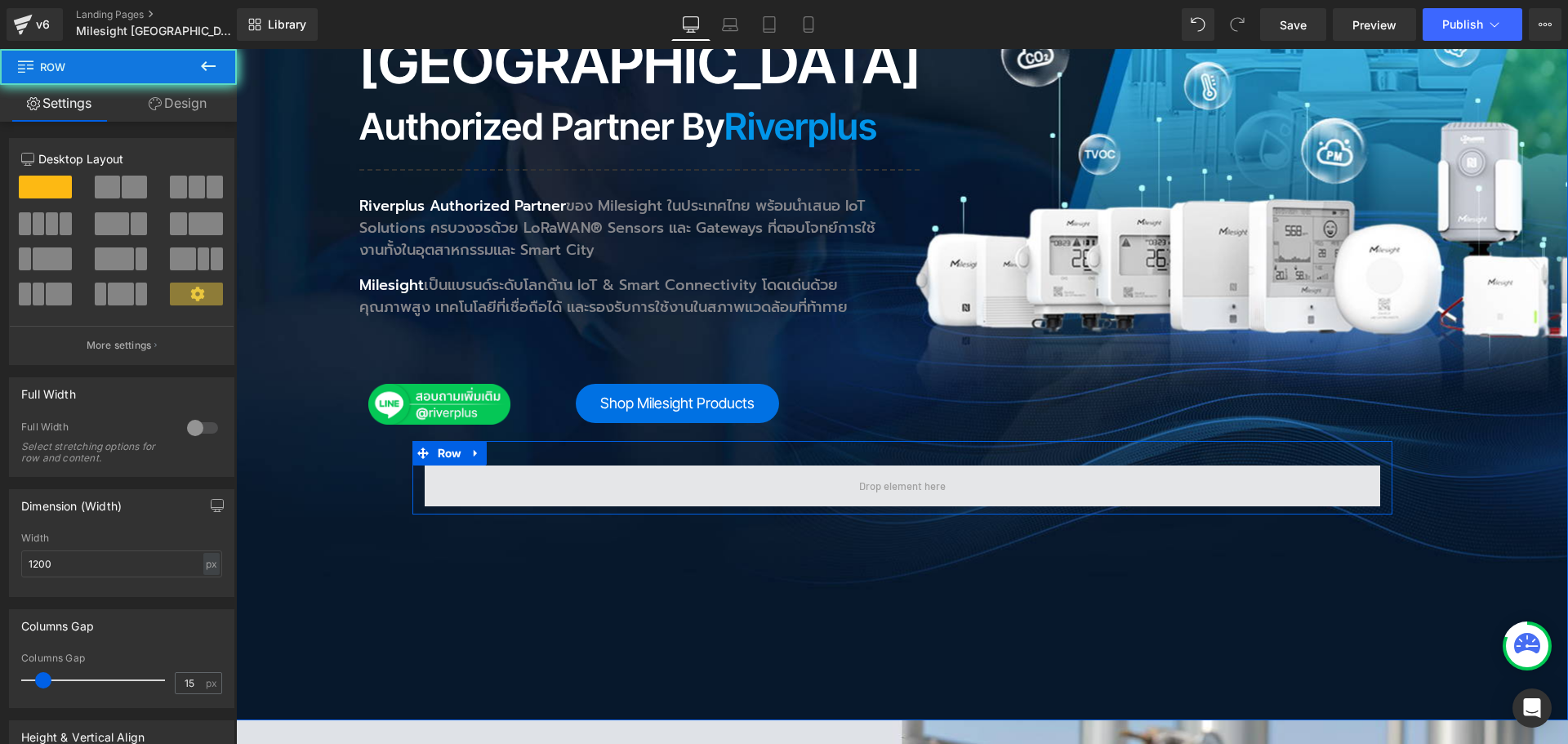
click at [480, 465] on span at bounding box center [902, 485] width 956 height 41
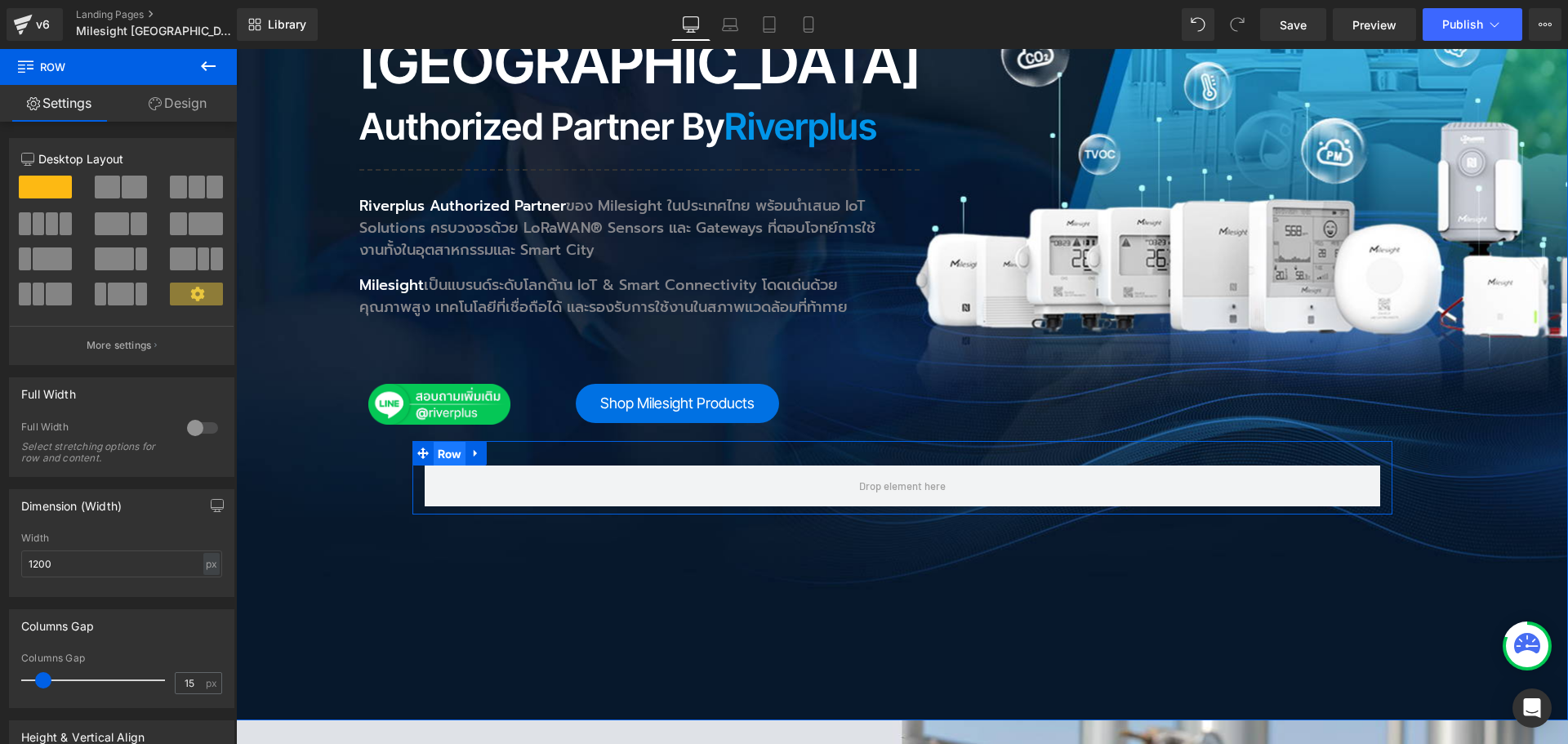
click at [436, 441] on span "Row" at bounding box center [450, 453] width 33 height 25
click at [174, 101] on link "Design" at bounding box center [177, 103] width 118 height 36
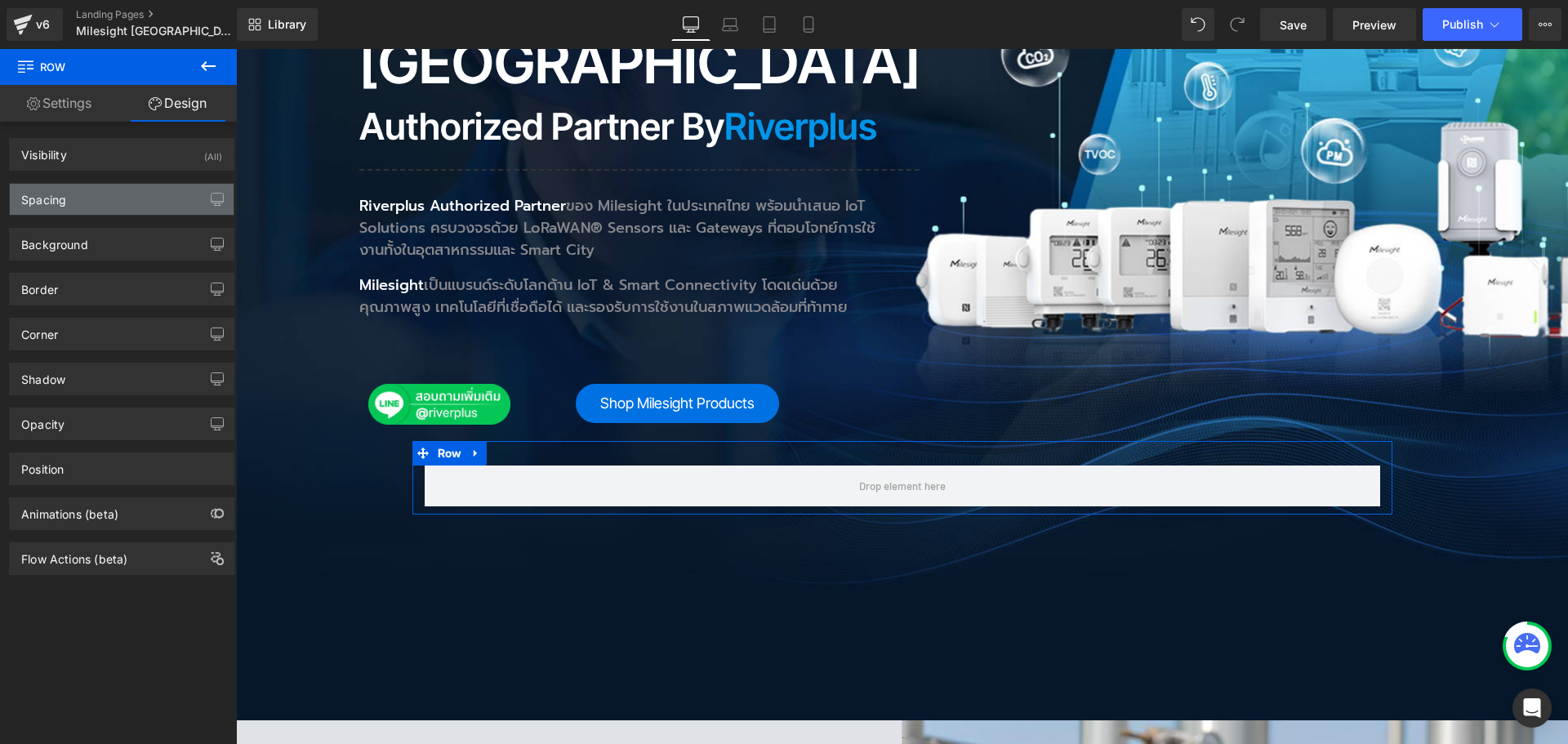
click at [124, 189] on div "Spacing" at bounding box center [122, 199] width 223 height 31
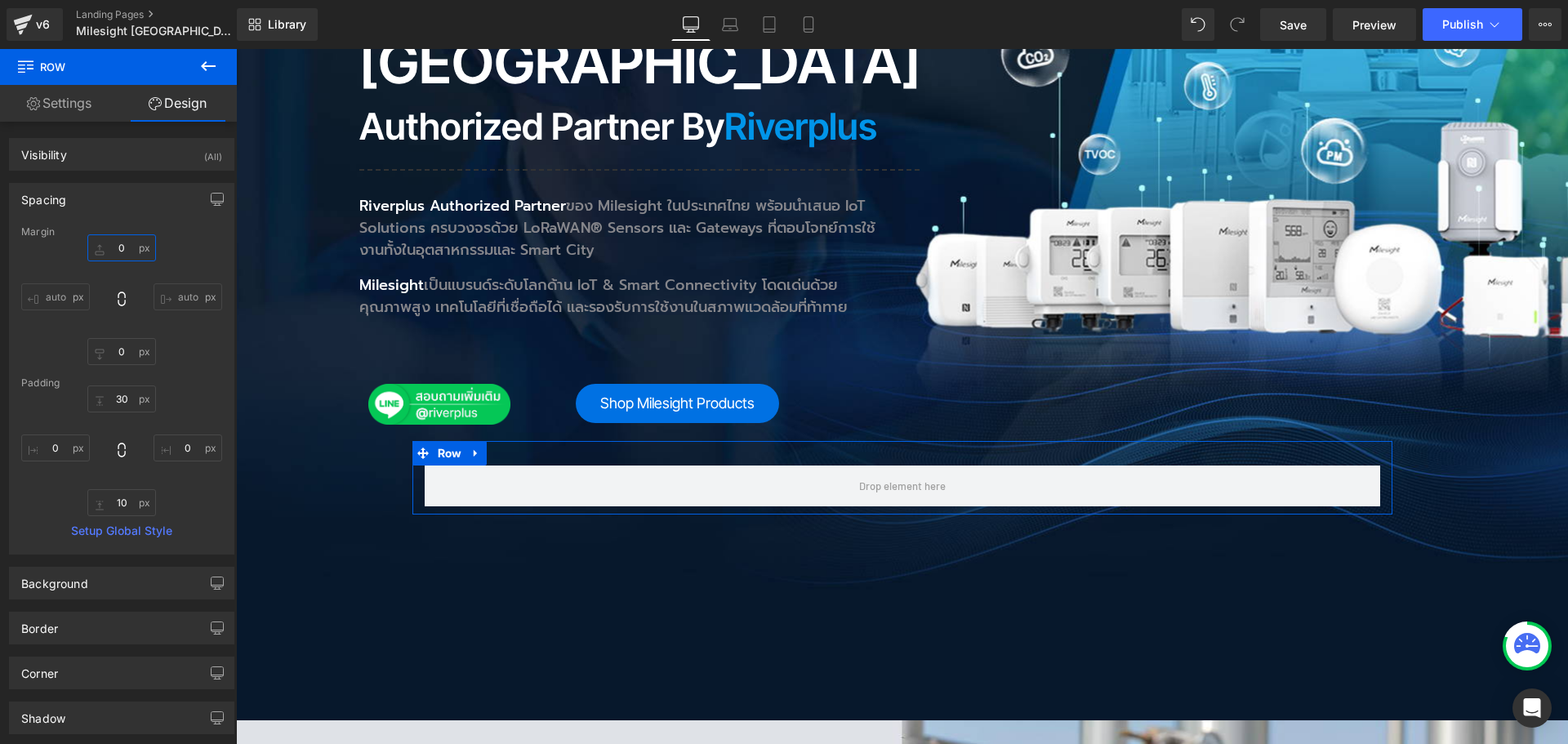
click at [127, 245] on input "text" at bounding box center [121, 248] width 68 height 27
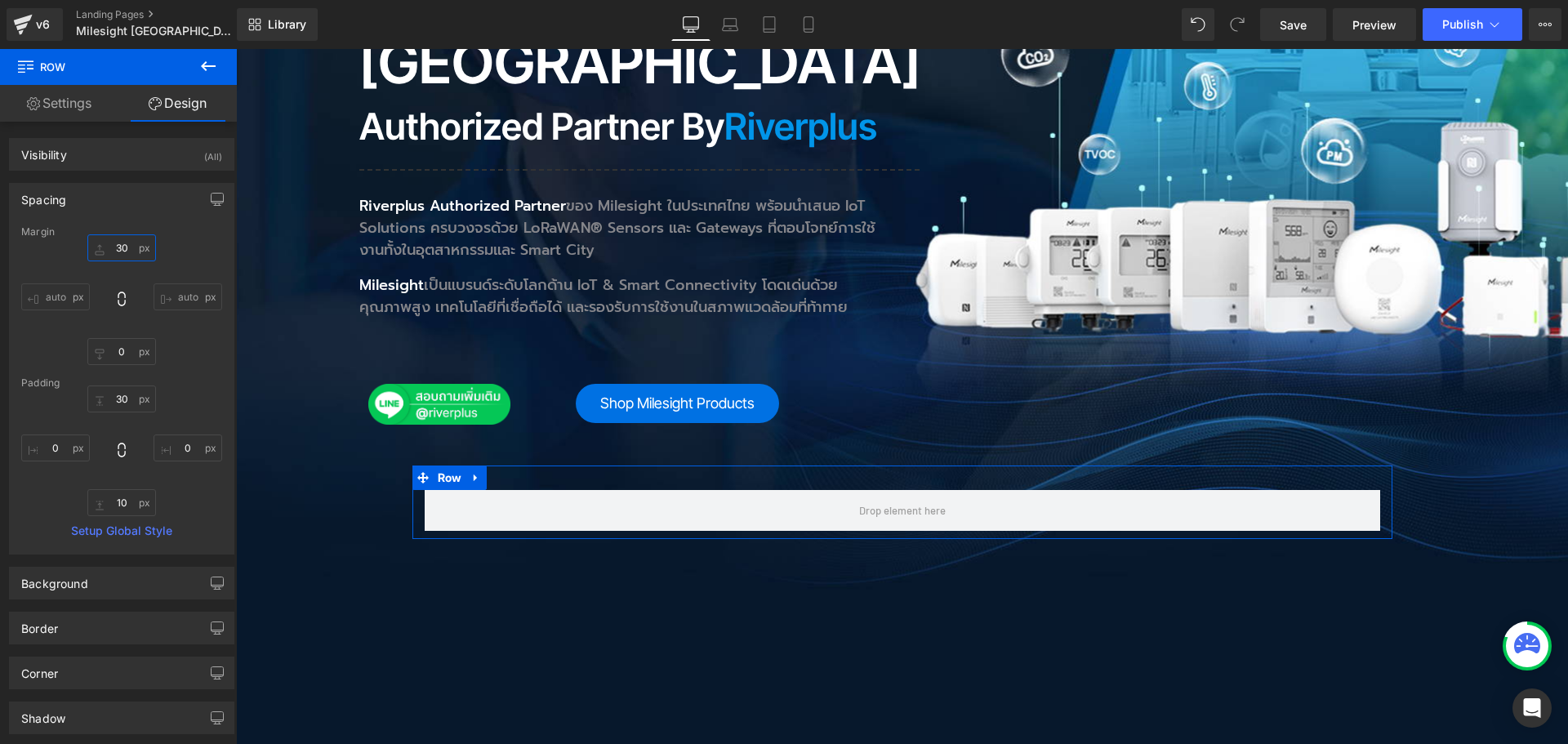
type input "3"
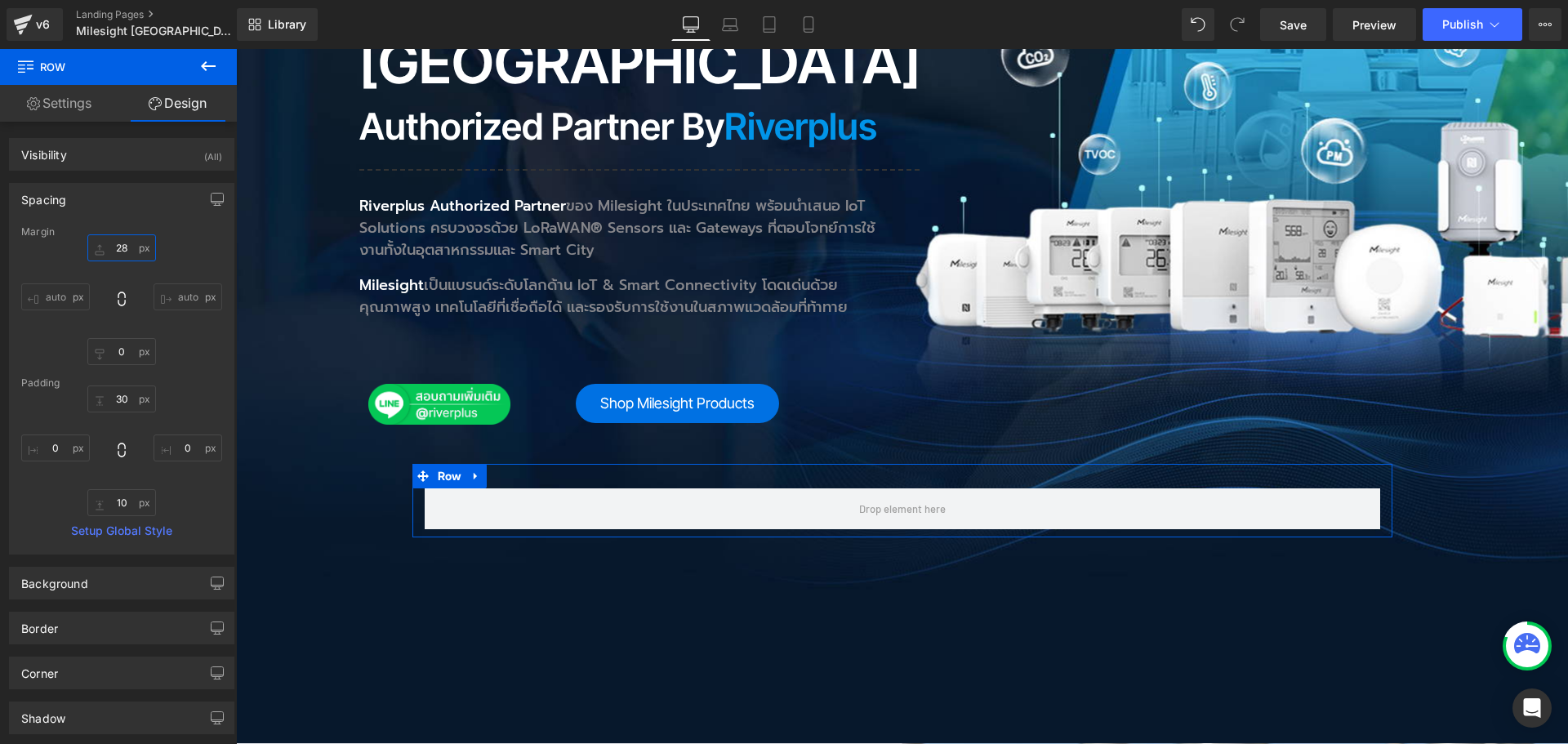
type input "2"
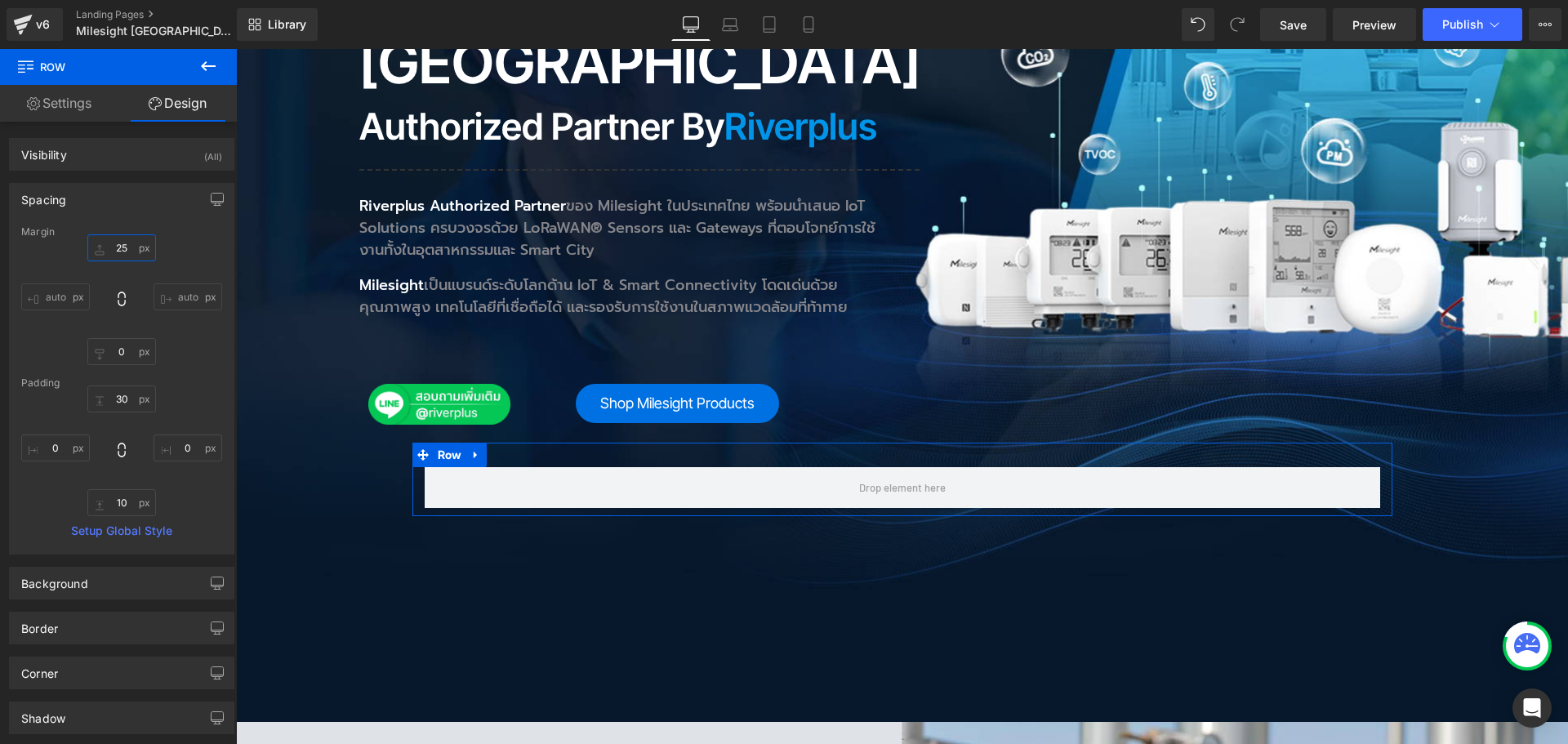
type input "250"
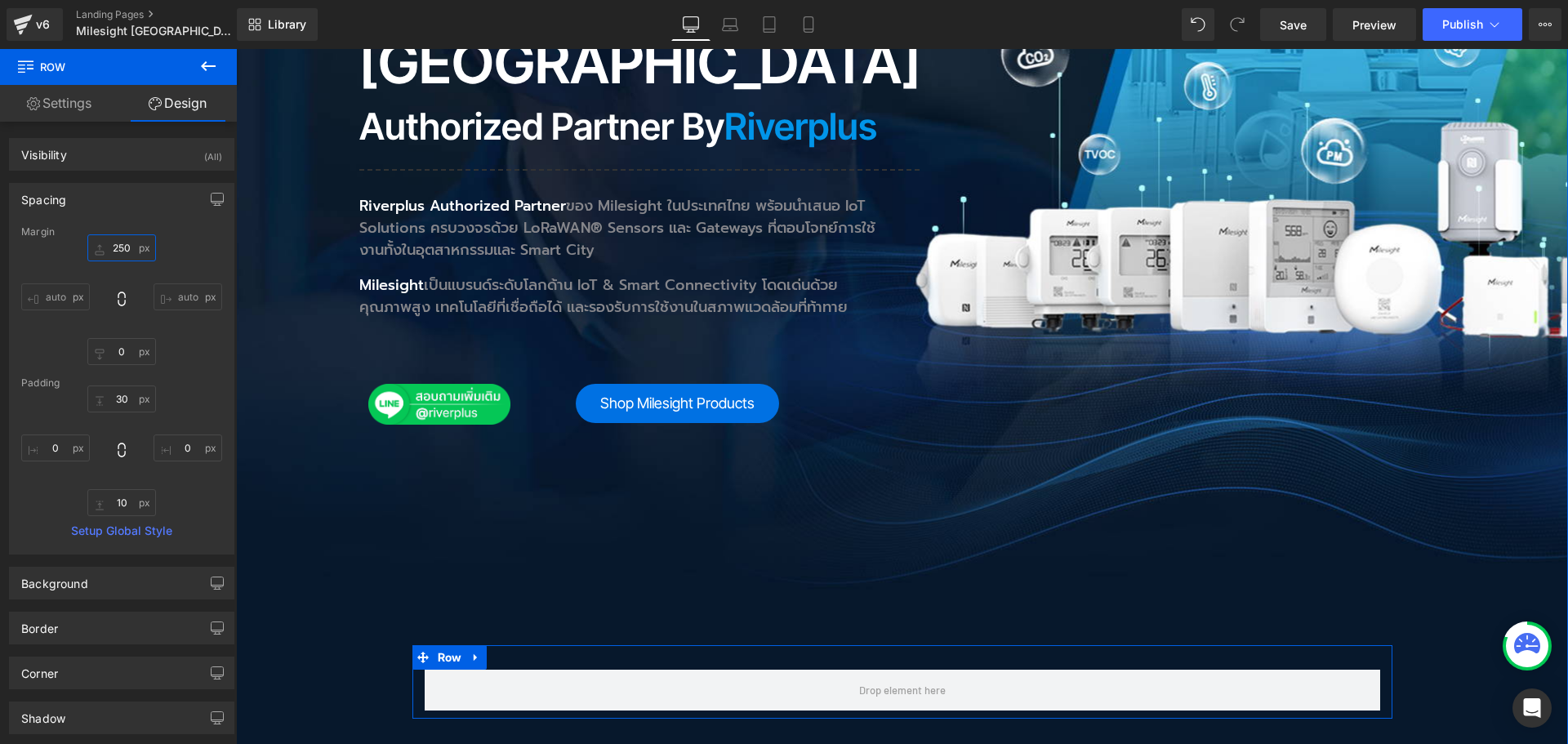
drag, startPoint x: 435, startPoint y: 595, endPoint x: 423, endPoint y: 582, distance: 17.7
click at [435, 645] on span "Row" at bounding box center [450, 657] width 33 height 25
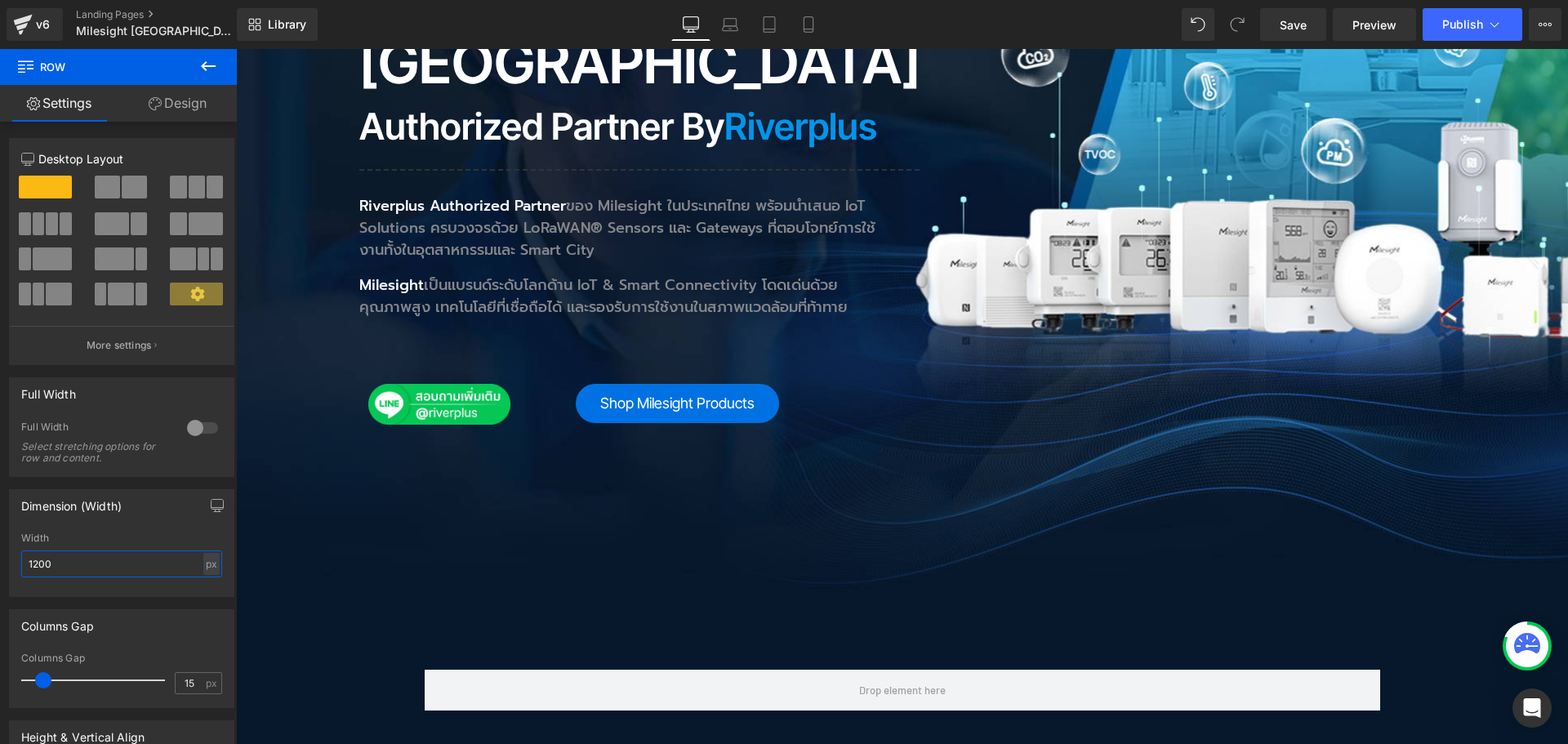
drag, startPoint x: 101, startPoint y: 562, endPoint x: -25, endPoint y: 562, distance: 126.0
click at [0, 562] on html "Row You are previewing how the will restyle your page. You can not edit Element…" at bounding box center [784, 372] width 1568 height 744
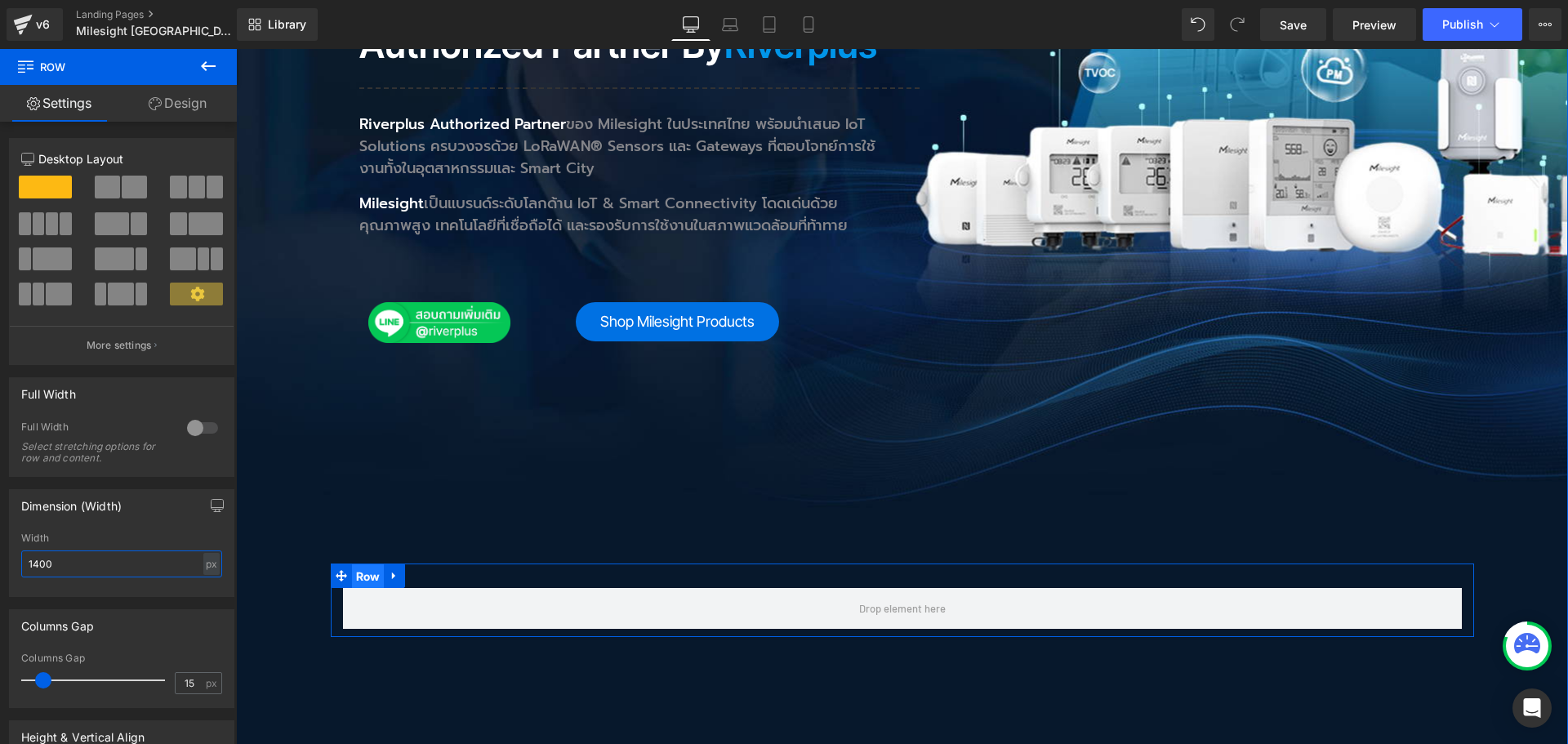
drag, startPoint x: 370, startPoint y: 511, endPoint x: 432, endPoint y: 189, distance: 327.9
click at [370, 564] on span "Row" at bounding box center [368, 576] width 33 height 25
type input "1400"
click at [180, 91] on link "Design" at bounding box center [177, 103] width 118 height 36
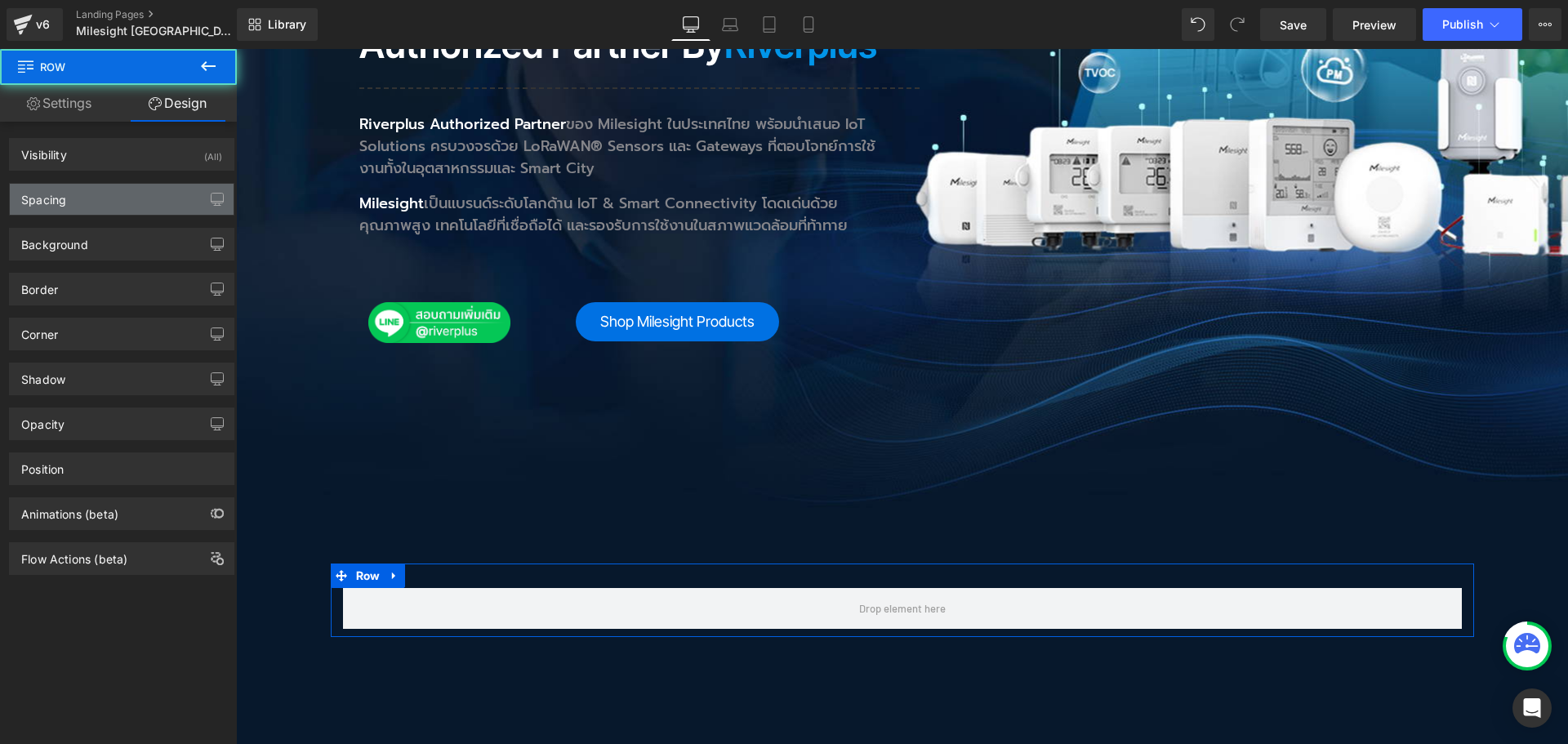
click at [93, 193] on div "Spacing" at bounding box center [122, 199] width 223 height 31
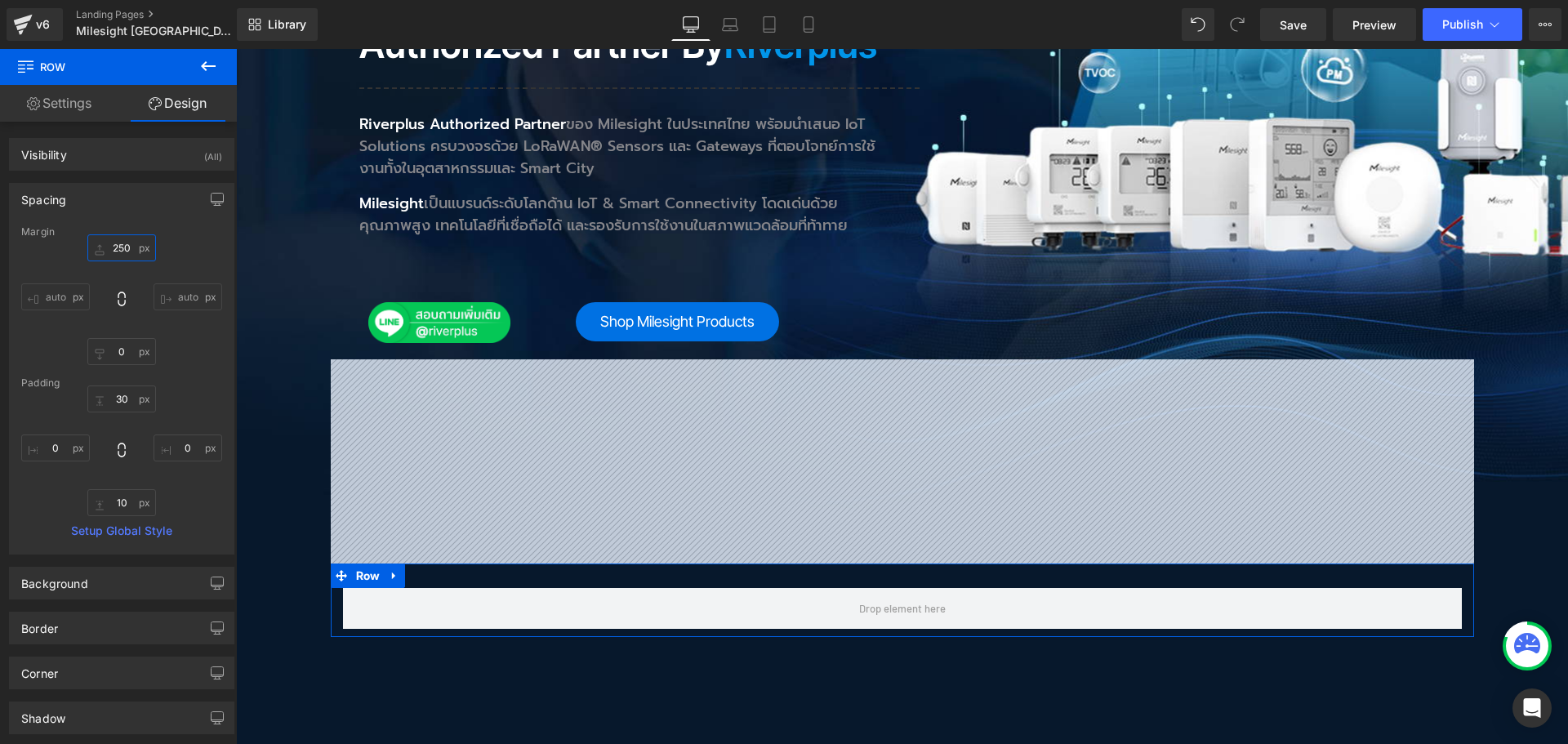
click at [125, 248] on input "250" at bounding box center [121, 248] width 68 height 27
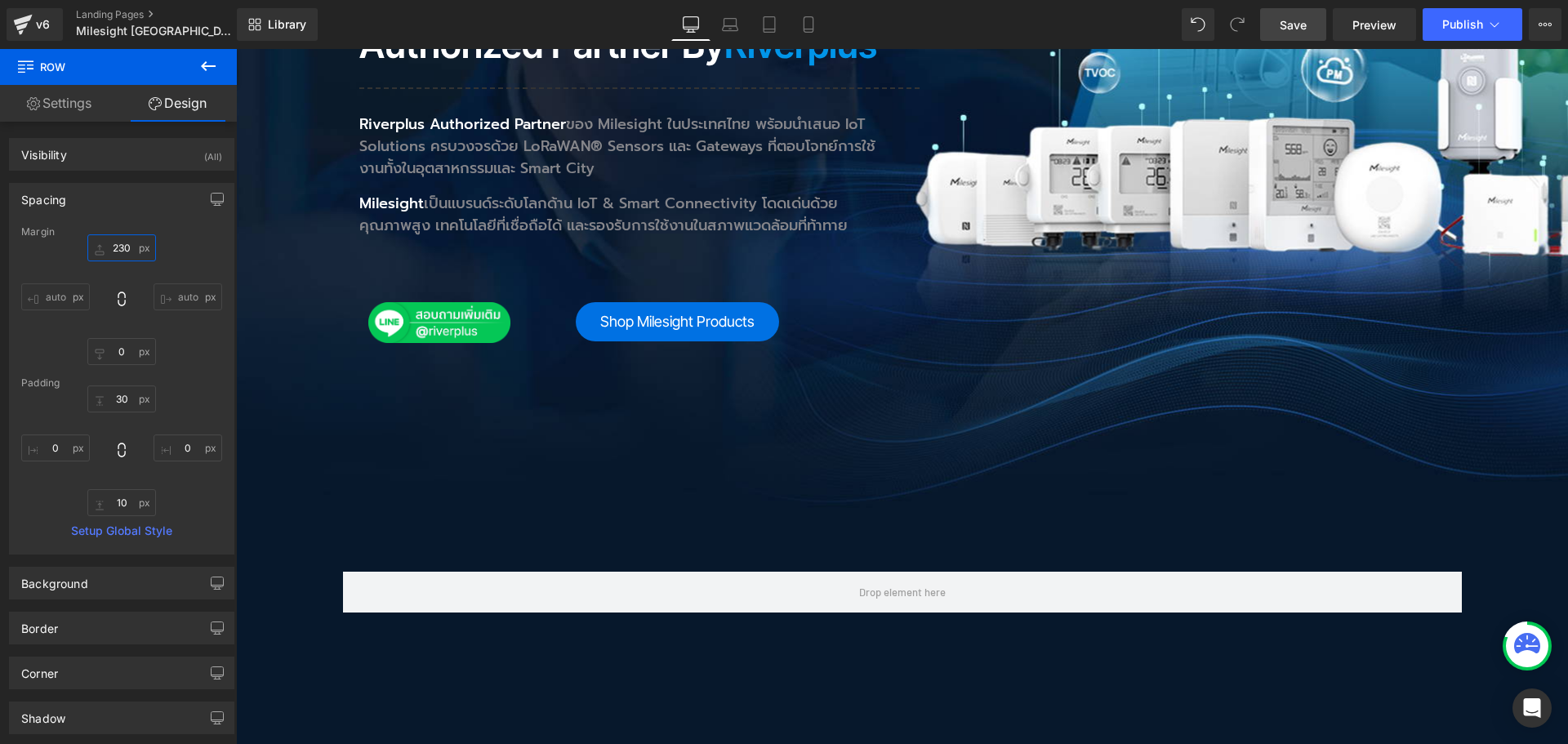
type input "230"
drag, startPoint x: 1287, startPoint y: 20, endPoint x: 515, endPoint y: 424, distance: 871.3
click at [1287, 20] on span "Save" at bounding box center [1293, 25] width 27 height 17
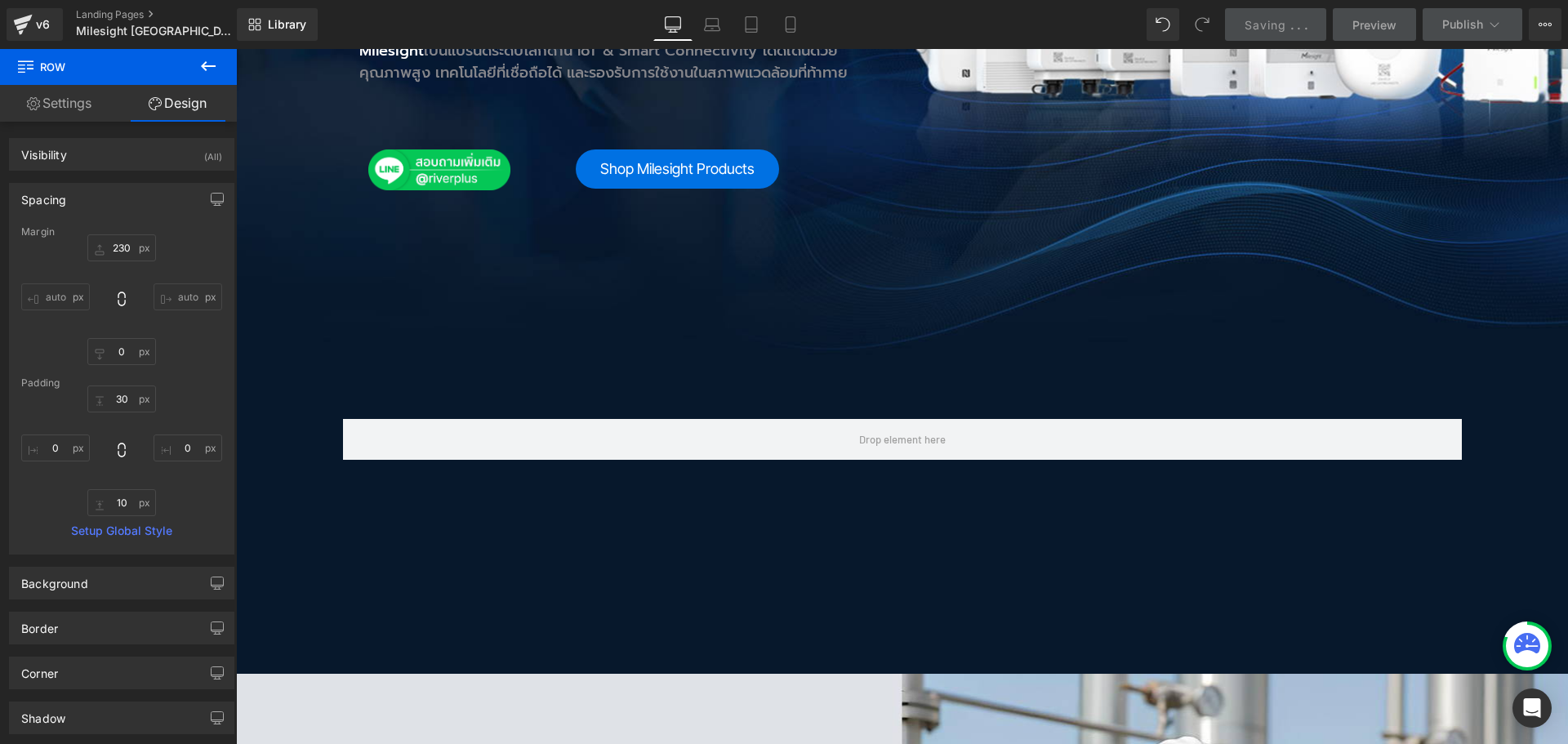
scroll to position [735, 0]
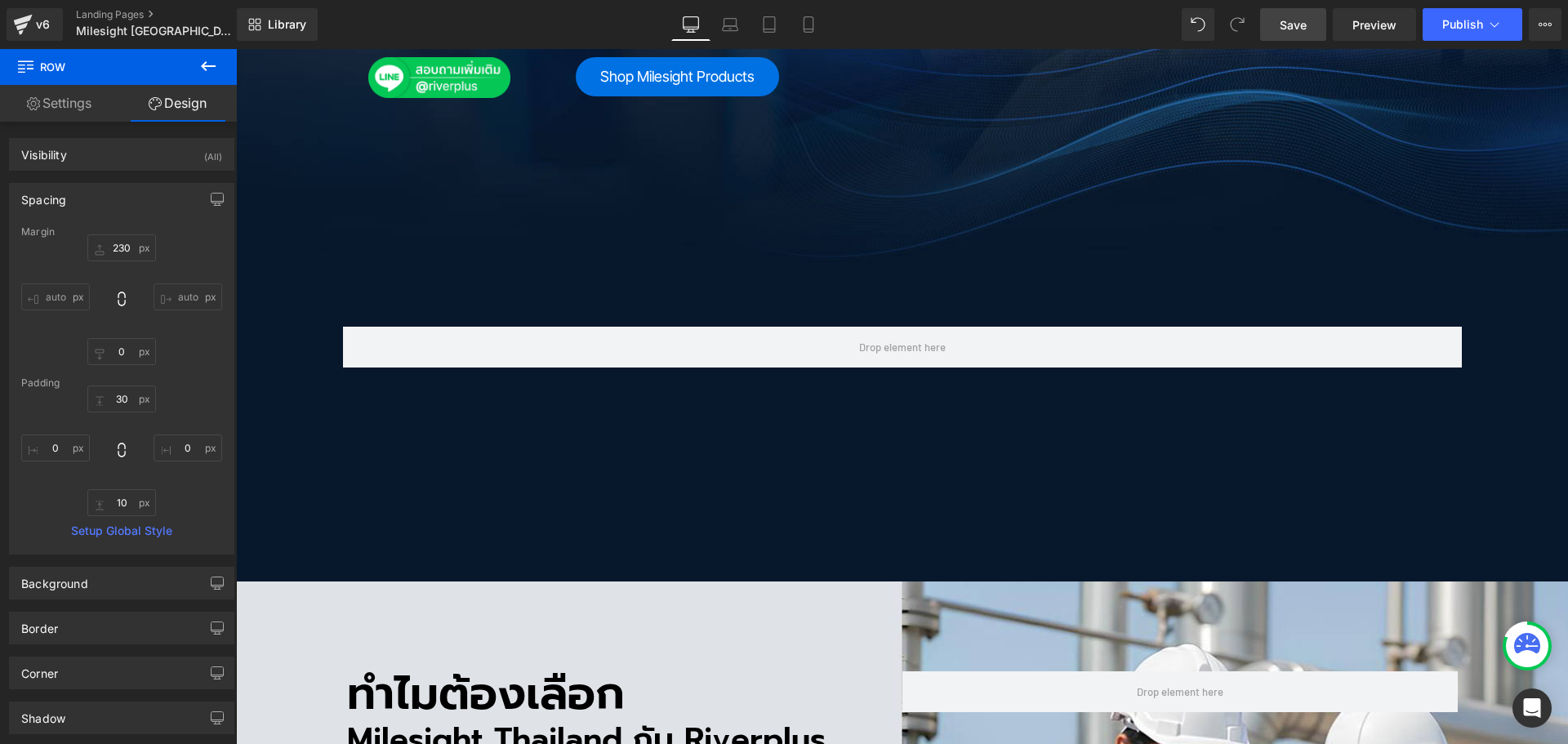
click at [213, 64] on icon at bounding box center [208, 66] width 20 height 20
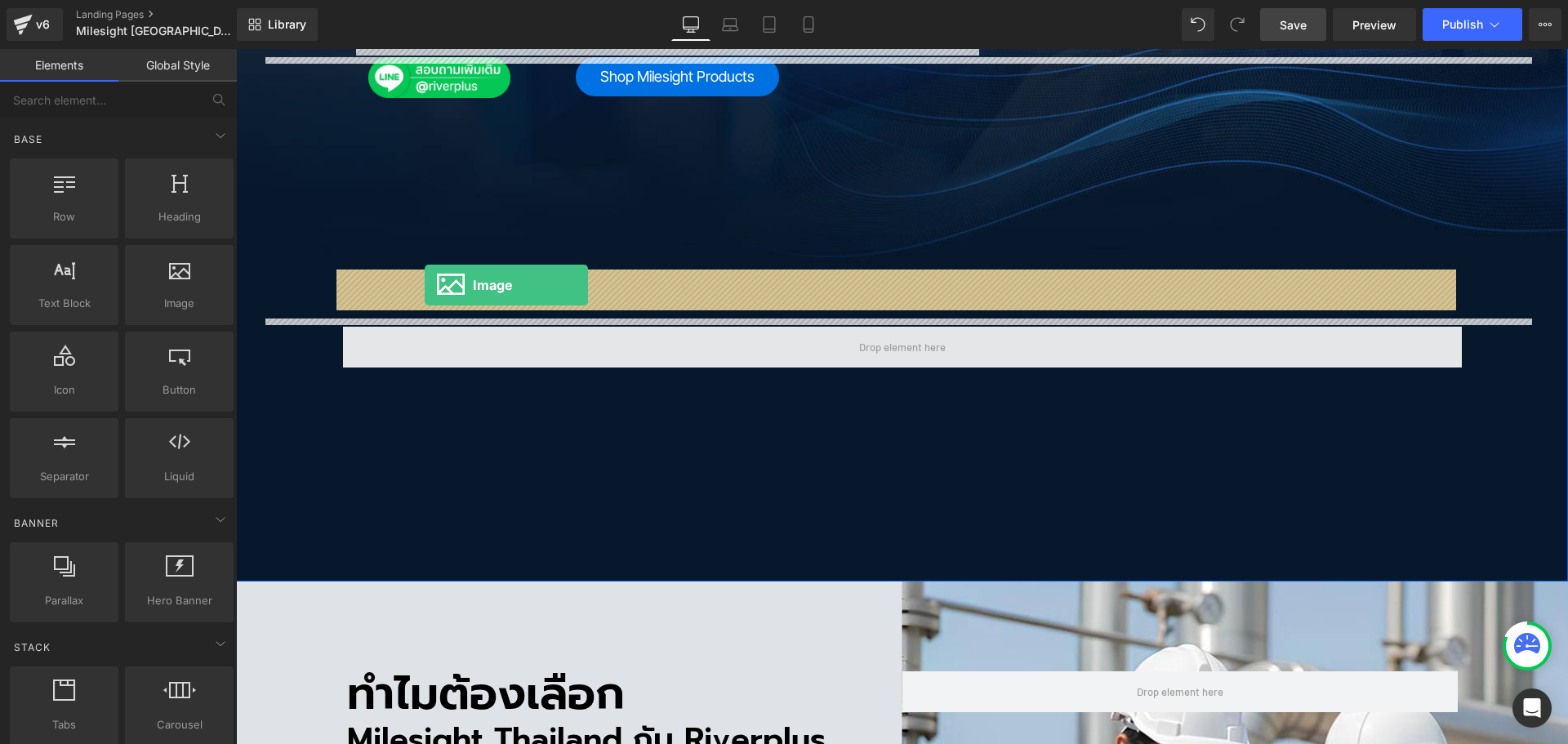
drag, startPoint x: 415, startPoint y: 339, endPoint x: 424, endPoint y: 285, distance: 54.7
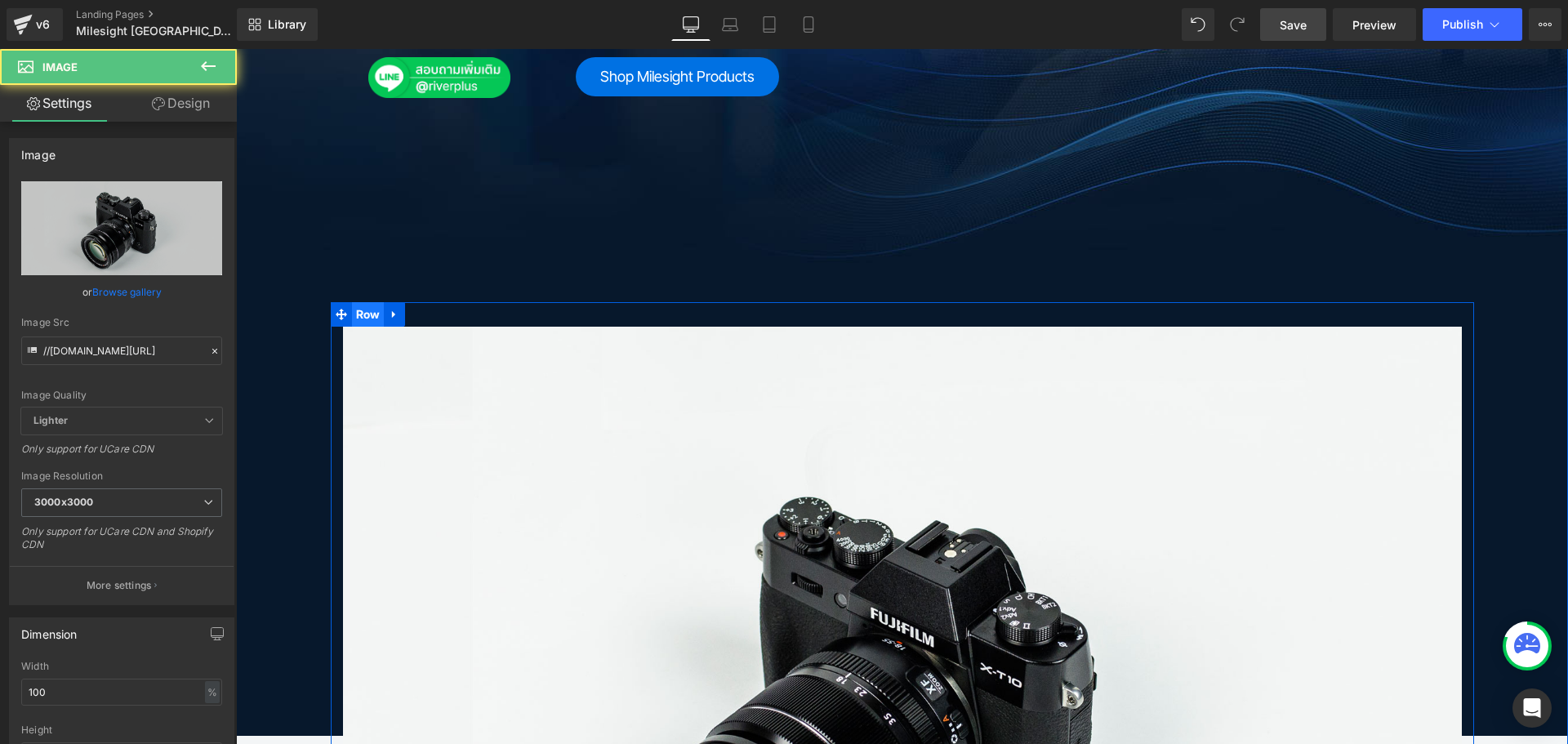
click at [370, 303] on span "Row" at bounding box center [368, 314] width 33 height 25
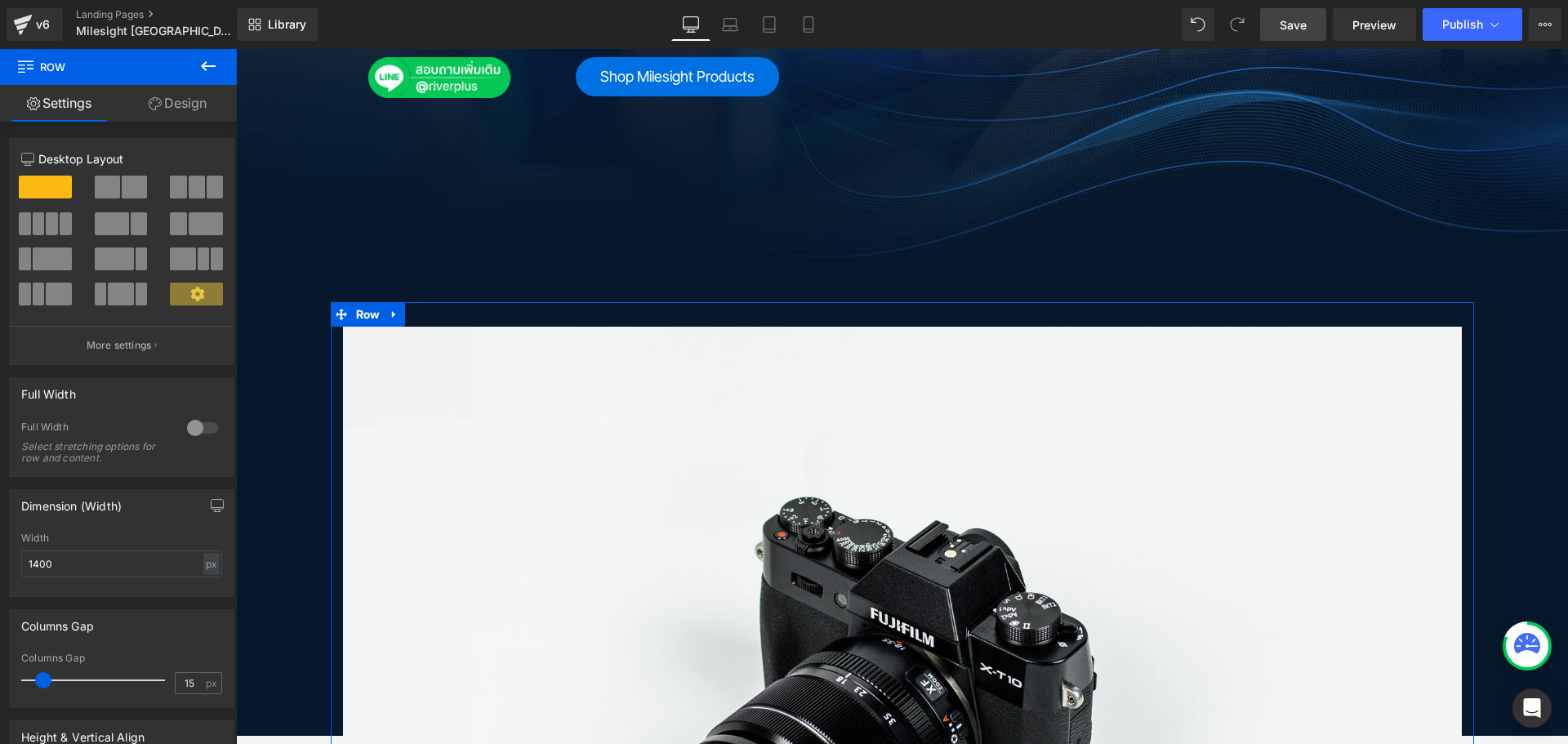
click at [135, 178] on span at bounding box center [134, 186] width 25 height 23
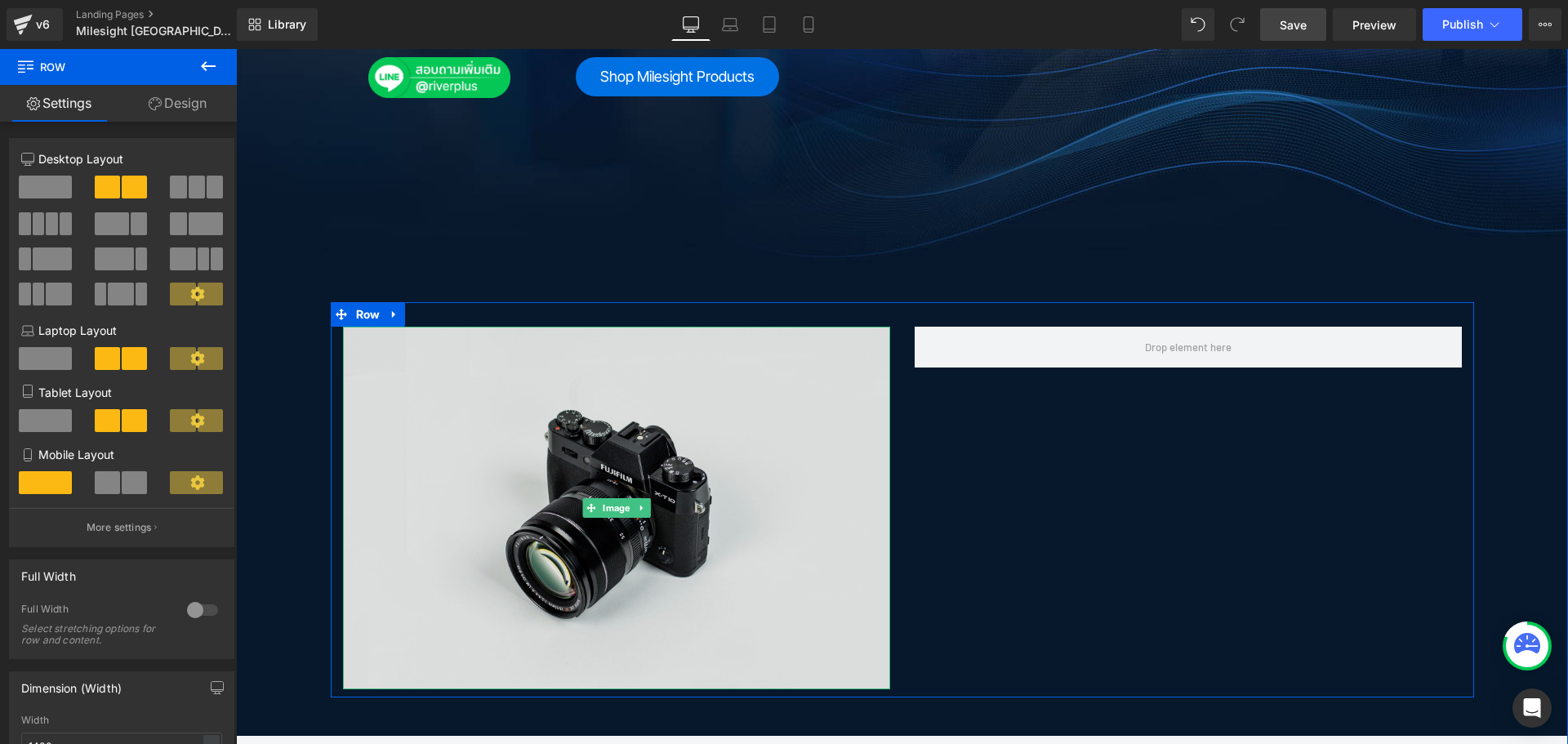
click at [434, 327] on img at bounding box center [616, 508] width 547 height 362
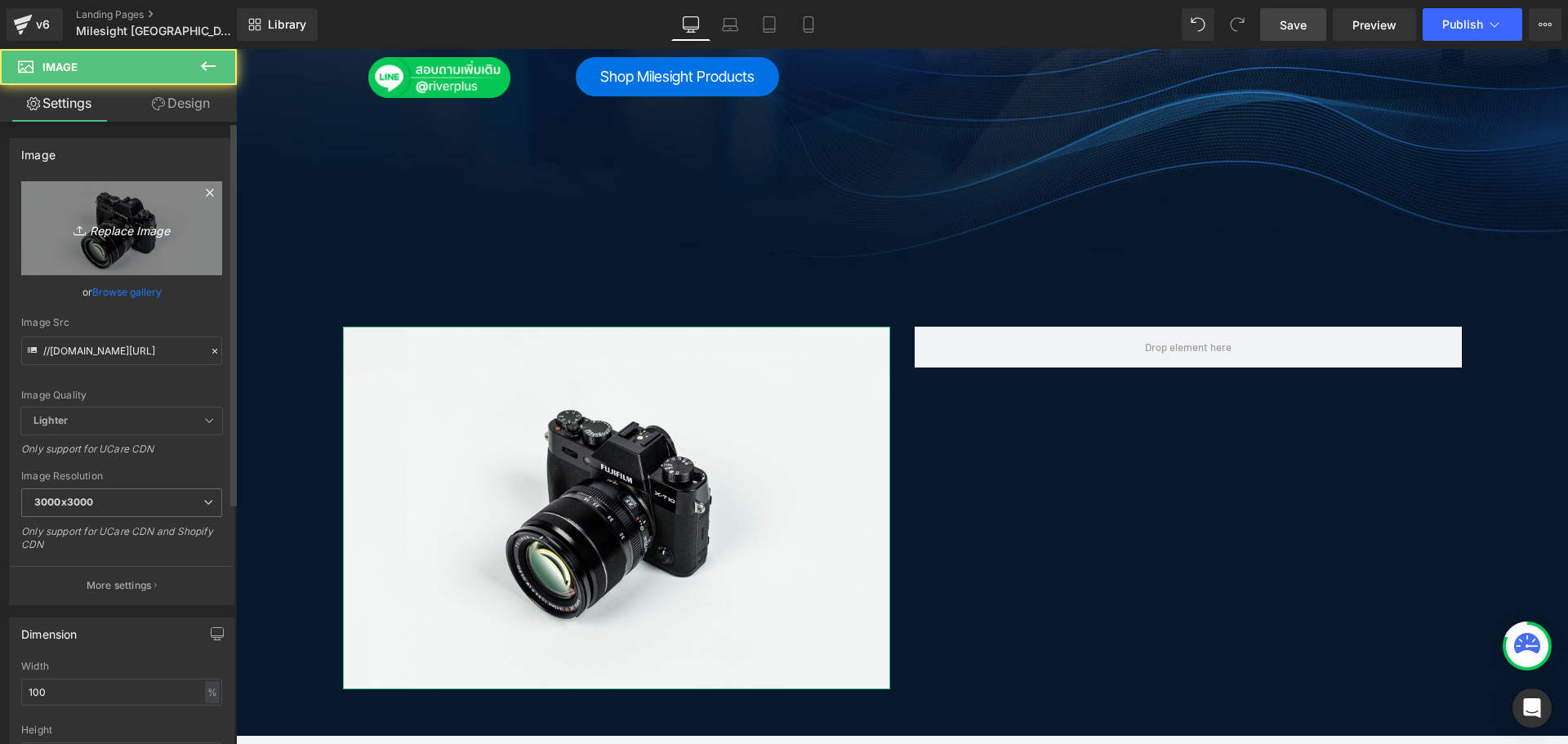
click at [129, 233] on icon "Replace Image" at bounding box center [122, 228] width 131 height 20
type input "C:\fakepath\Authorised๘_im.jpg"
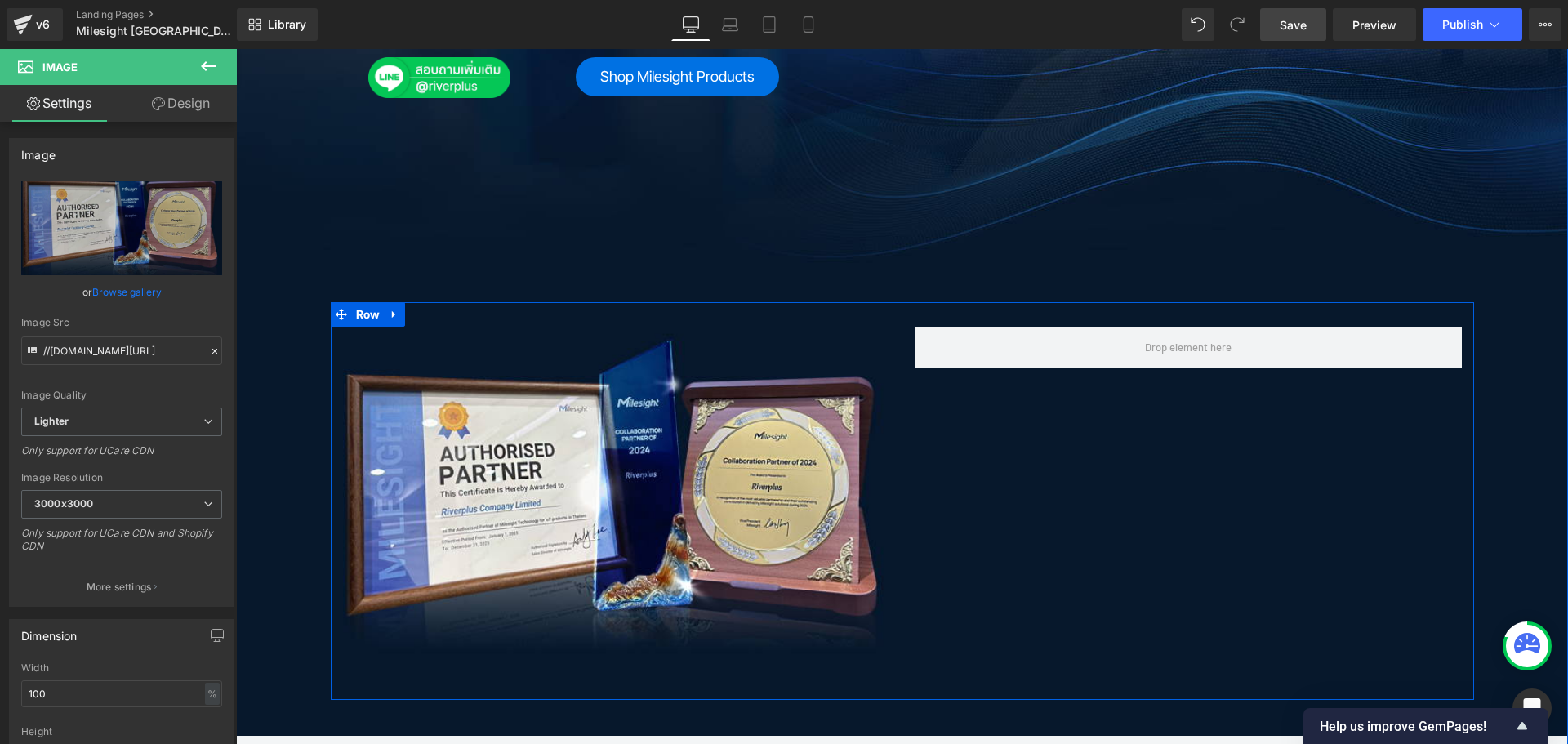
click at [1265, 625] on div "Image Row" at bounding box center [902, 501] width 1143 height 398
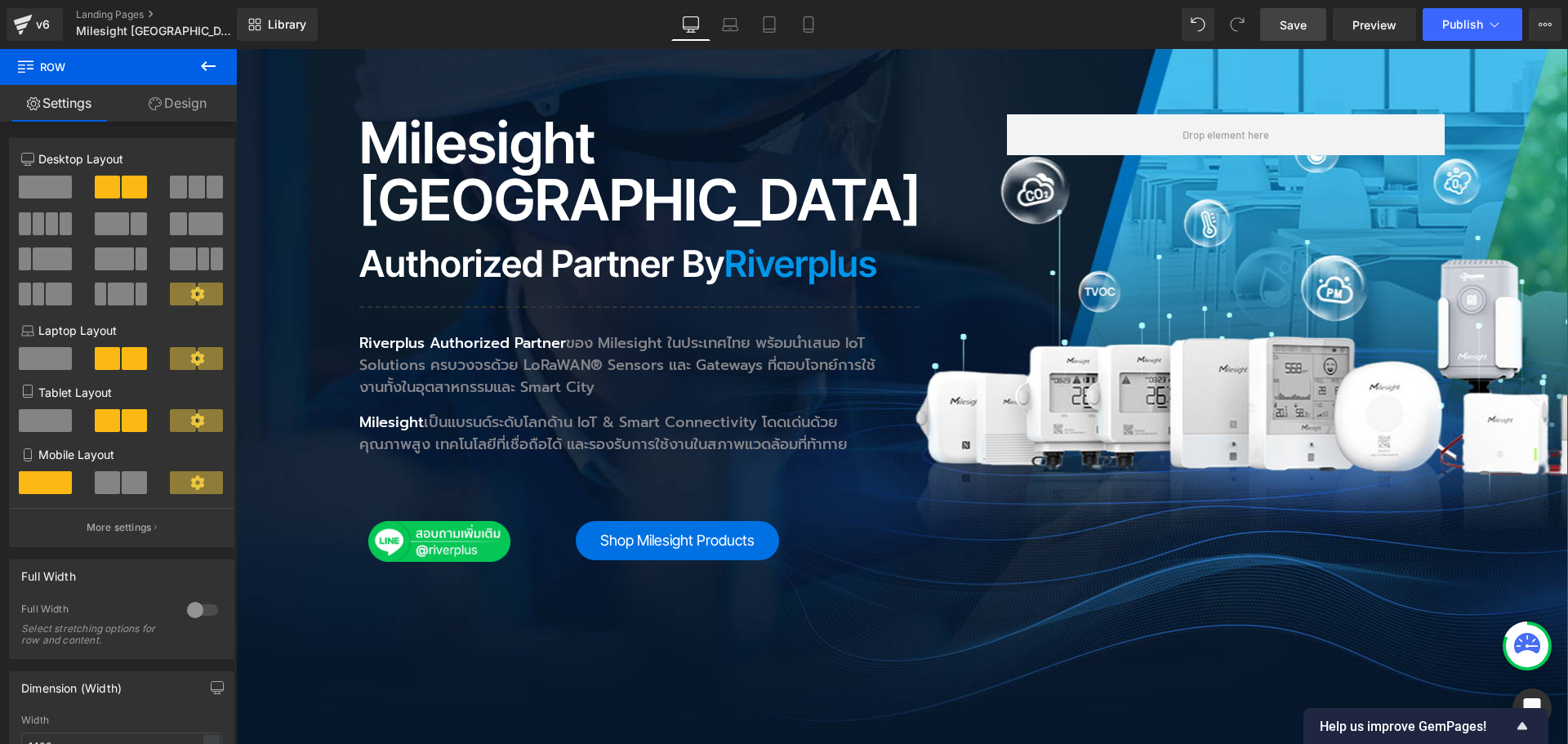
scroll to position [82, 0]
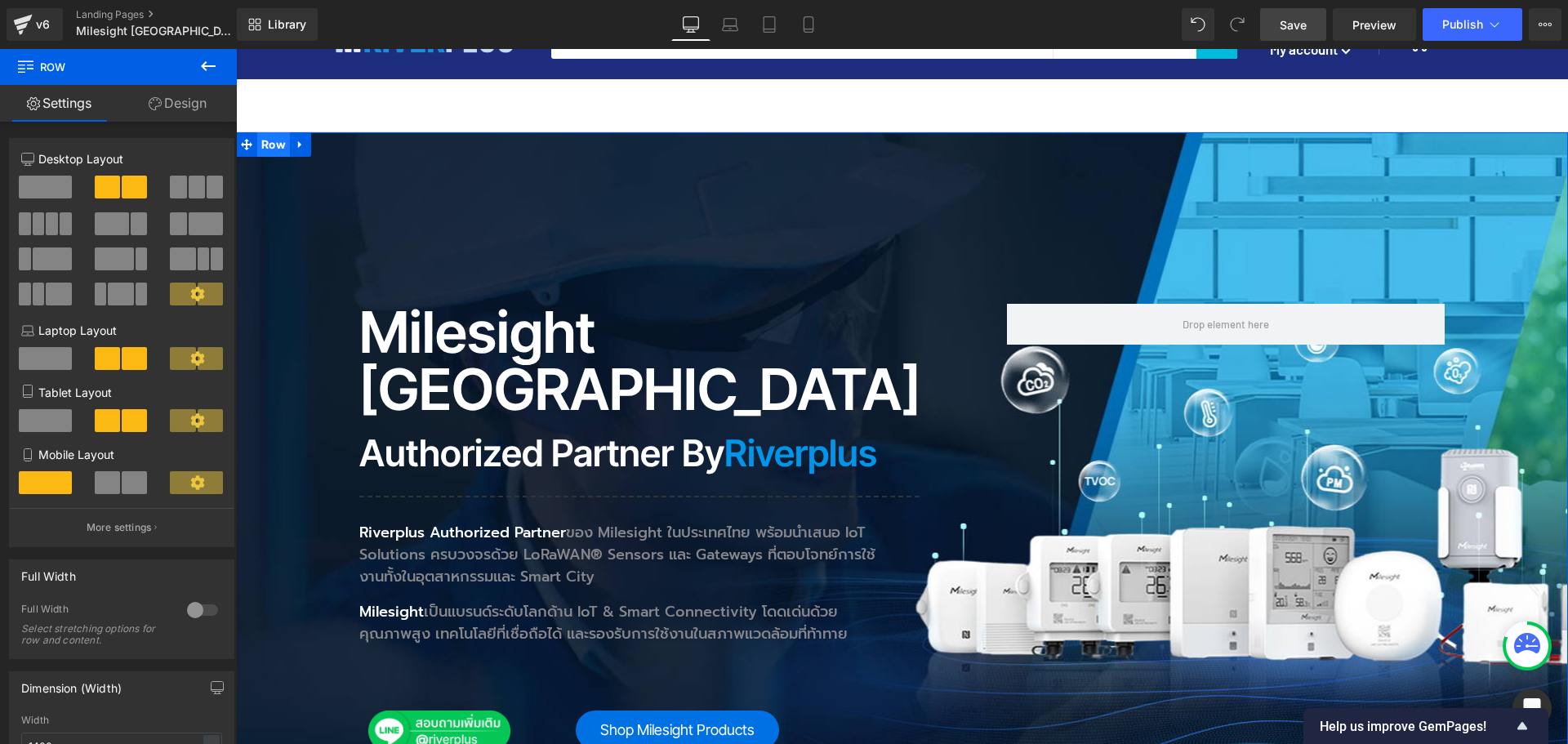
click at [265, 149] on span "Row" at bounding box center [273, 144] width 33 height 25
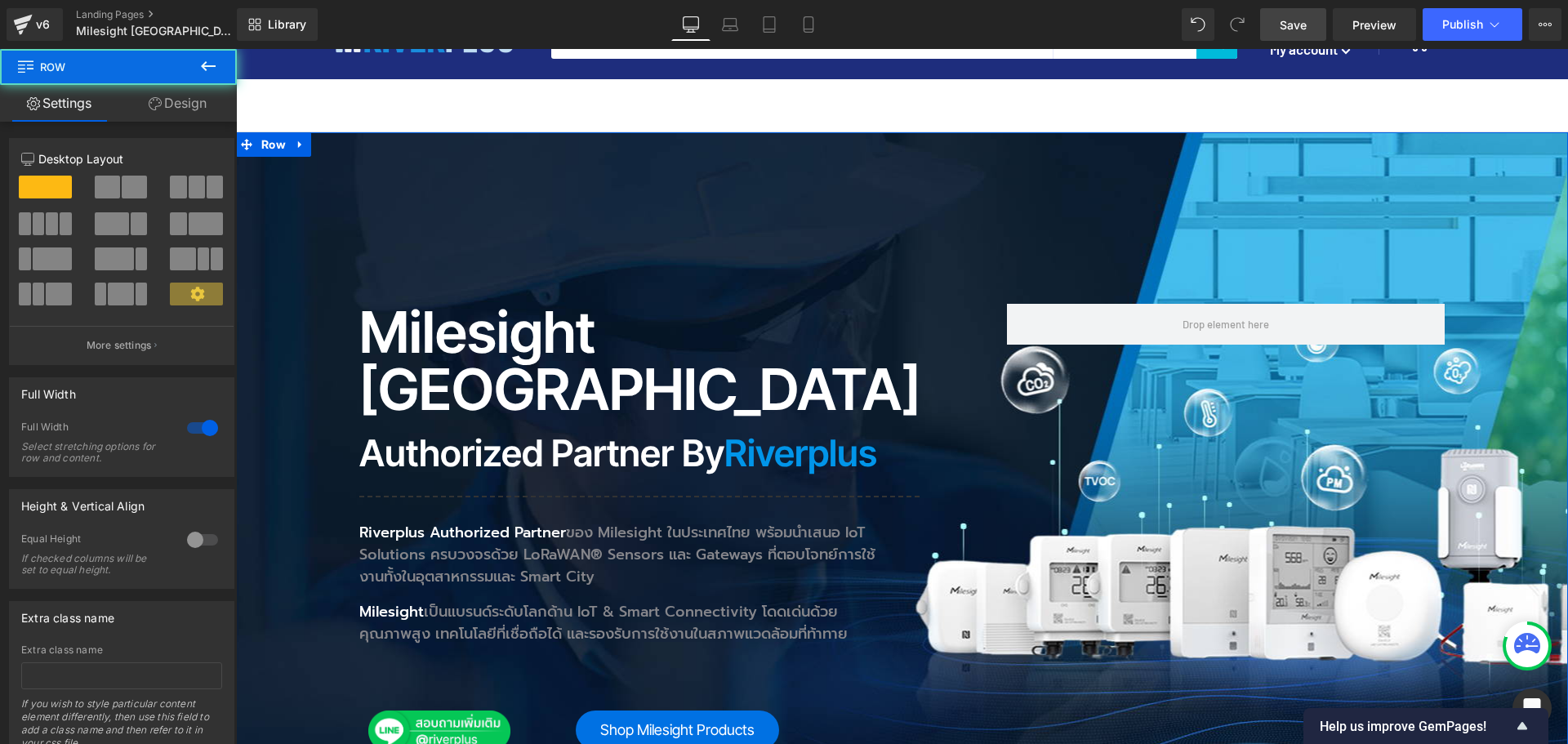
click at [189, 103] on link "Design" at bounding box center [177, 103] width 118 height 36
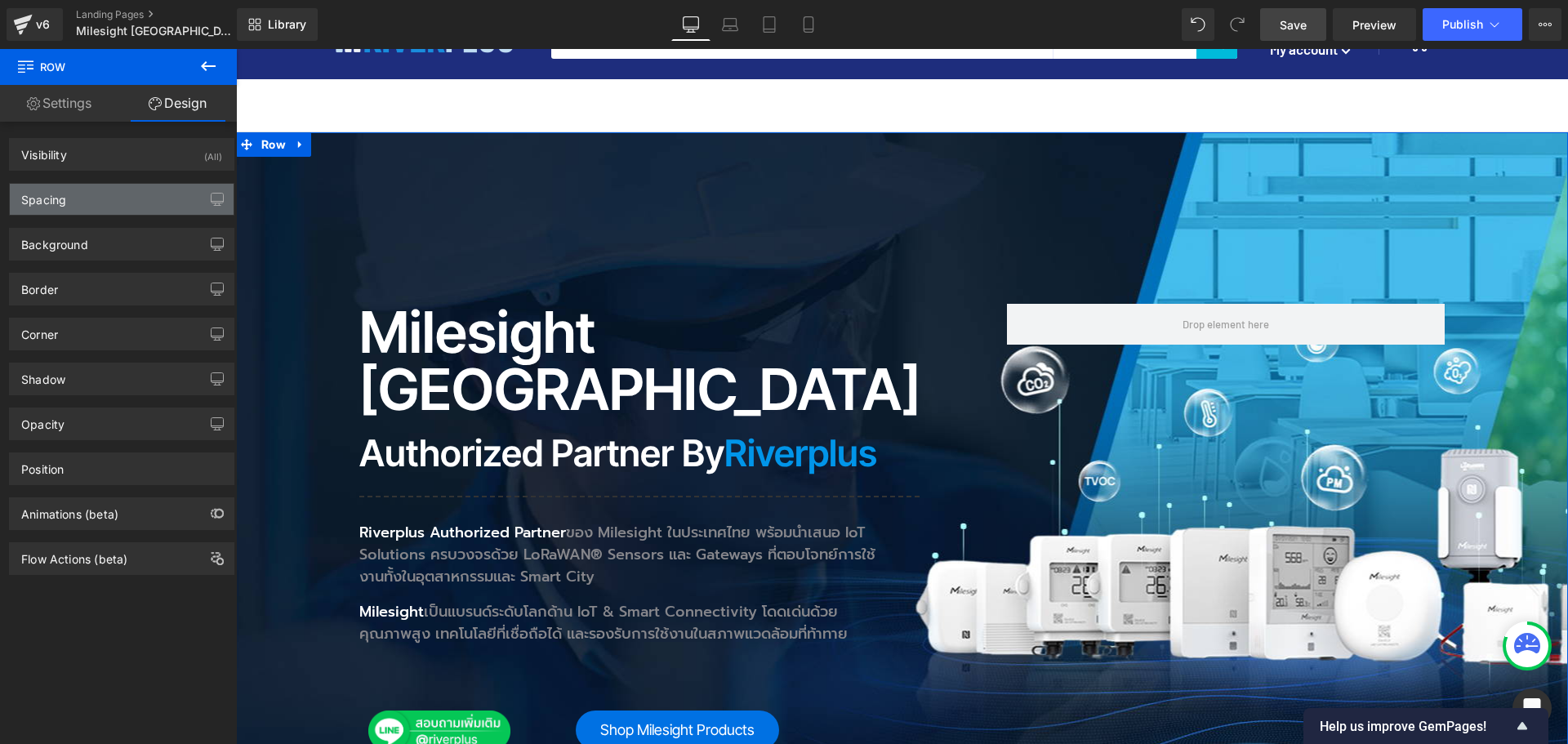
click at [143, 197] on div "Spacing" at bounding box center [122, 199] width 223 height 31
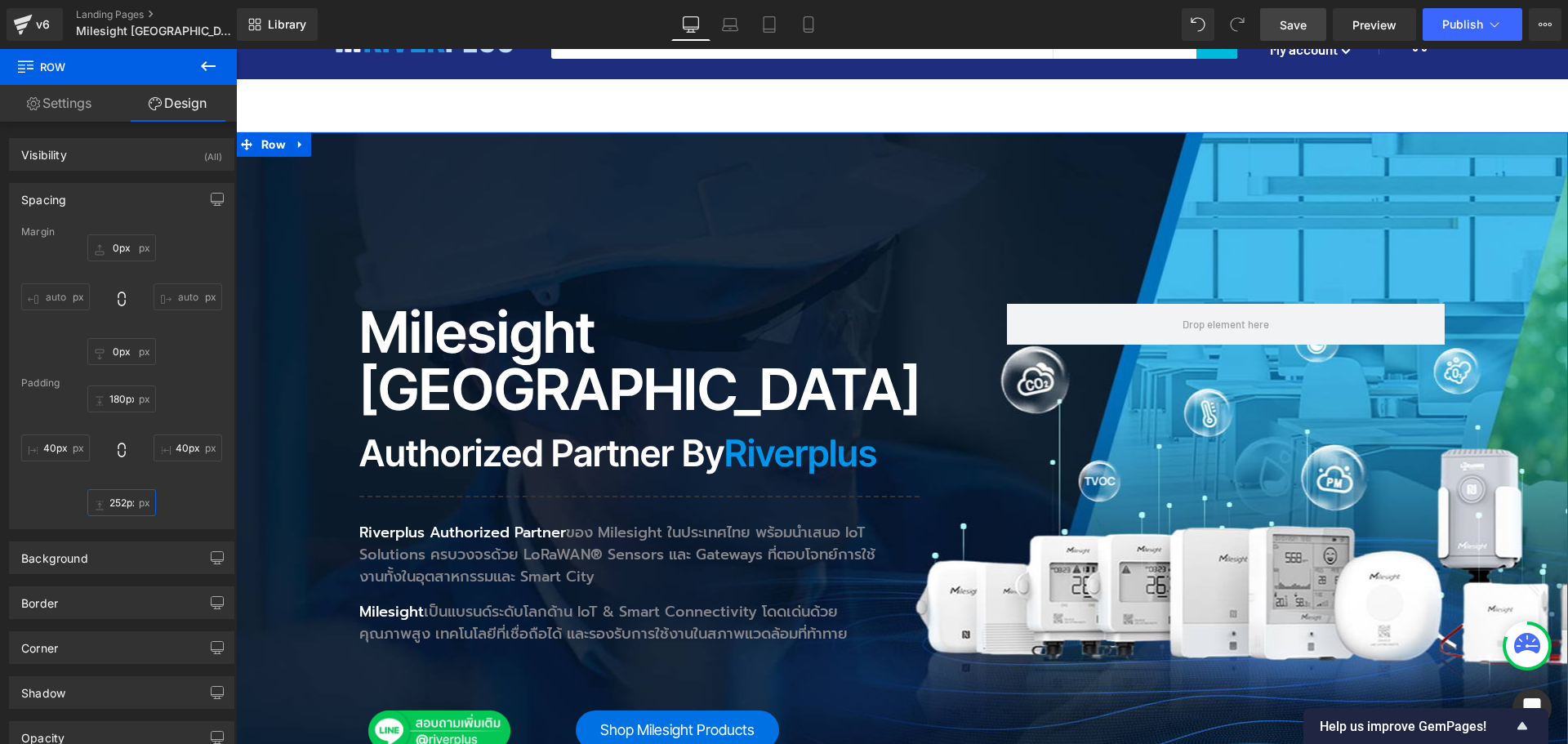
click at [118, 501] on input "252px" at bounding box center [121, 502] width 68 height 27
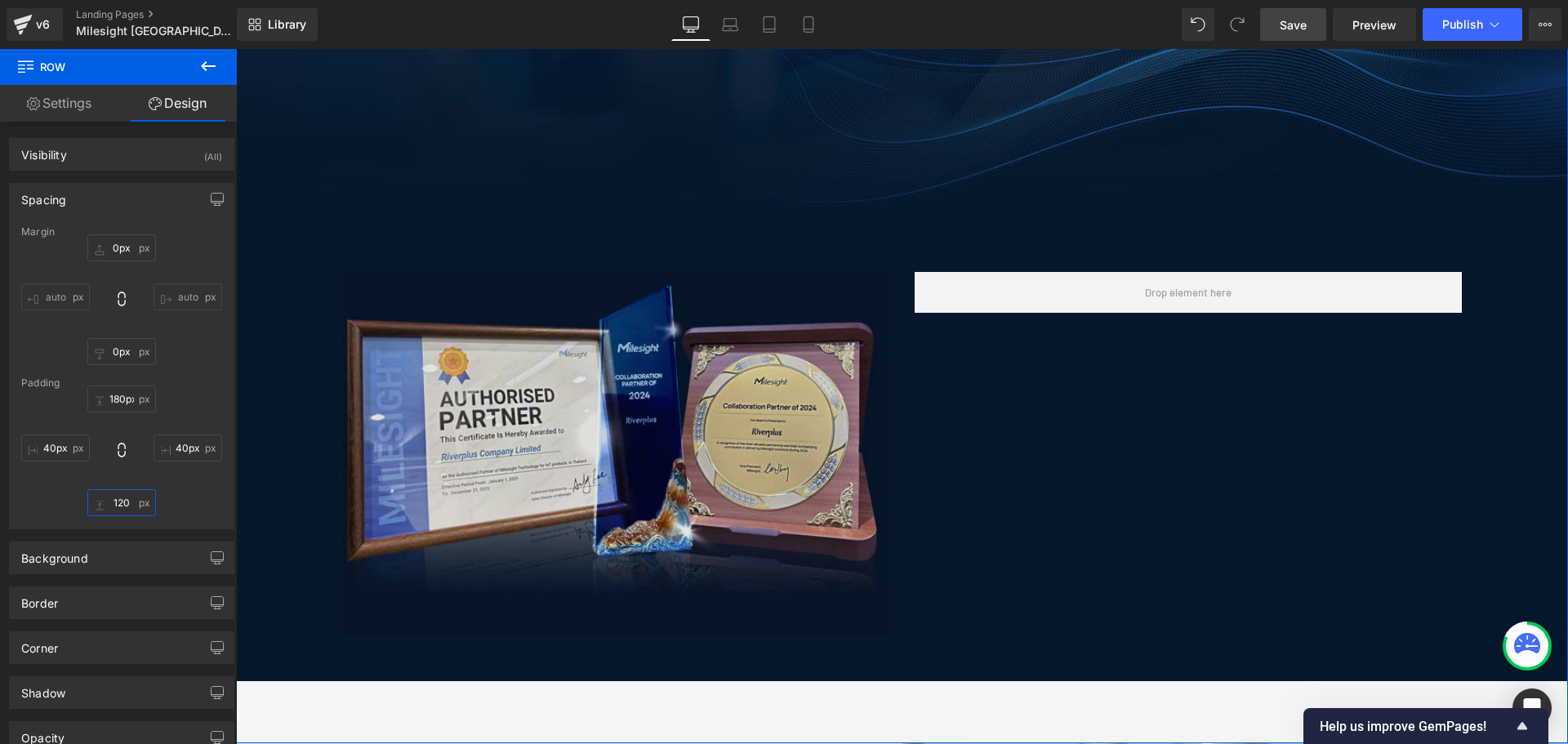
scroll to position [817, 0]
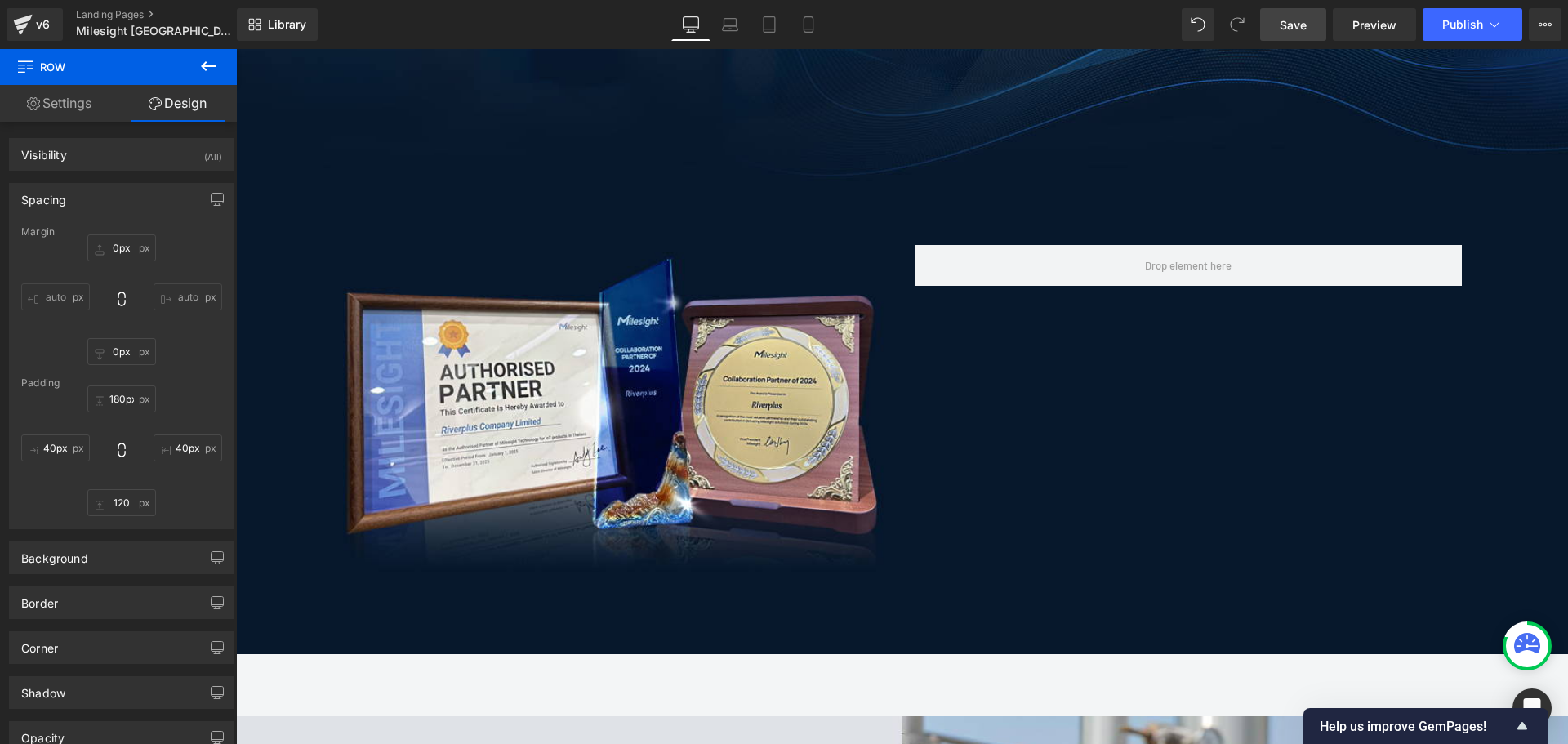
click at [1294, 28] on span "Save" at bounding box center [1293, 25] width 27 height 17
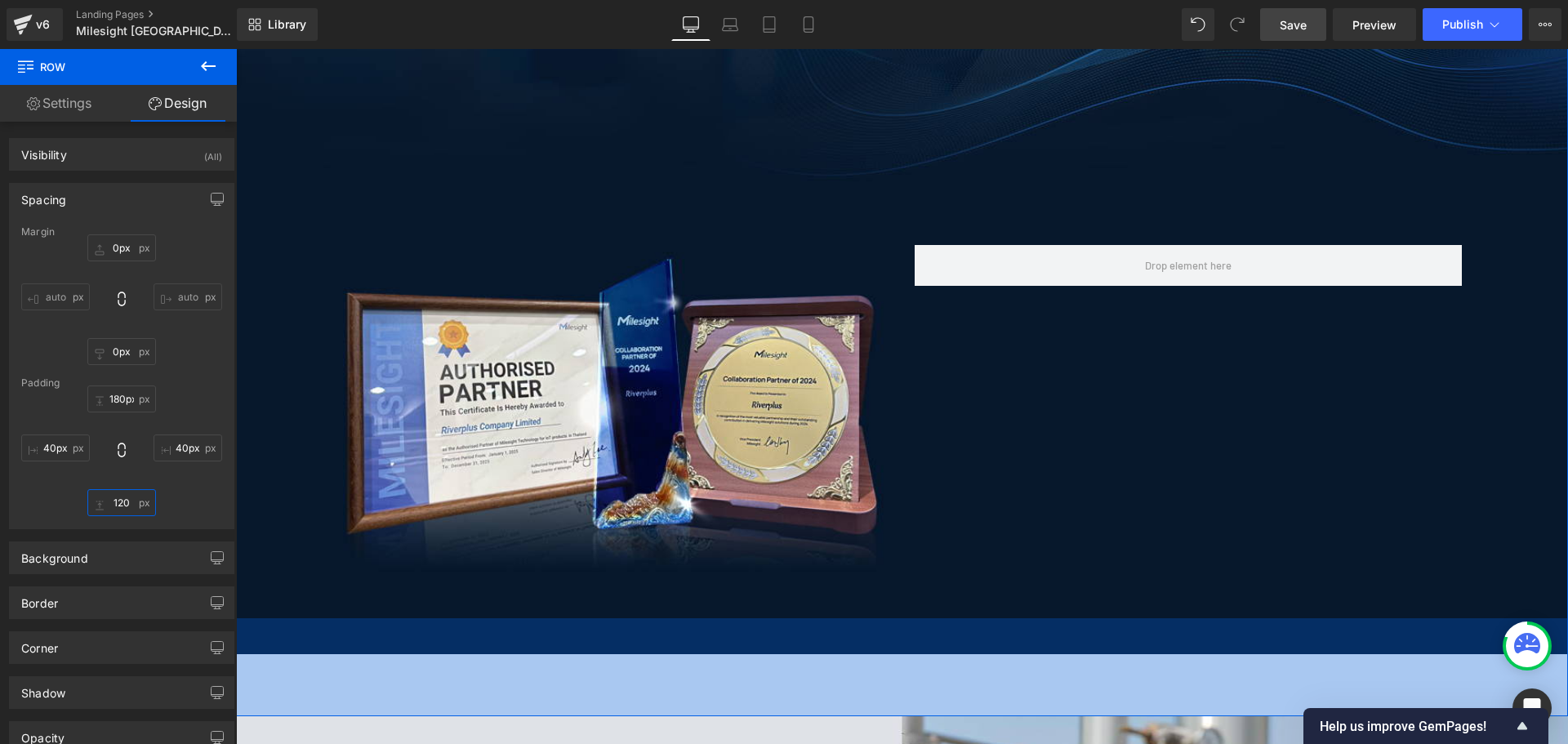
click at [126, 501] on input "120" at bounding box center [121, 502] width 68 height 27
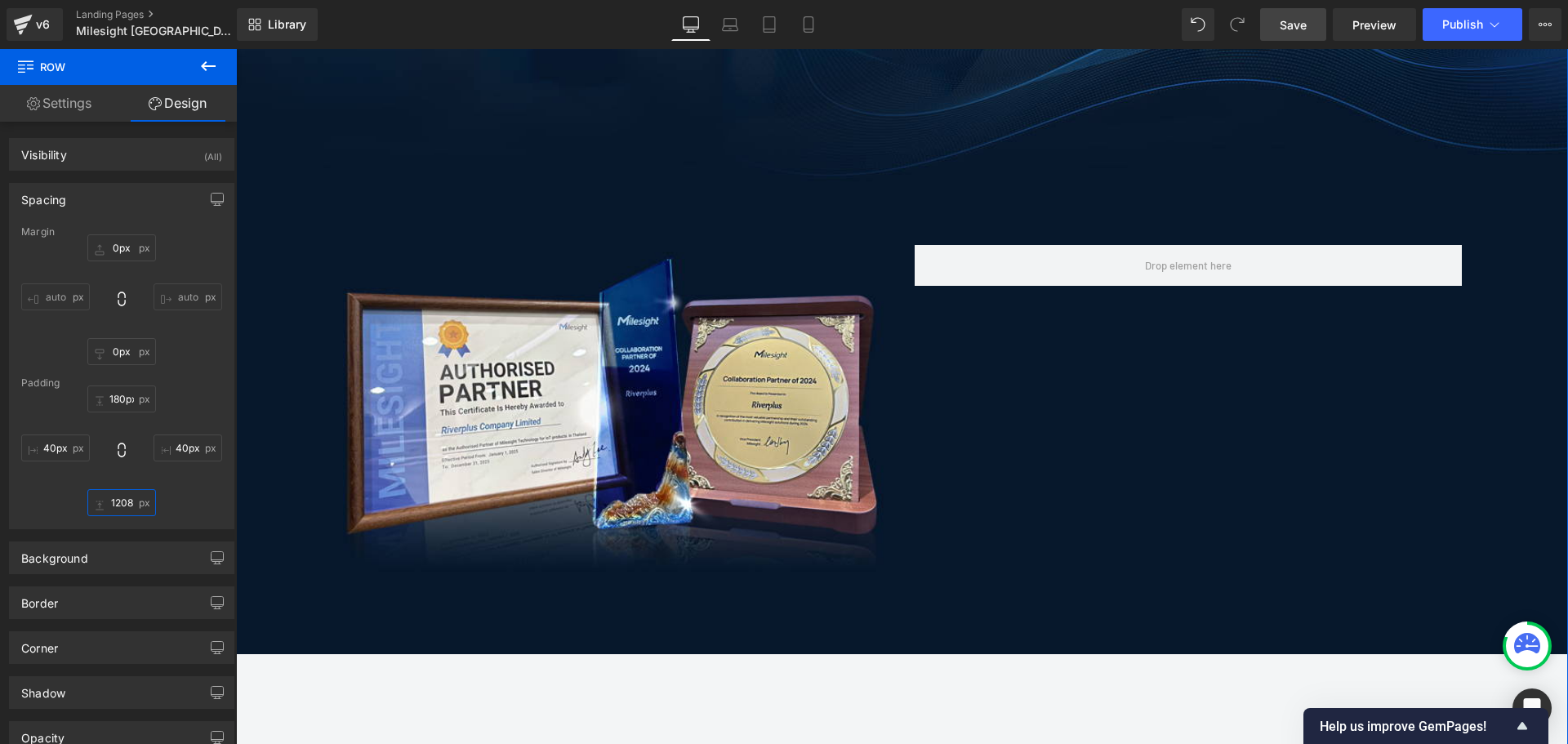
scroll to position [0, 0]
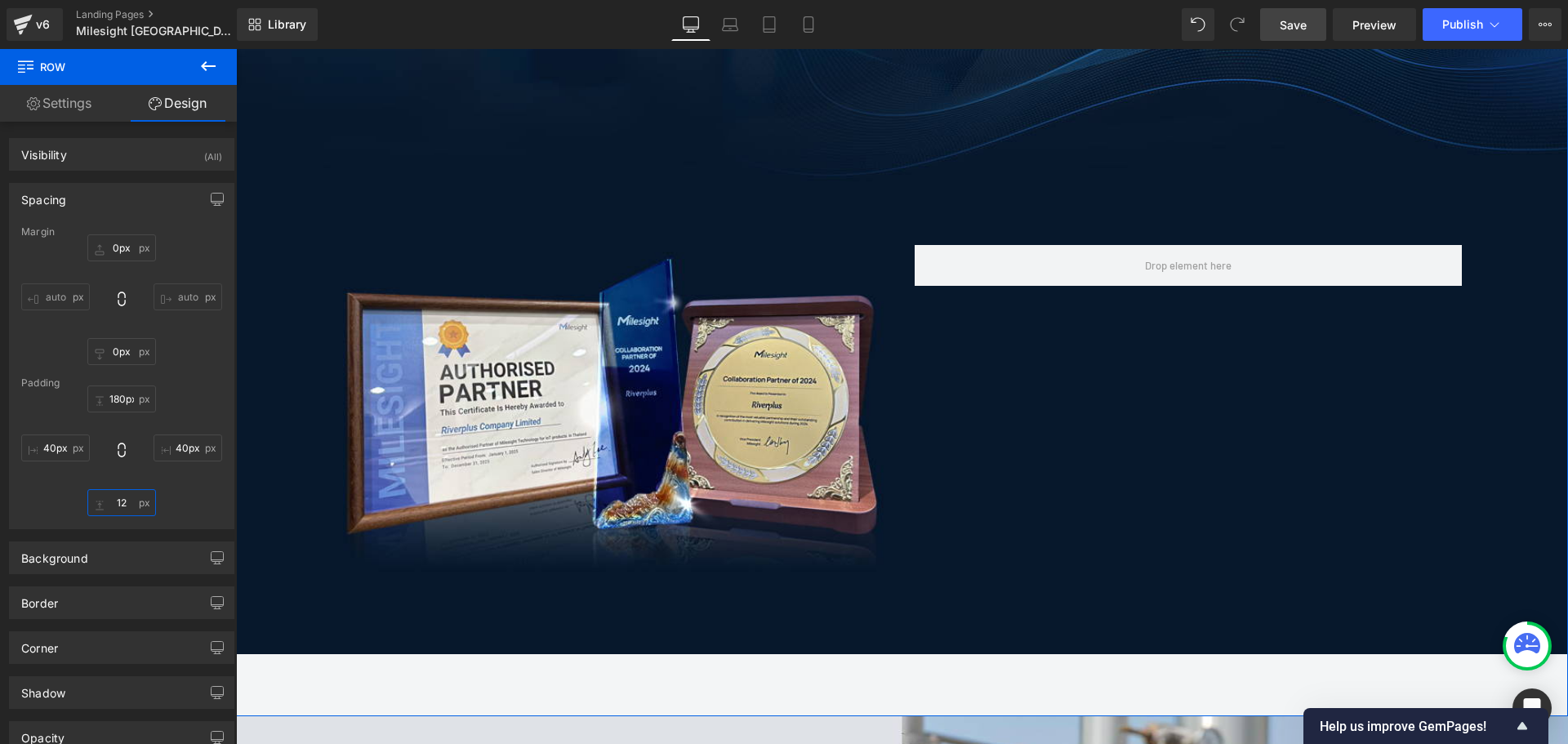
type input "1"
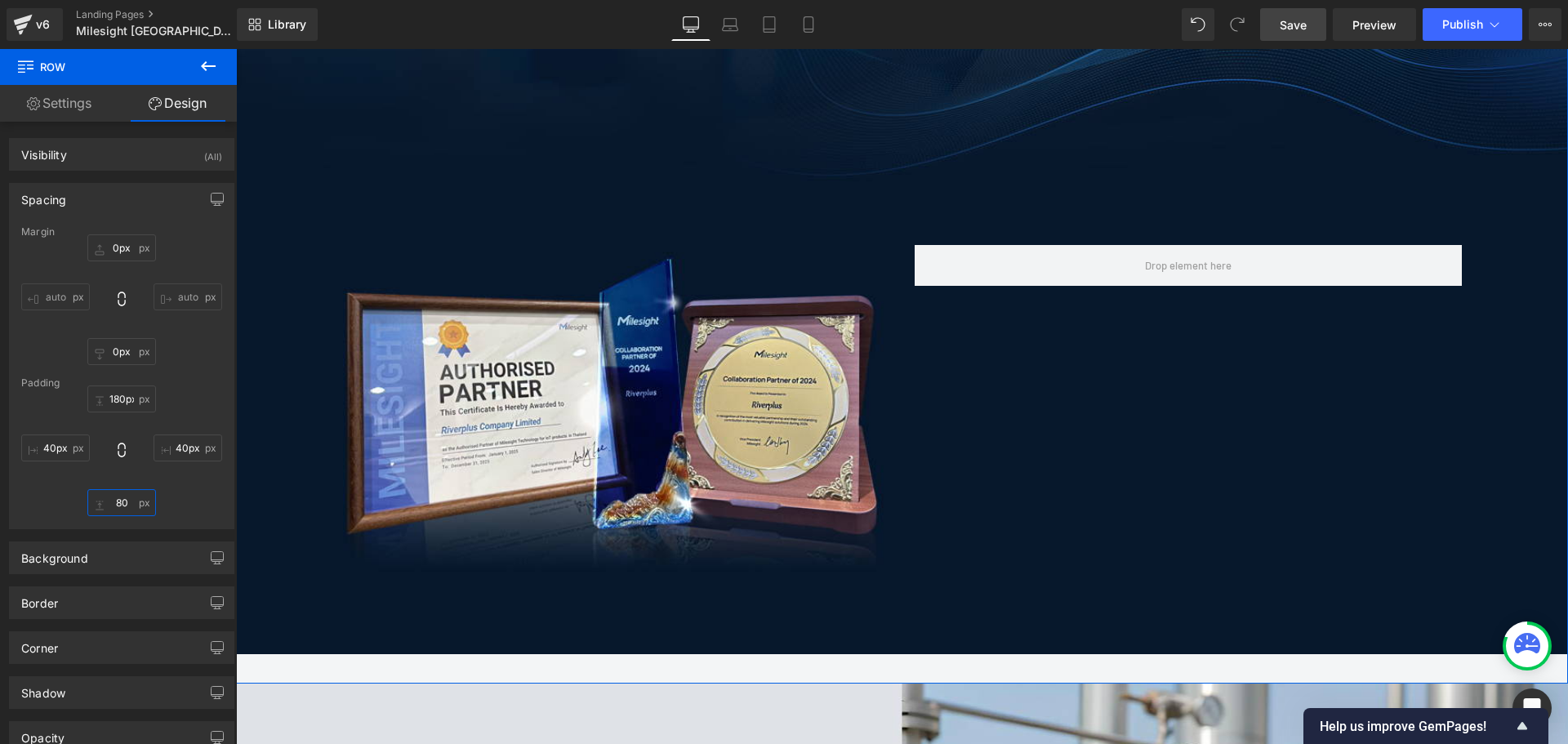
type input "8"
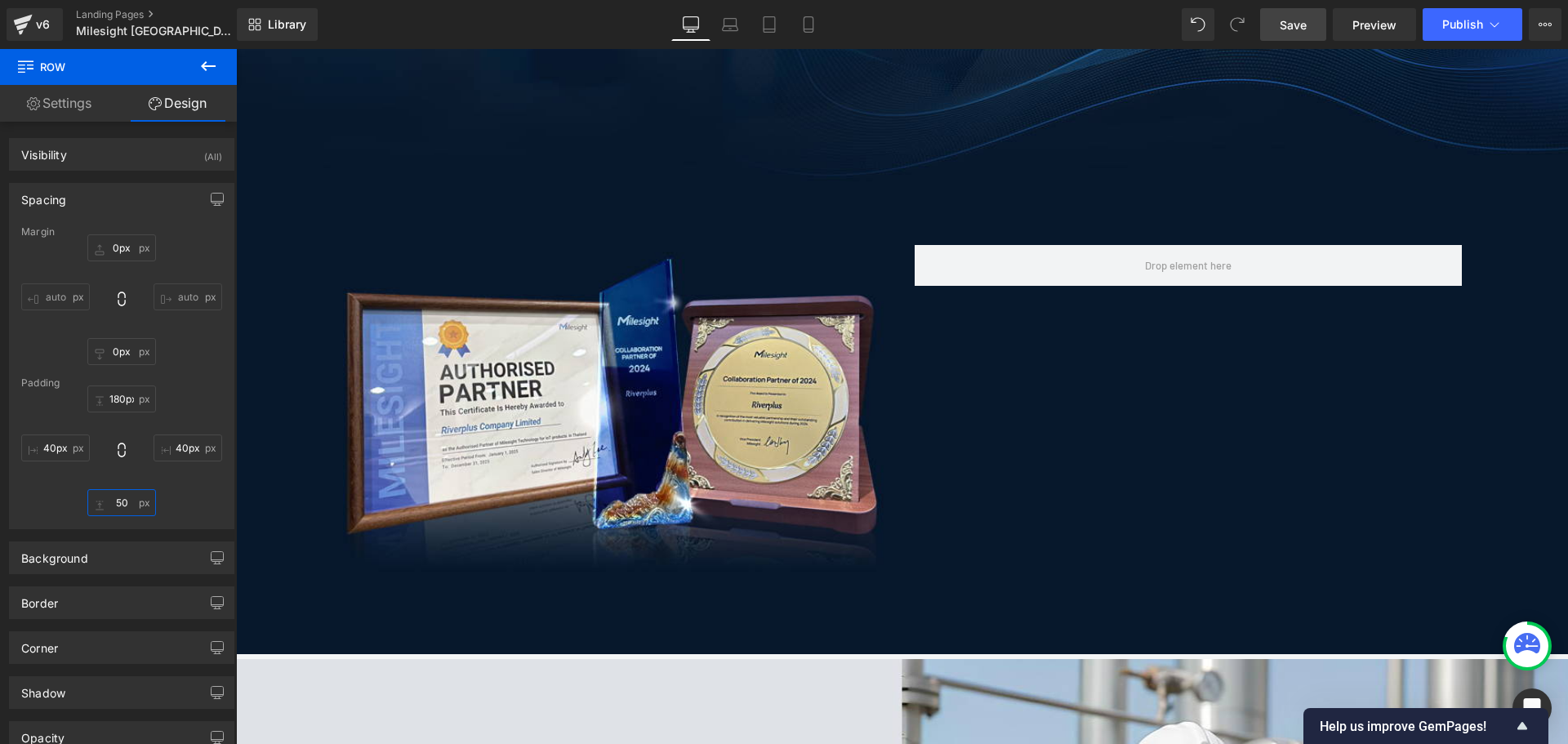
type input "50"
drag, startPoint x: 1292, startPoint y: 20, endPoint x: 1268, endPoint y: 389, distance: 369.8
click at [1292, 20] on span "Save" at bounding box center [1293, 25] width 27 height 17
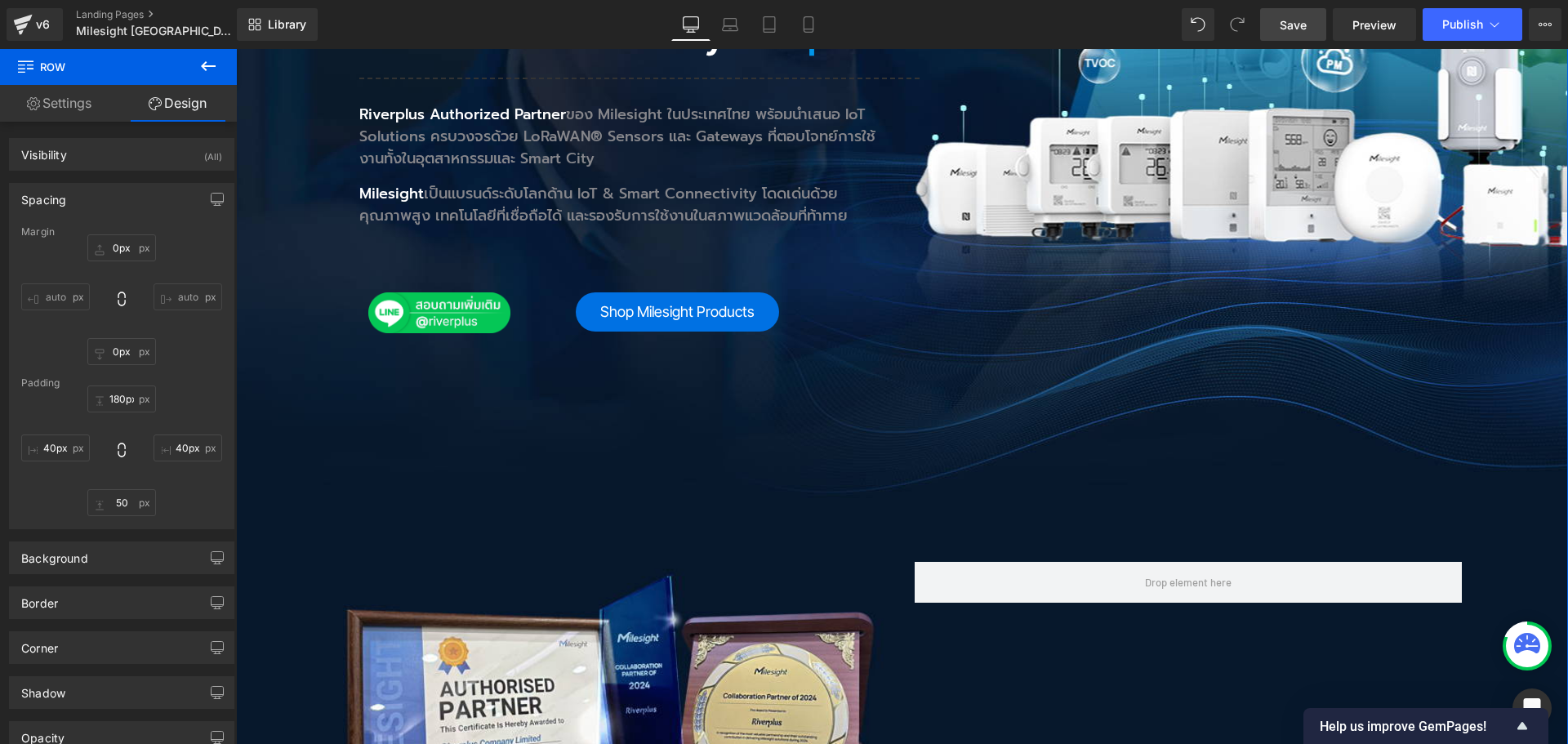
scroll to position [490, 0]
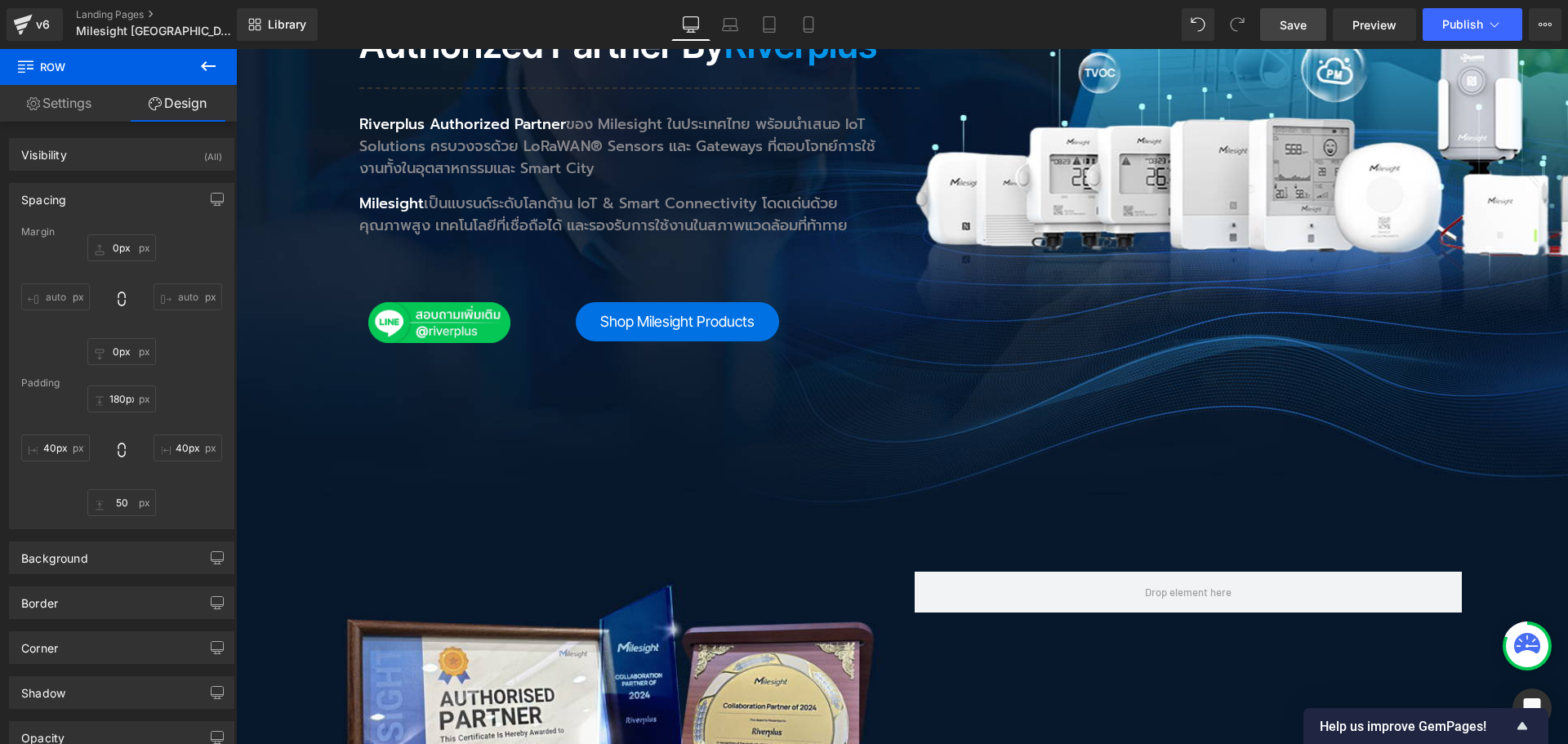
drag, startPoint x: 1742, startPoint y: 49, endPoint x: 1032, endPoint y: 408, distance: 795.6
click at [1027, 408] on div "Milesight Thailand Heading Authorized Partner by Riverplus Heading Separator Ri…" at bounding box center [902, 408] width 1266 height 1075
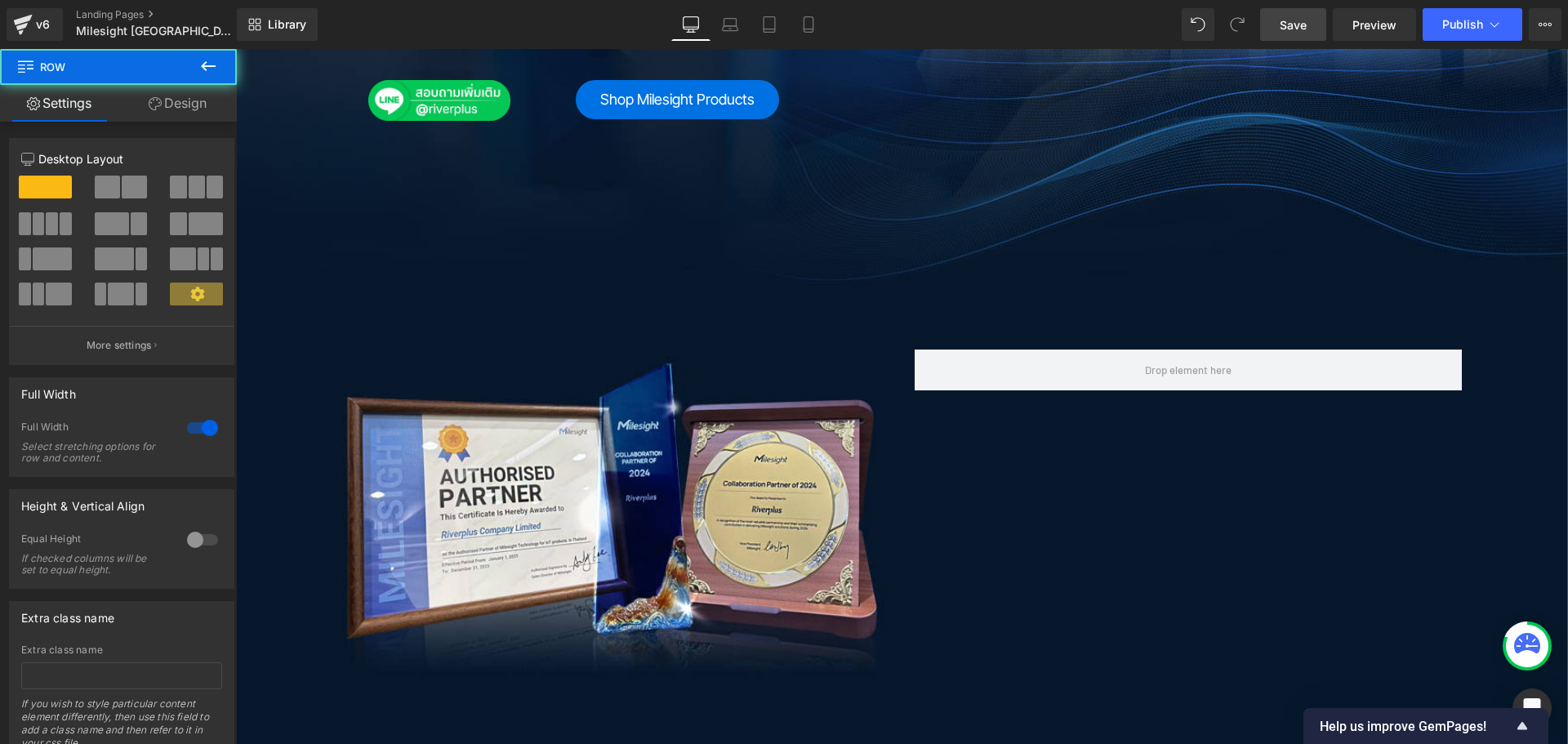
scroll to position [735, 0]
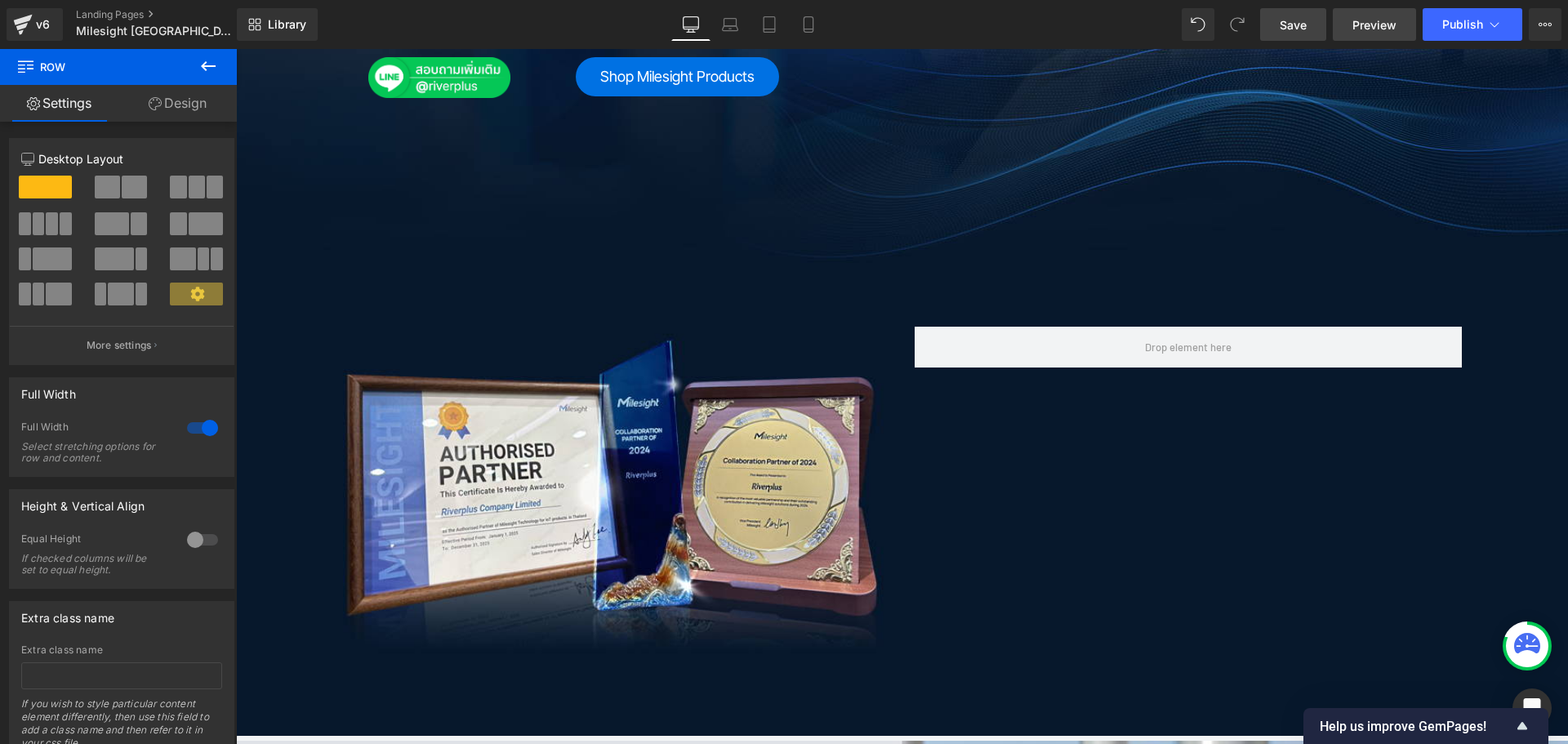
click at [1374, 24] on span "Preview" at bounding box center [1374, 25] width 45 height 17
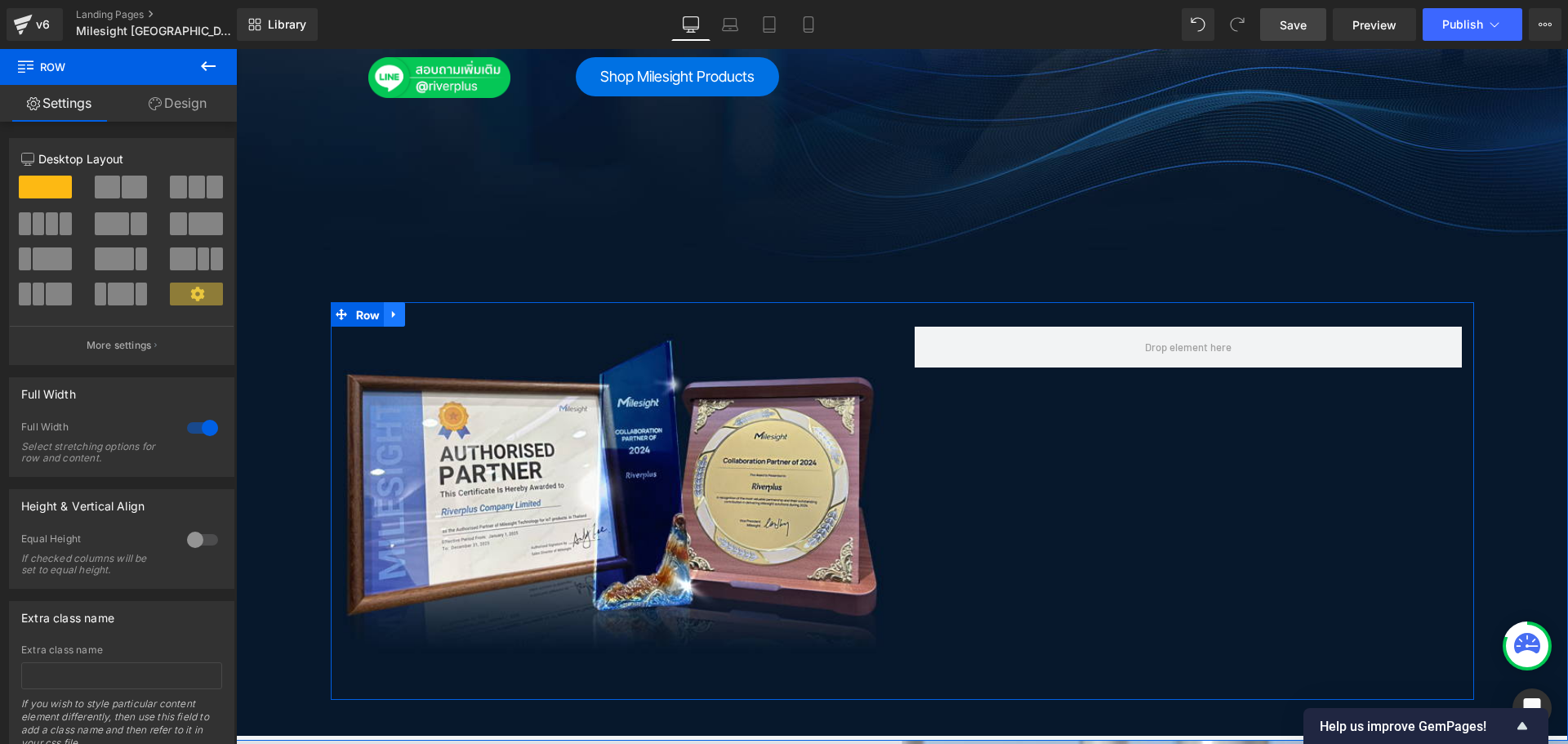
drag, startPoint x: 369, startPoint y: 258, endPoint x: 388, endPoint y: 257, distance: 19.0
click at [372, 303] on span "Row" at bounding box center [368, 314] width 33 height 25
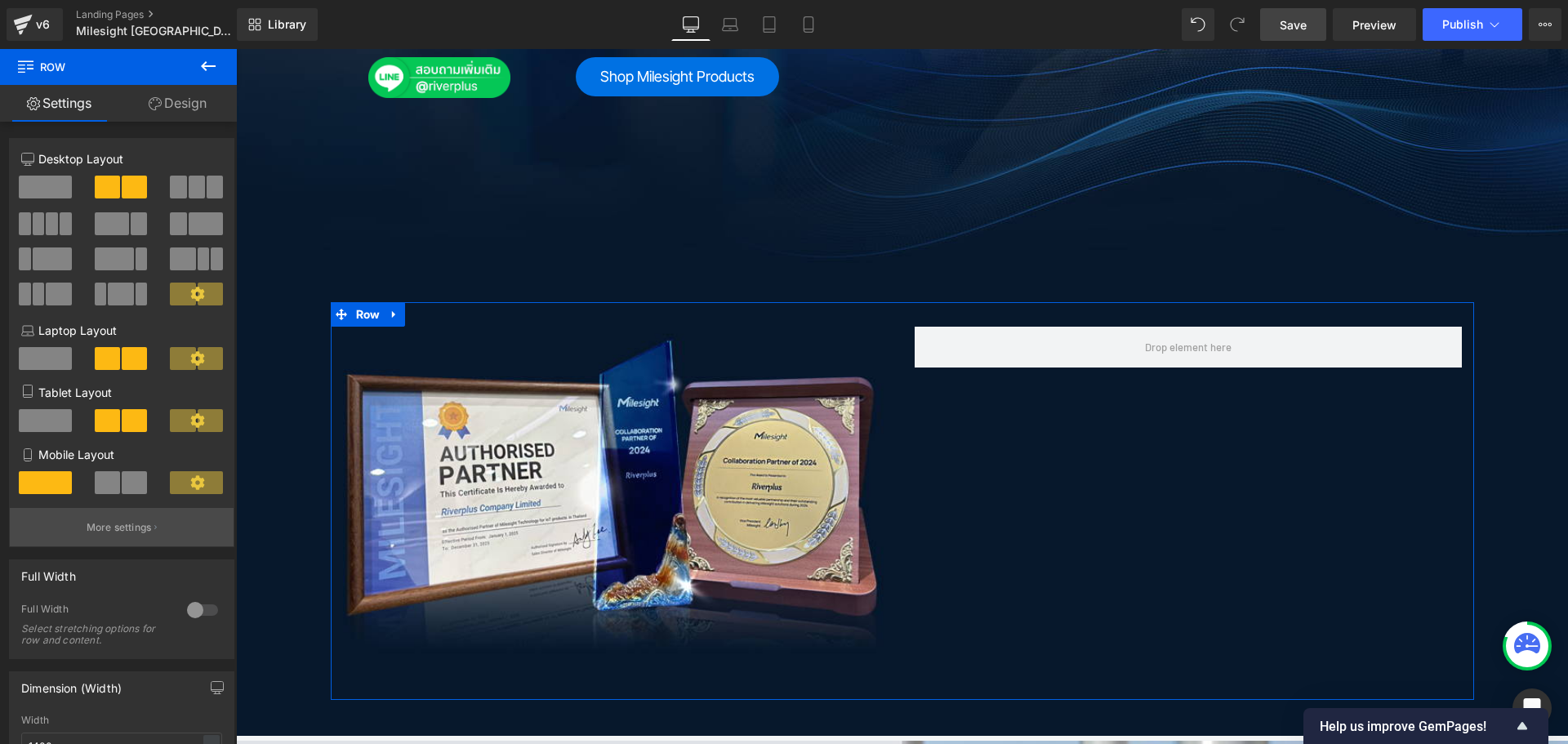
click at [117, 533] on p "More settings" at bounding box center [119, 528] width 65 height 15
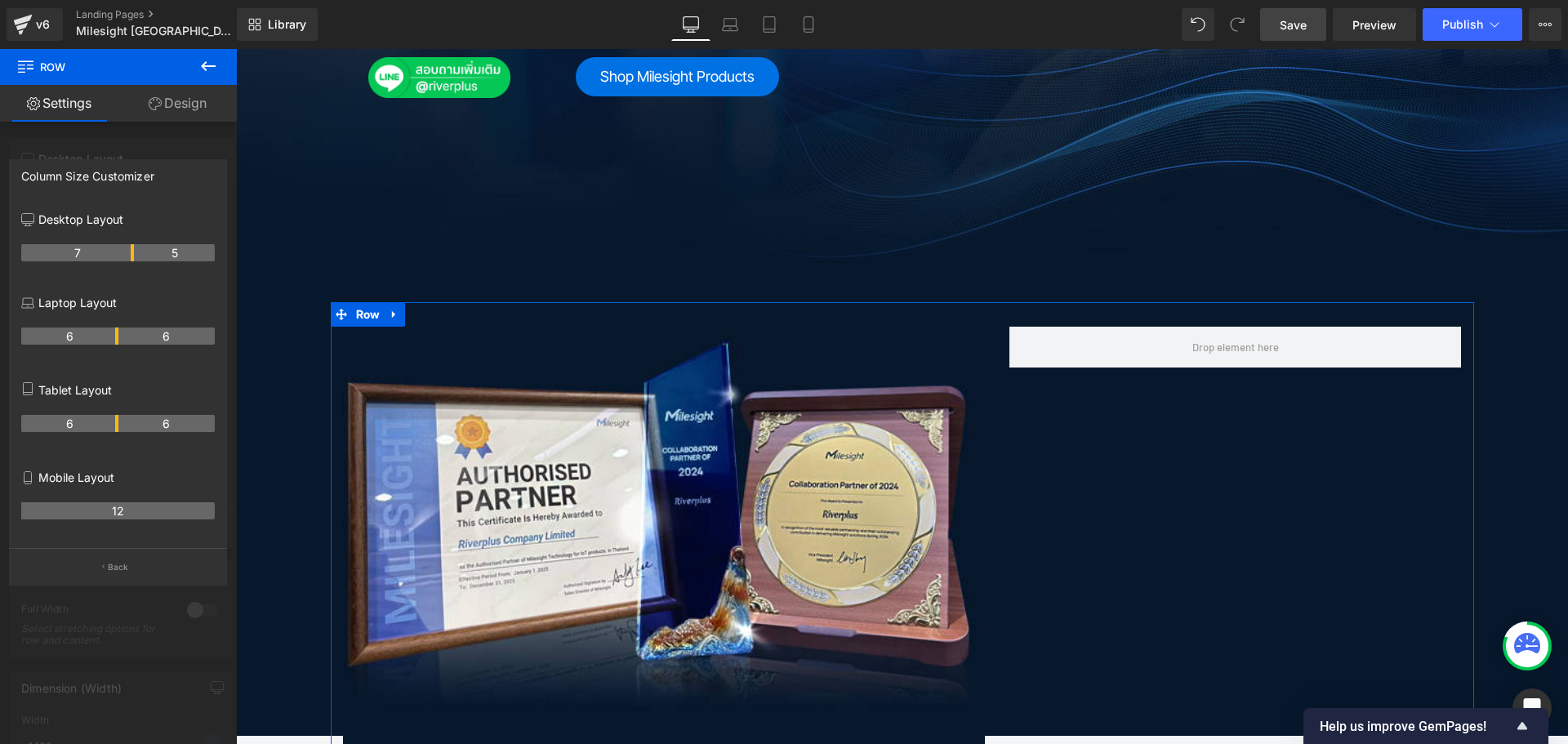
drag, startPoint x: 114, startPoint y: 255, endPoint x: 379, endPoint y: 327, distance: 274.6
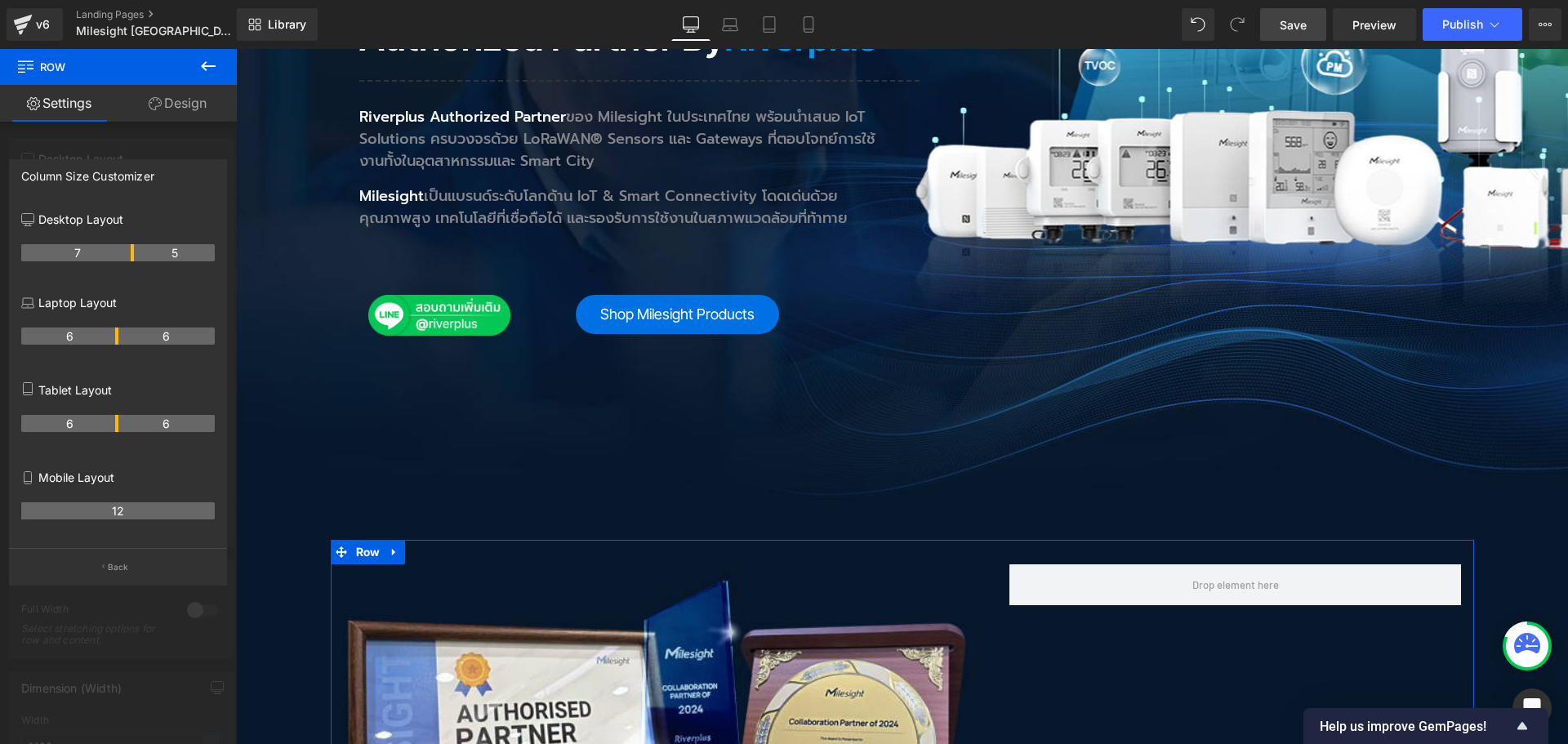
scroll to position [490, 0]
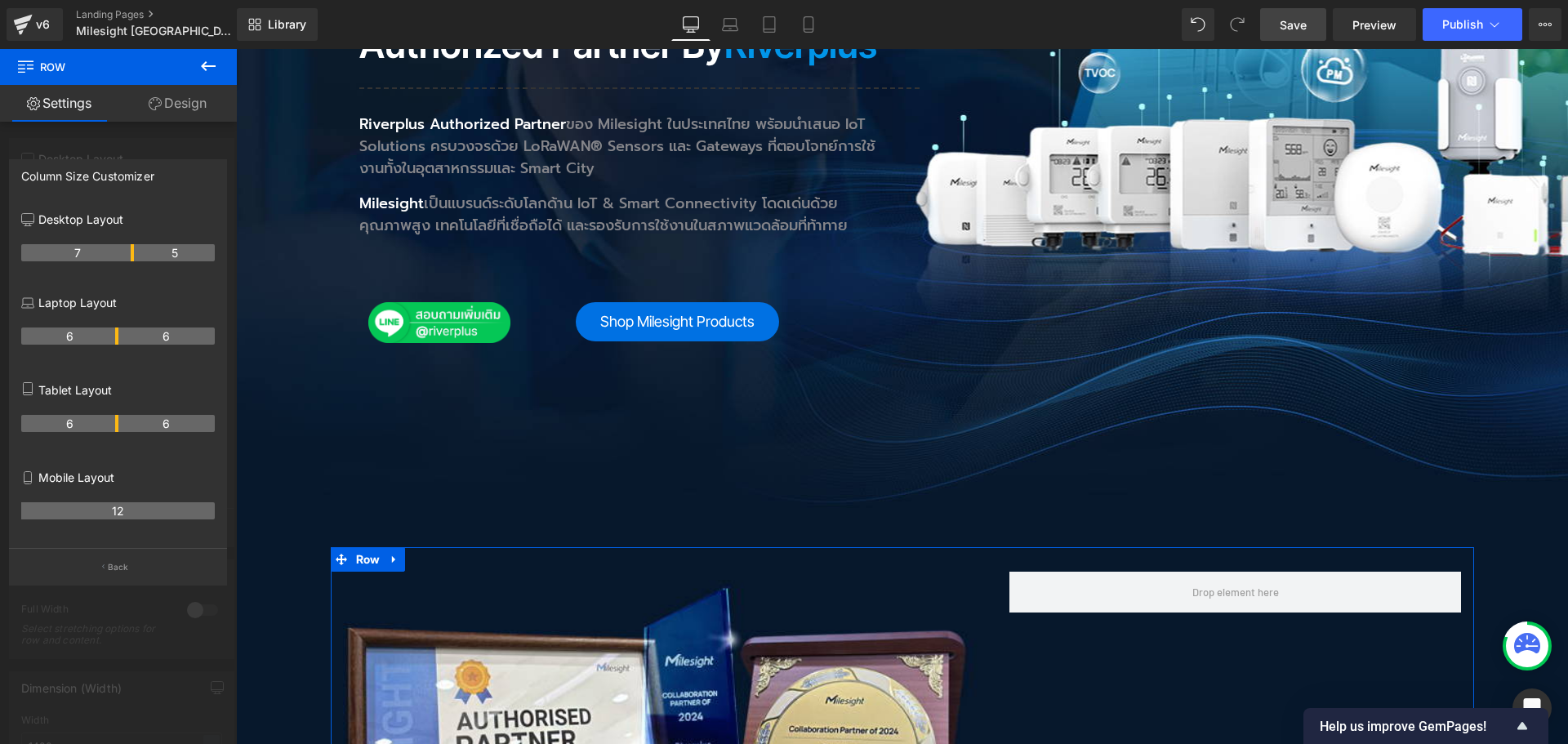
click at [1290, 30] on span "Save" at bounding box center [1293, 25] width 27 height 17
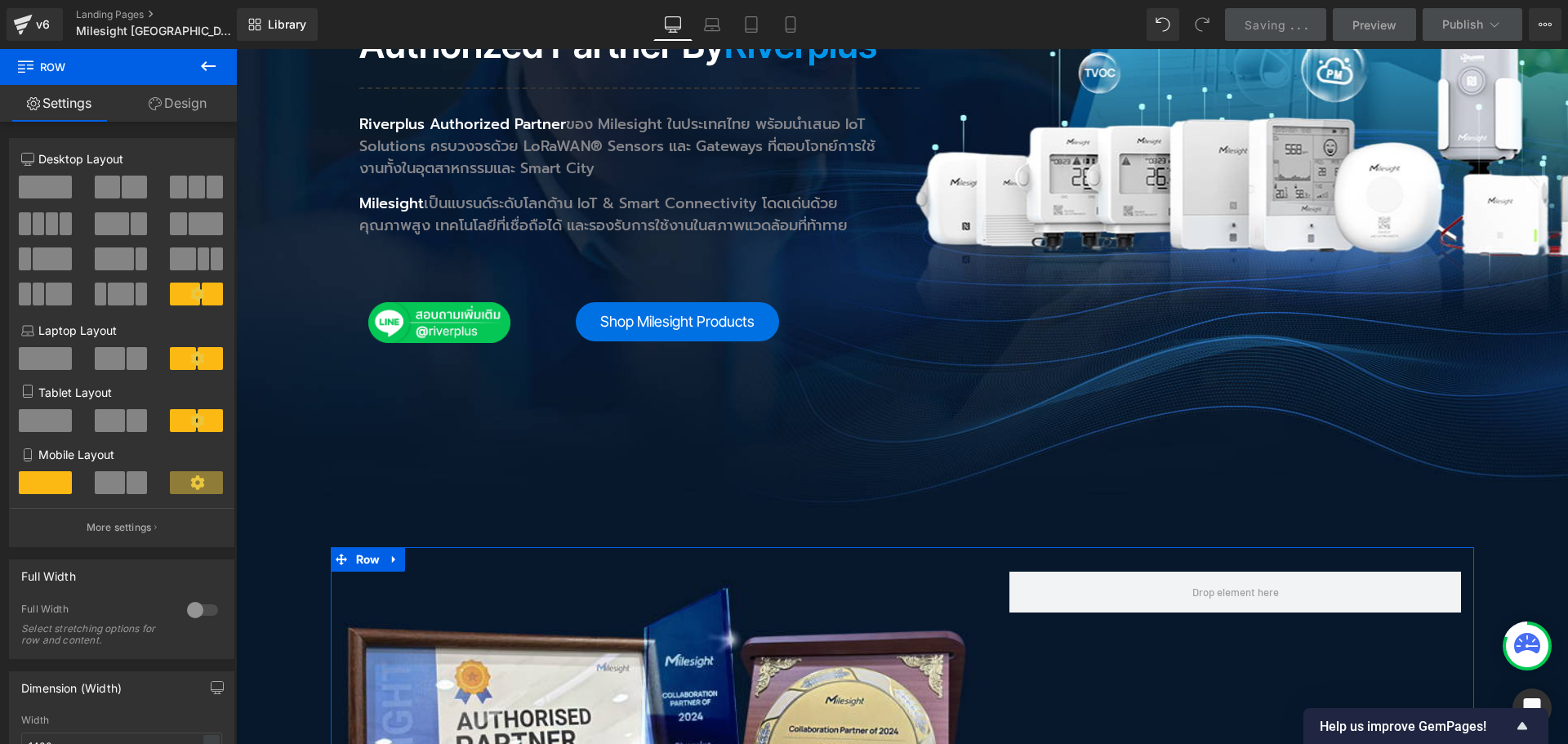
click at [200, 109] on link "Design" at bounding box center [177, 103] width 118 height 36
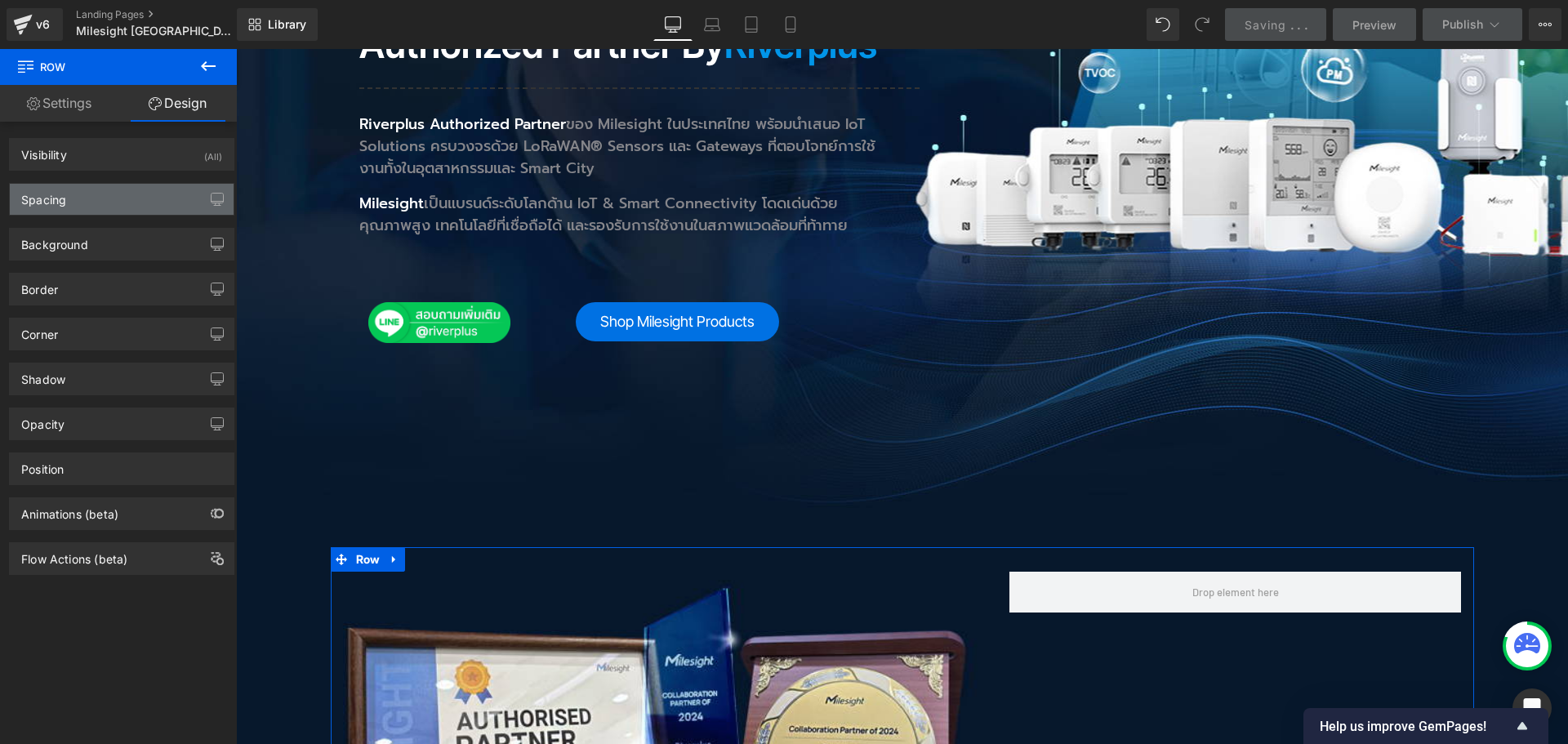
click at [79, 205] on div "Spacing" at bounding box center [122, 199] width 223 height 31
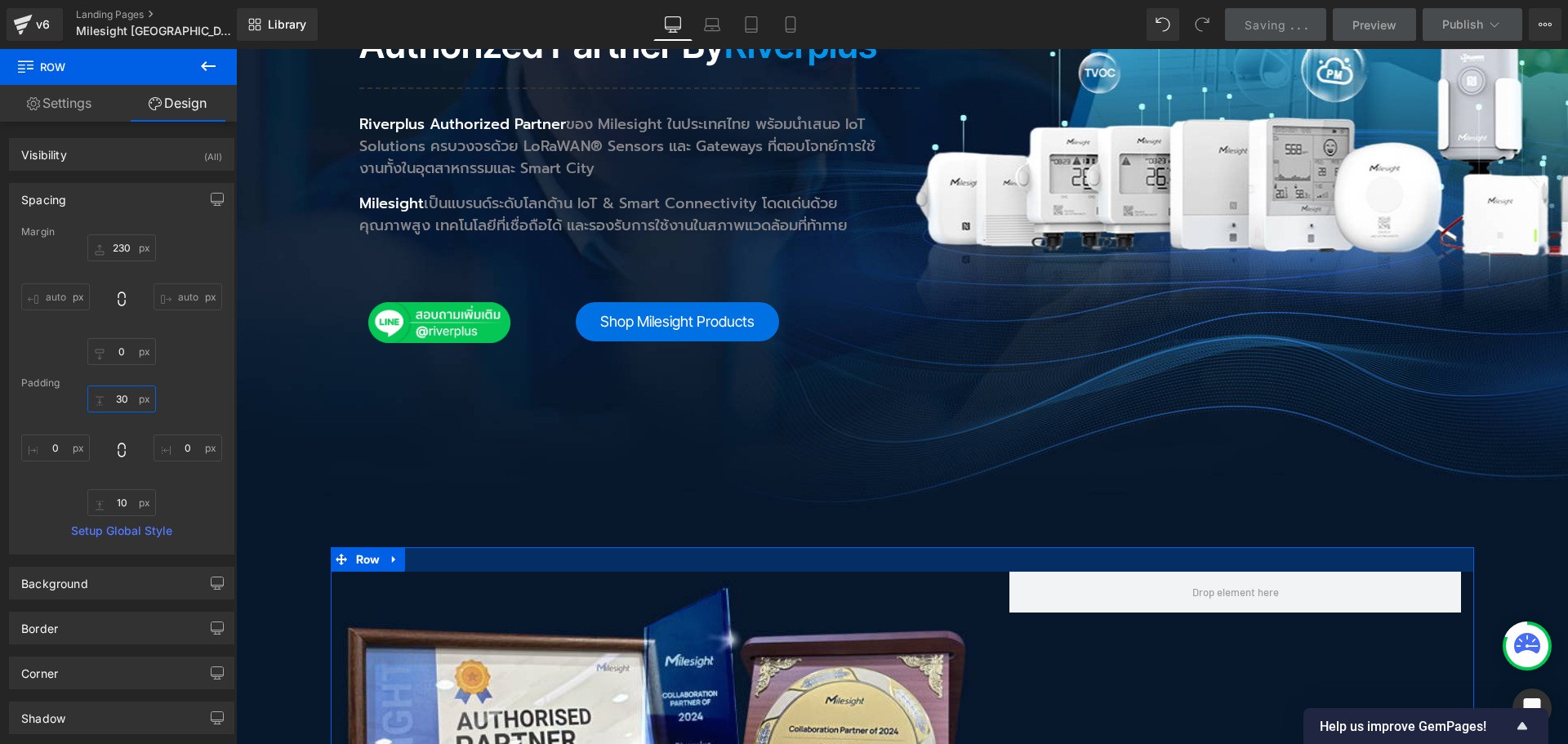
click at [124, 392] on input "text" at bounding box center [121, 399] width 68 height 27
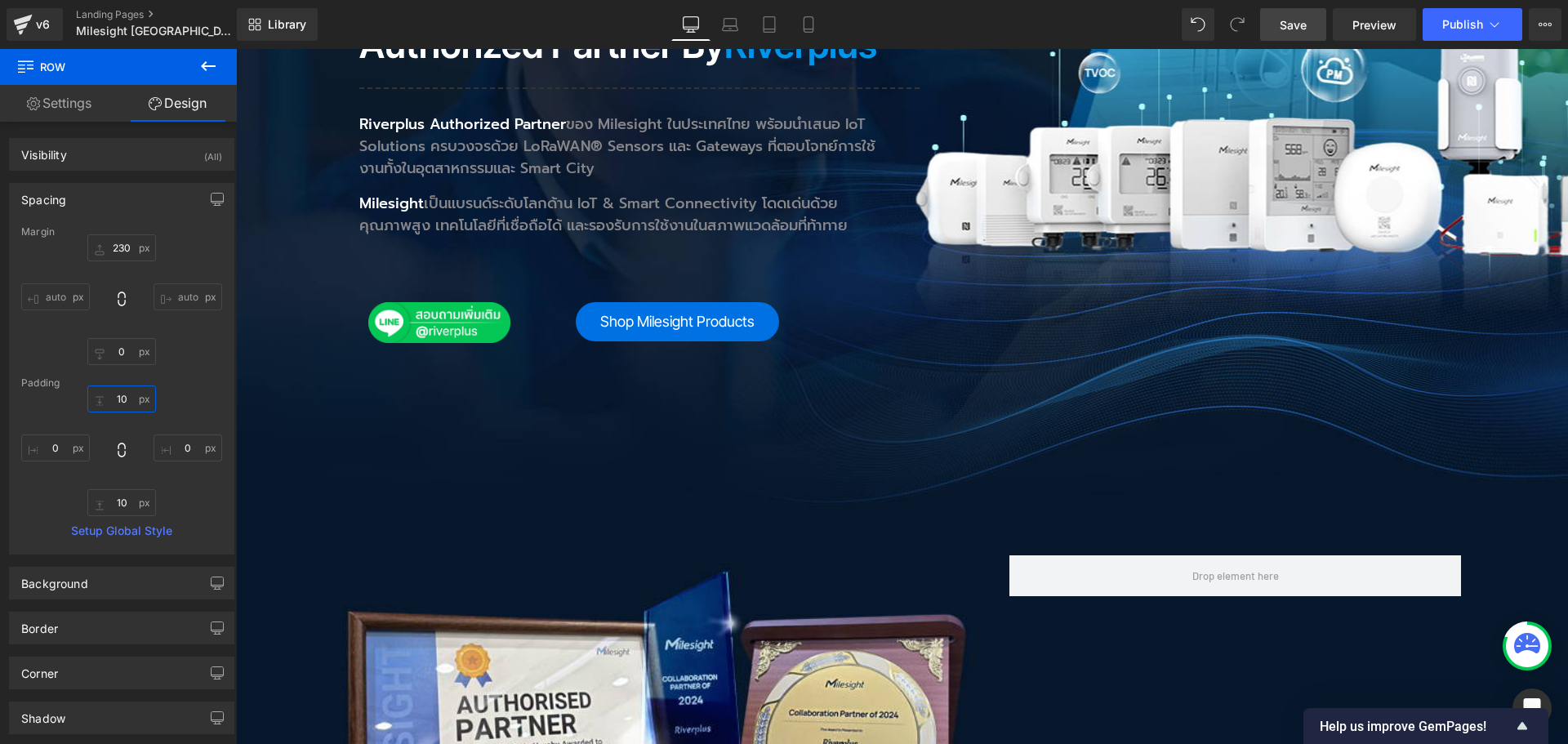
type input "10"
click at [1300, 26] on span "Save" at bounding box center [1293, 25] width 27 height 17
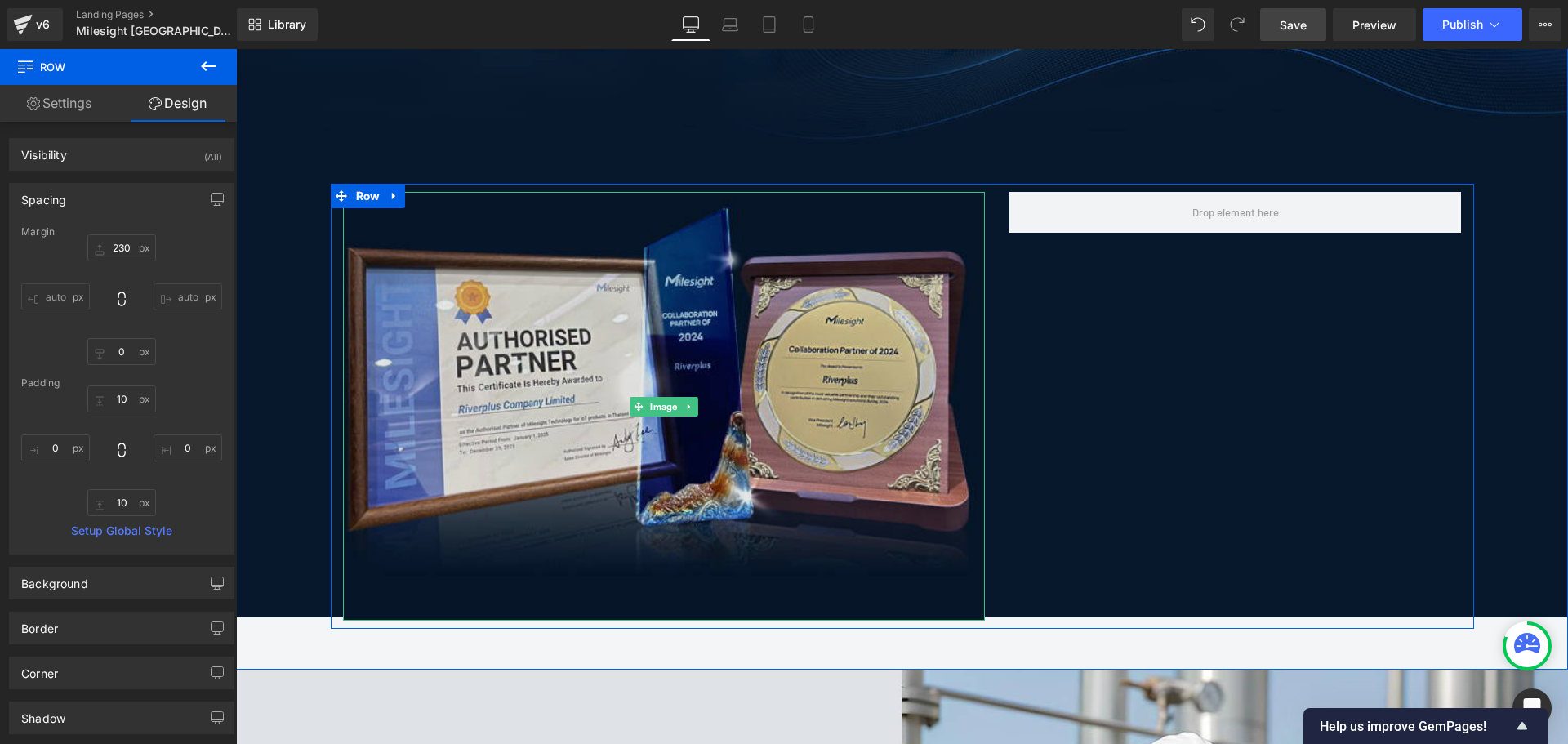
scroll to position [817, 0]
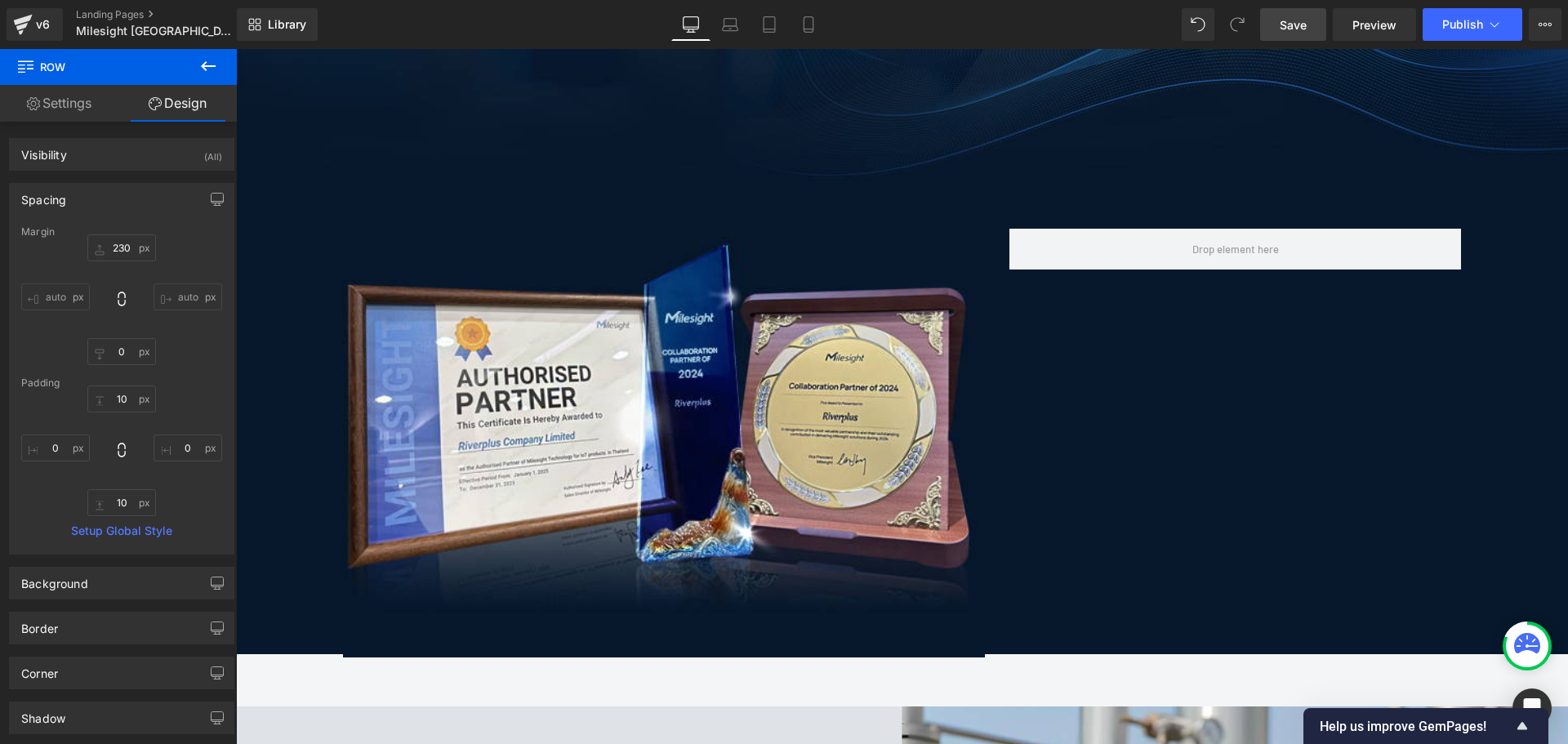
drag, startPoint x: 1010, startPoint y: 2, endPoint x: 1002, endPoint y: 73, distance: 71.4
click at [1295, 32] on span "Save" at bounding box center [1293, 25] width 27 height 17
